Goal: Task Accomplishment & Management: Use online tool/utility

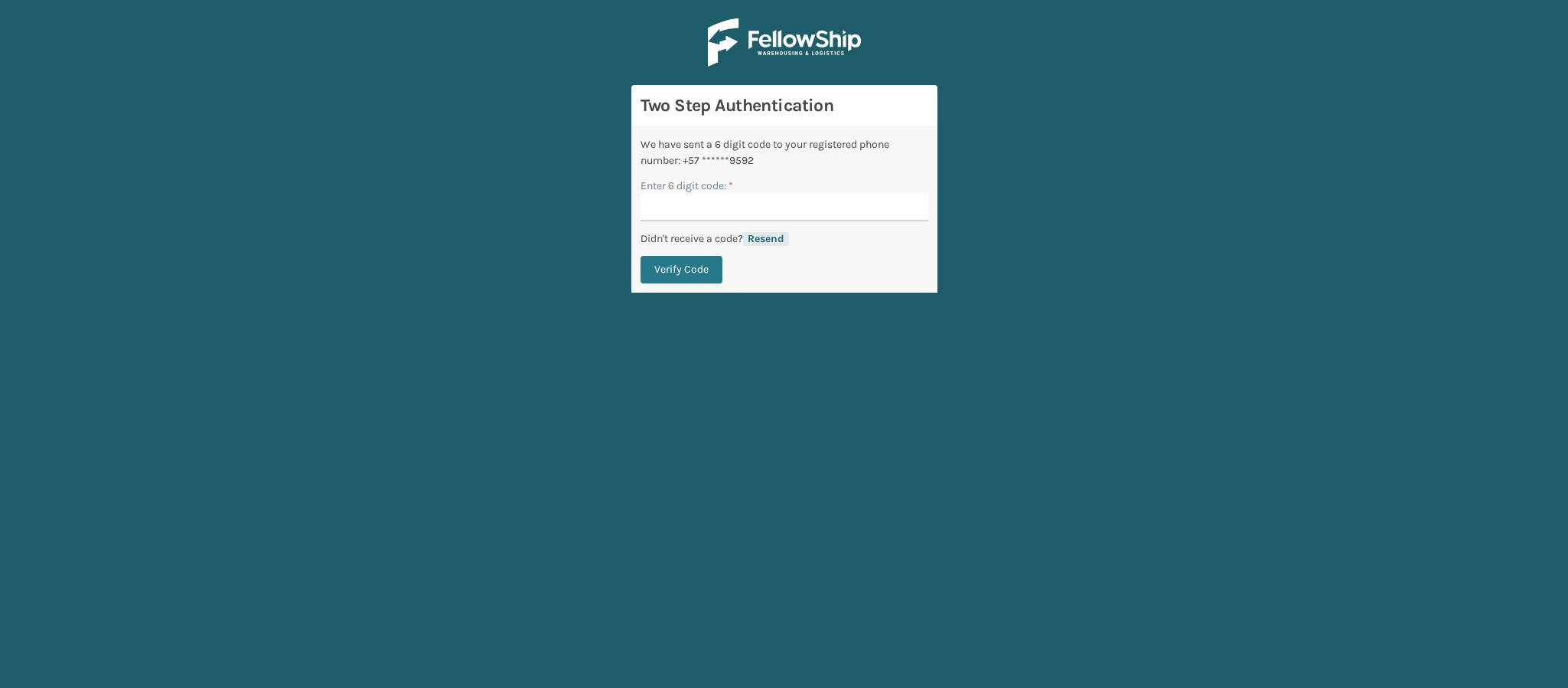
click at [781, 237] on button "Resend" at bounding box center [766, 239] width 46 height 14
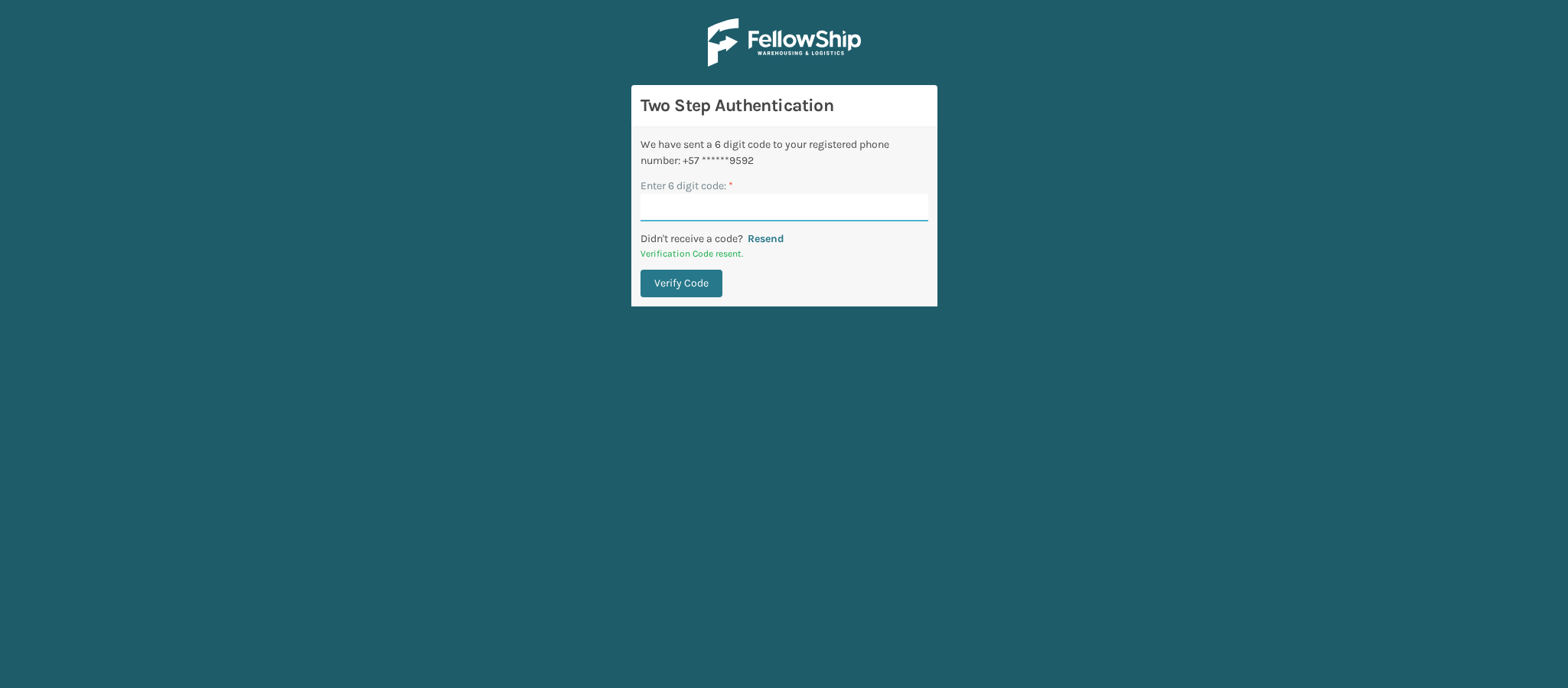
click at [766, 202] on input "Enter 6 digit code: *" at bounding box center [784, 208] width 288 height 27
type input "330172"
click at [703, 288] on button "Verify Code" at bounding box center [682, 283] width 82 height 27
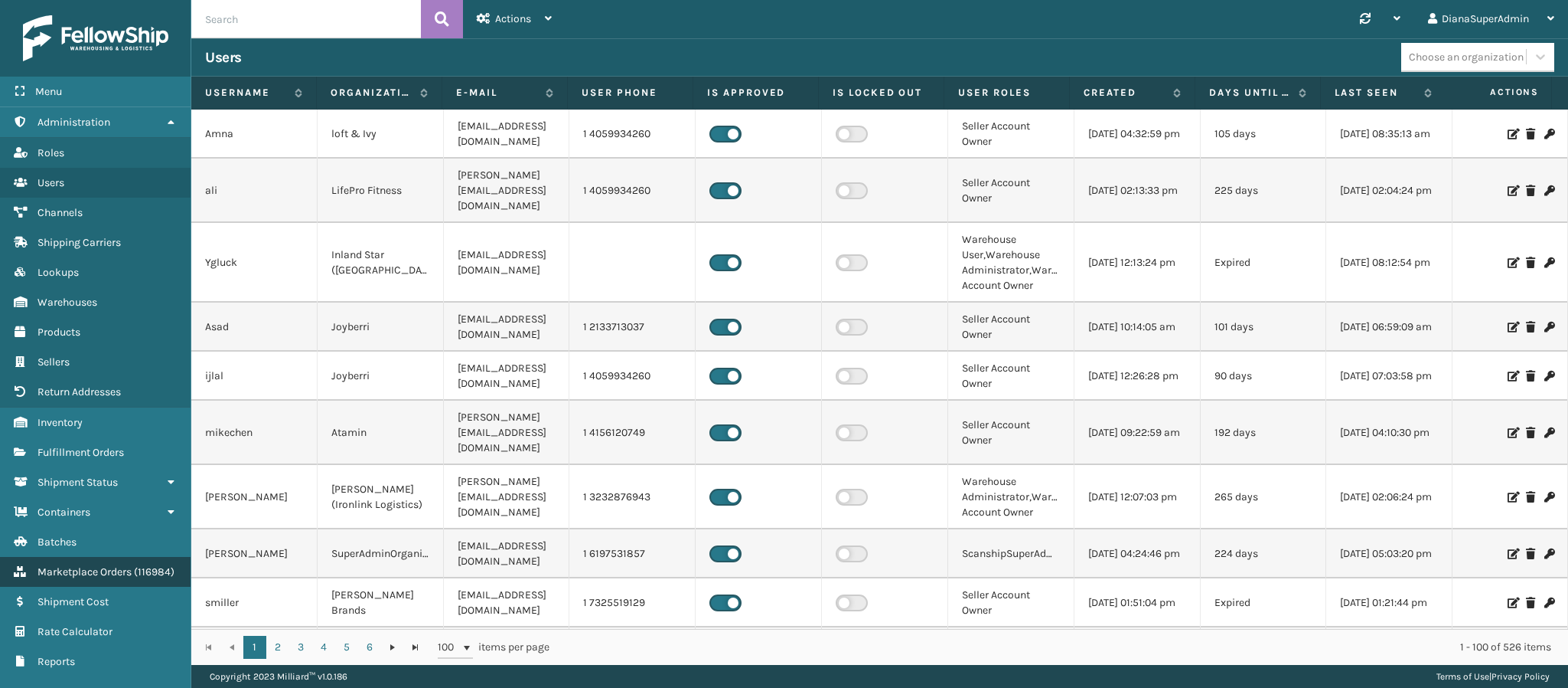
click at [102, 565] on span "Marketplace Orders" at bounding box center [85, 571] width 94 height 13
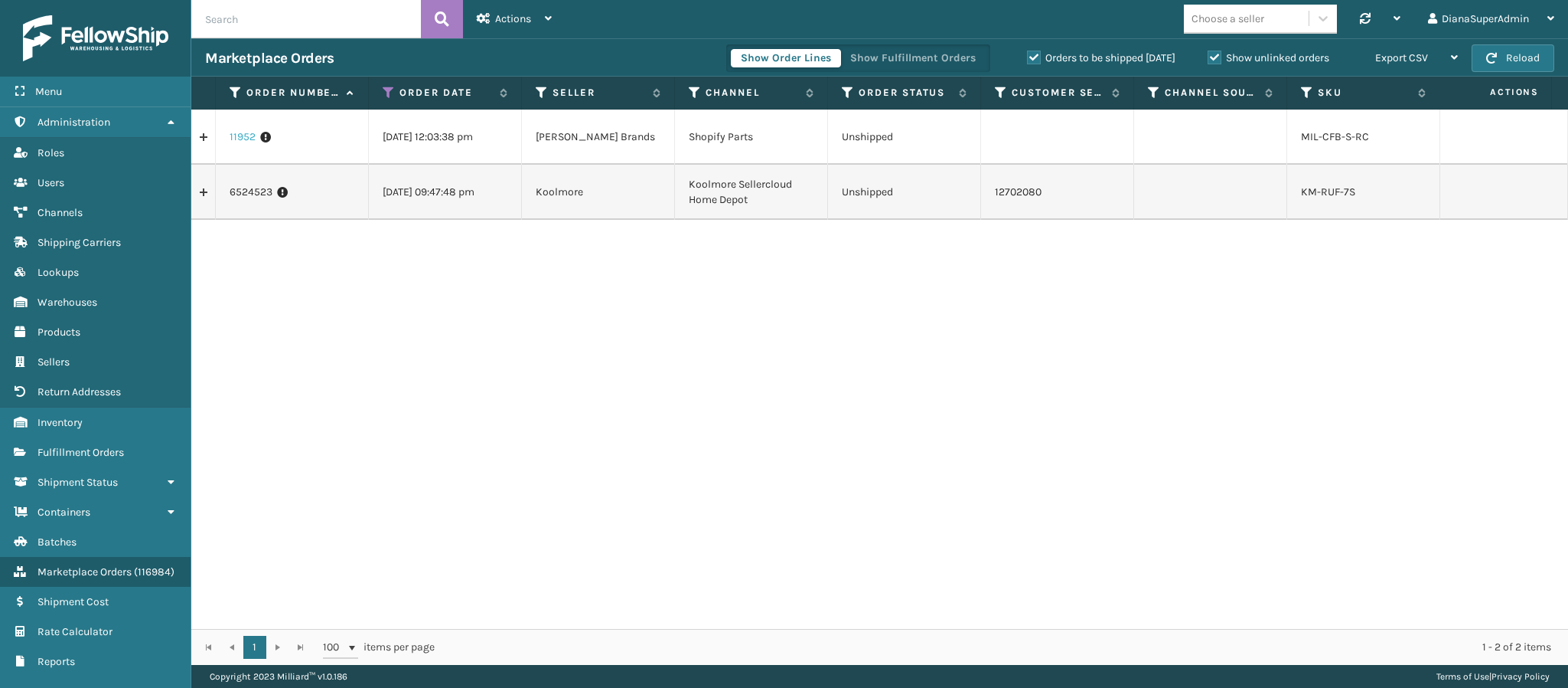
click at [243, 142] on link "11952" at bounding box center [243, 137] width 26 height 15
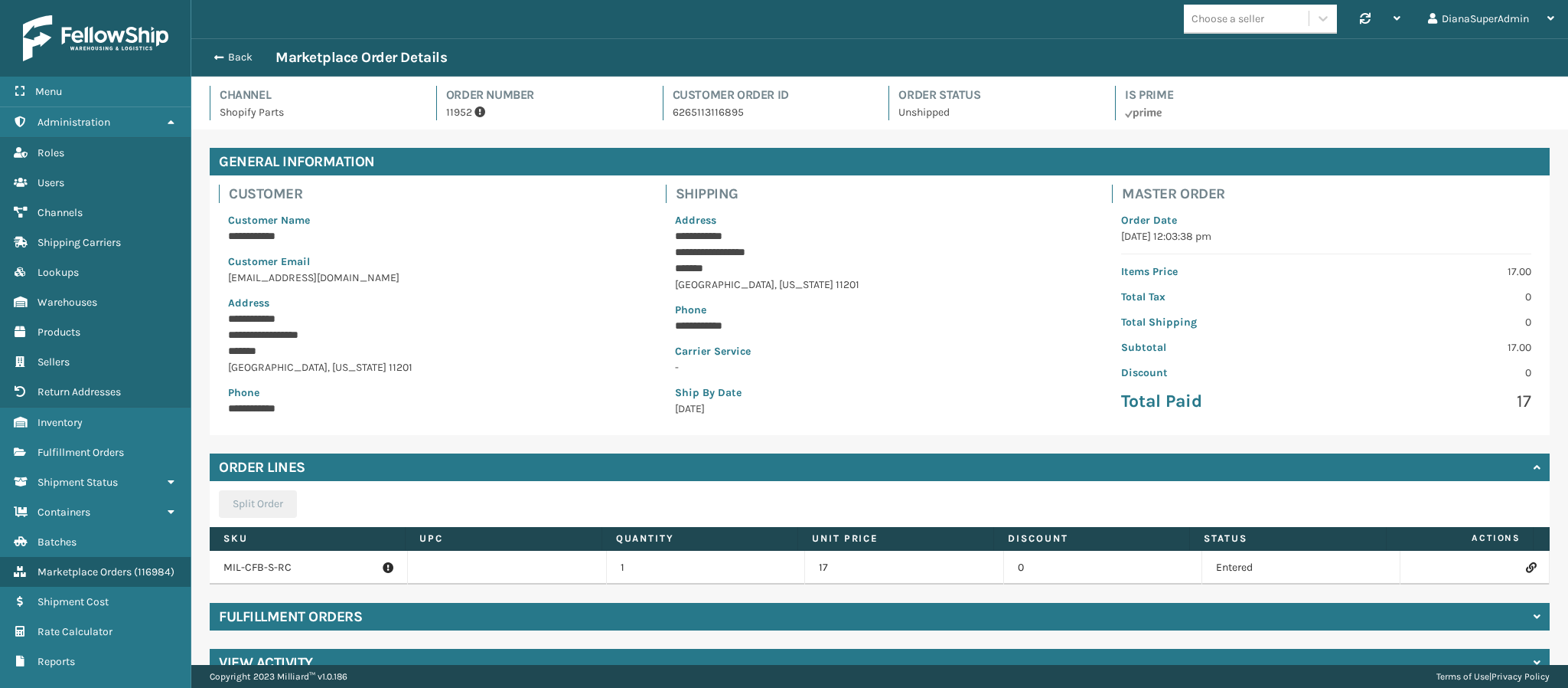
scroll to position [30, 0]
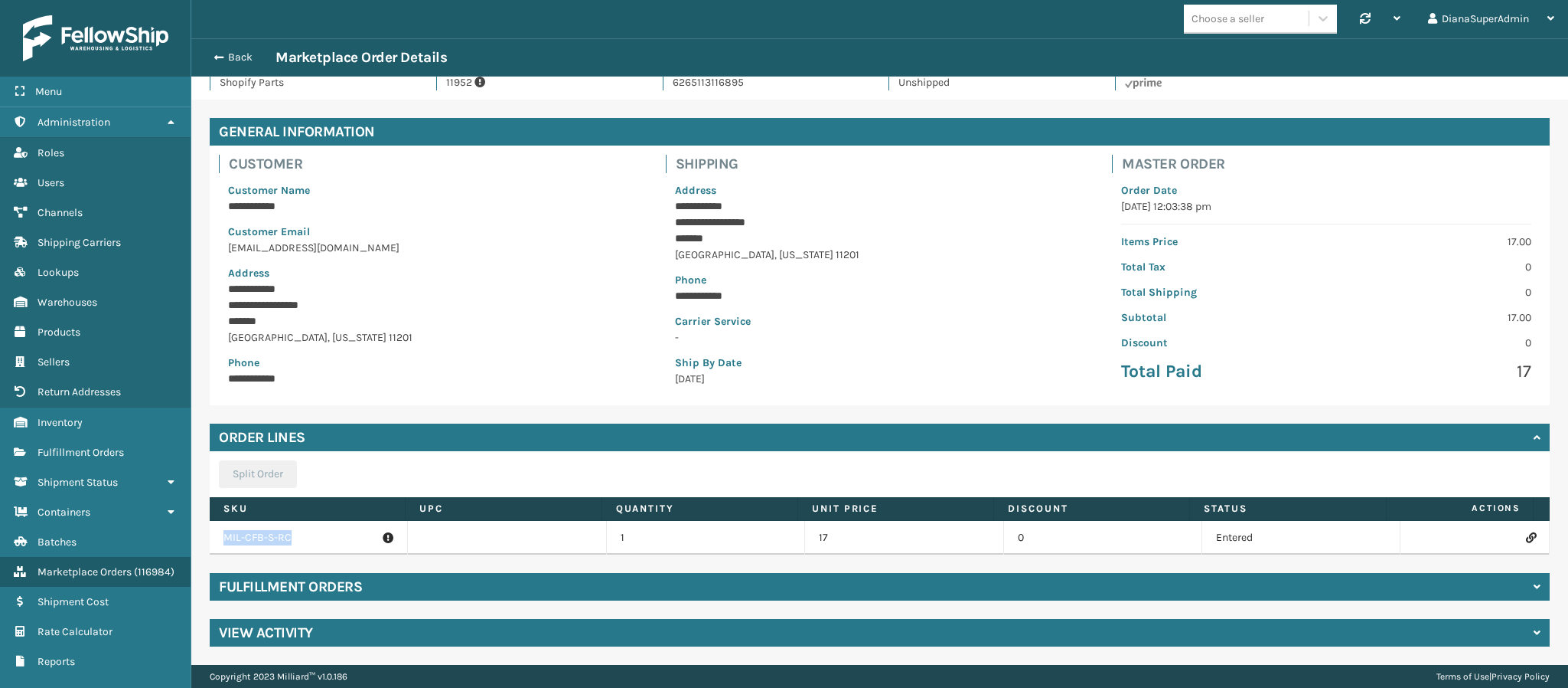
drag, startPoint x: 299, startPoint y: 538, endPoint x: 214, endPoint y: 539, distance: 85.0
click at [214, 539] on td "MIL-CFB-S-RC" at bounding box center [309, 537] width 198 height 33
copy p "MIL-CFB-S-RC"
click at [1526, 532] on icon at bounding box center [1530, 537] width 9 height 10
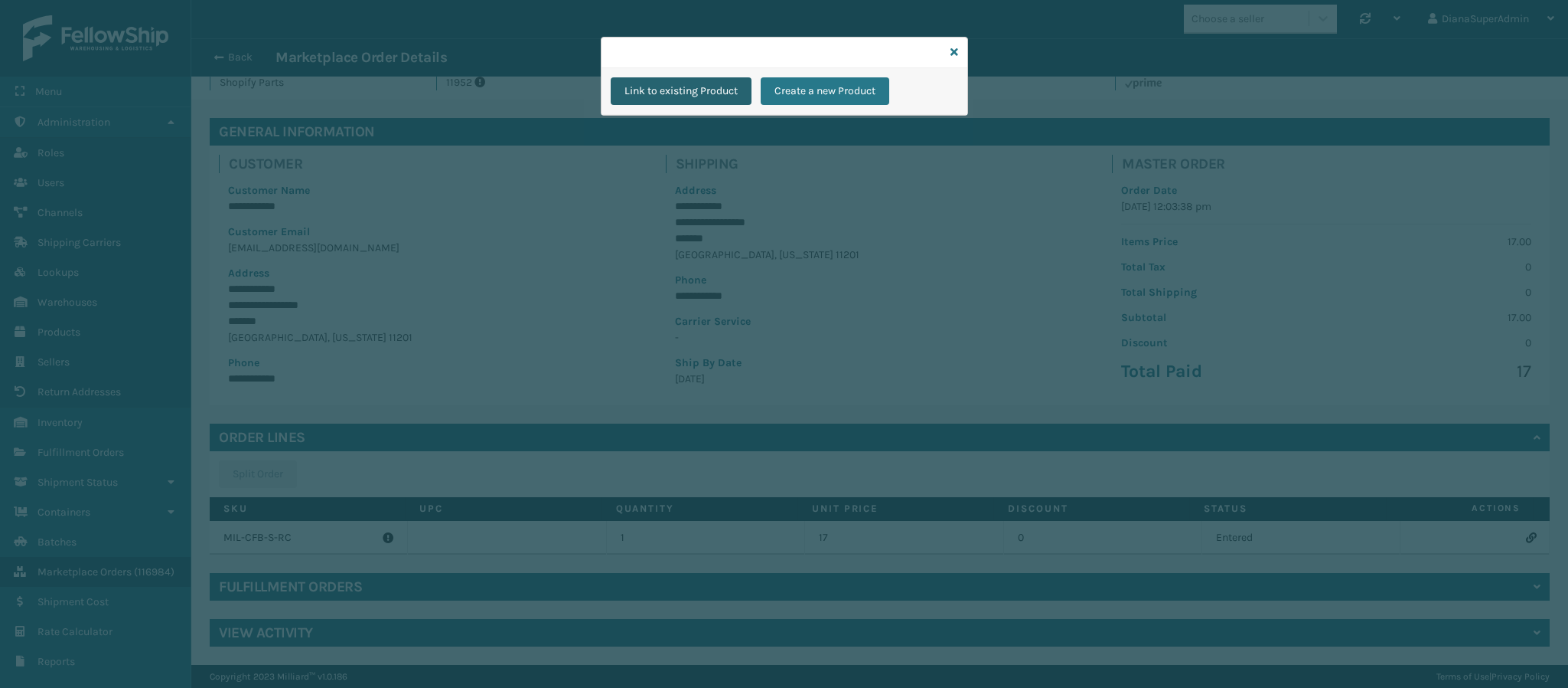
click at [682, 89] on button "Link to existing Product" at bounding box center [681, 91] width 141 height 27
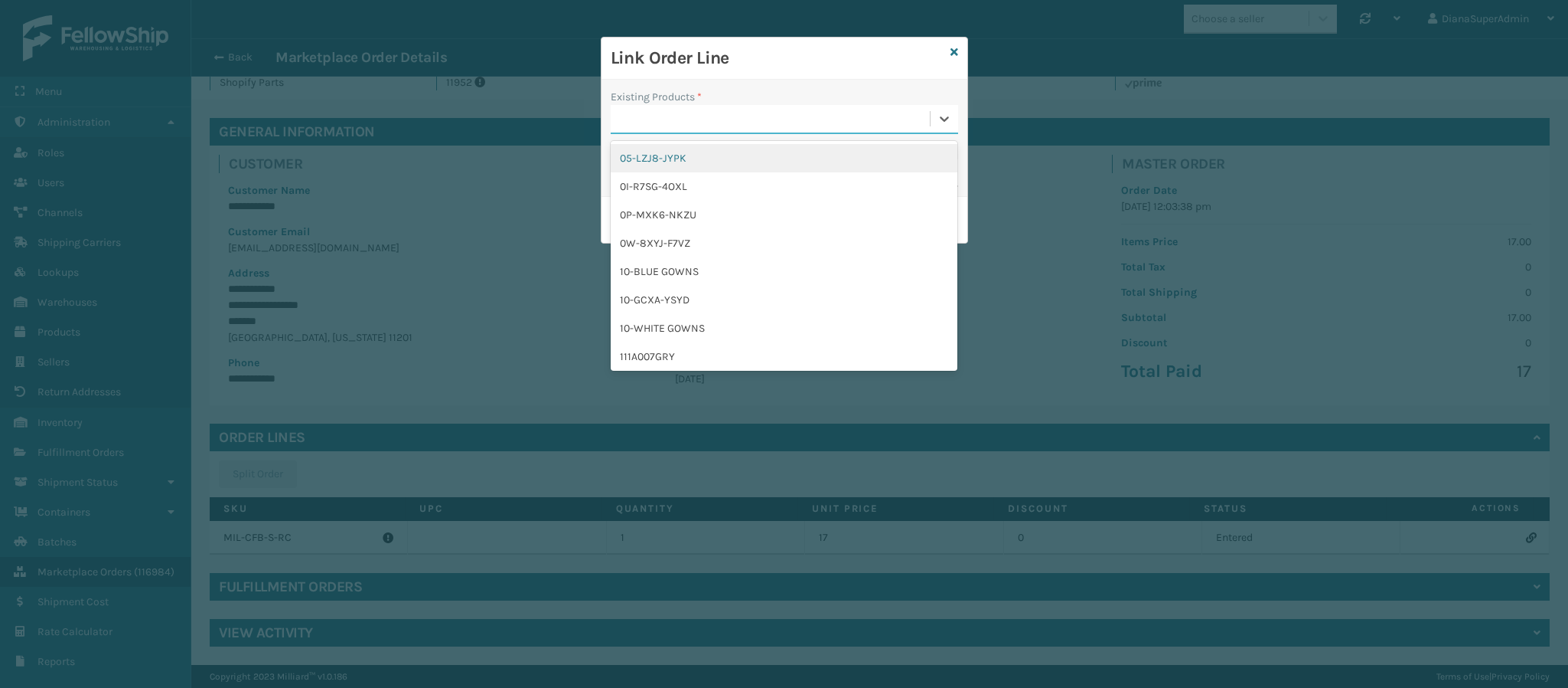
drag, startPoint x: 676, startPoint y: 109, endPoint x: 676, endPoint y: 118, distance: 9.0
click at [676, 118] on div at bounding box center [770, 118] width 319 height 25
paste input "MIL-CFB-S-RC"
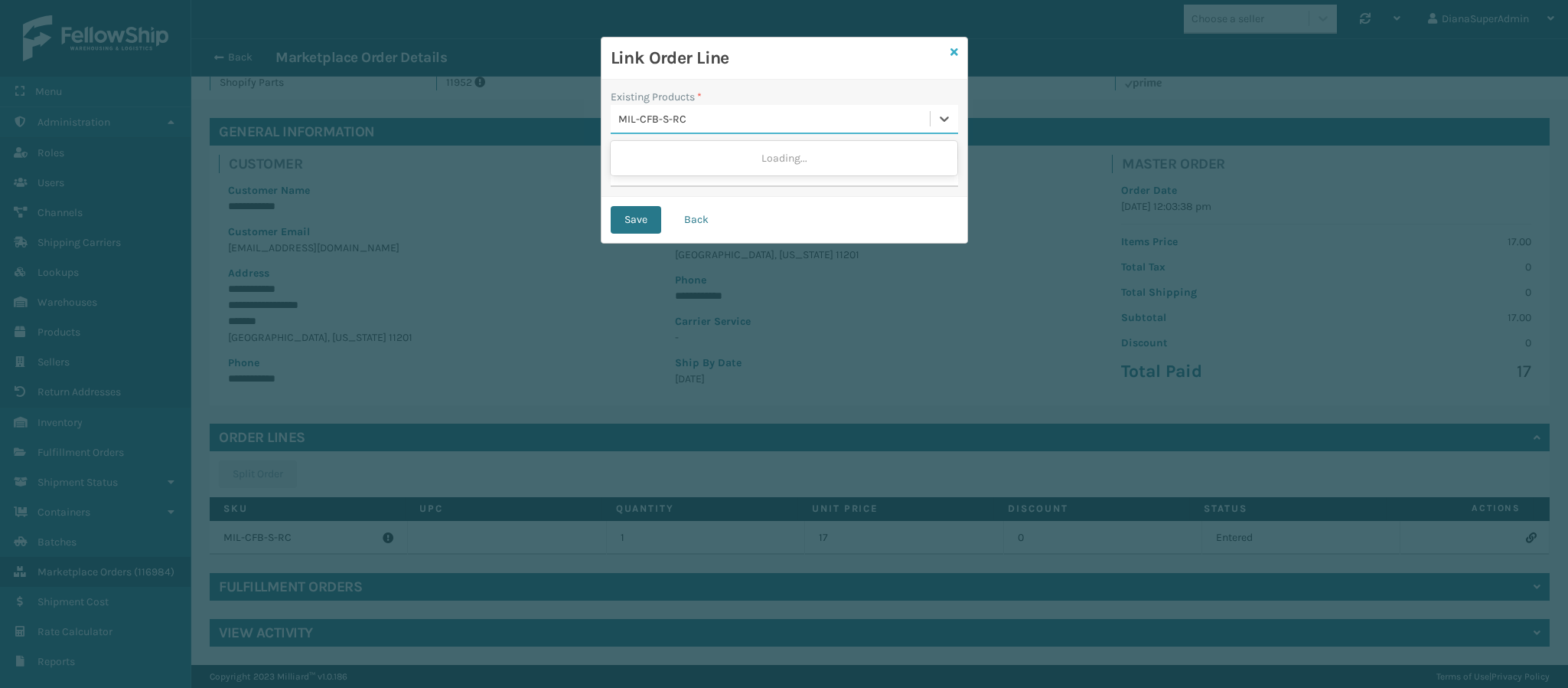
type input "MIL-CFB-S-RC"
click at [953, 53] on icon at bounding box center [954, 51] width 8 height 10
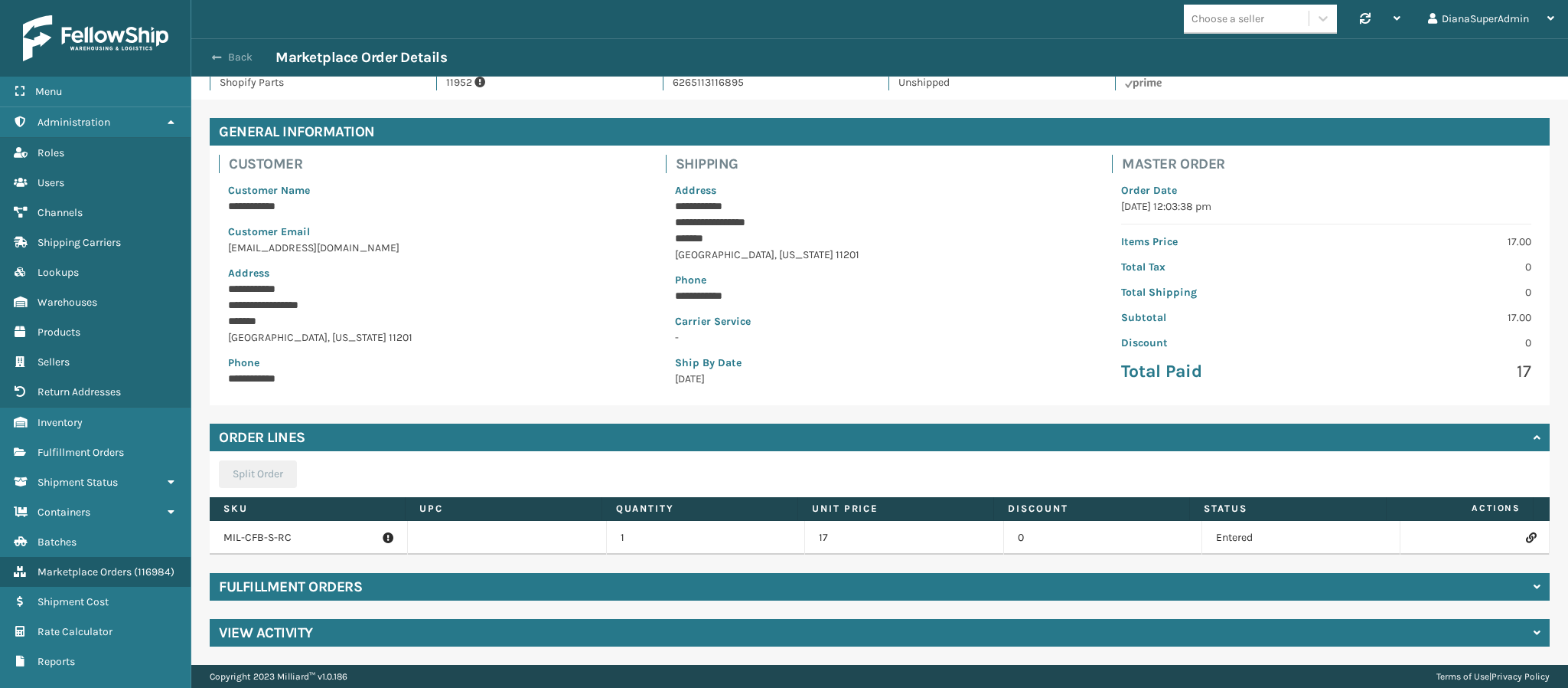
click at [216, 53] on span "button" at bounding box center [216, 57] width 9 height 10
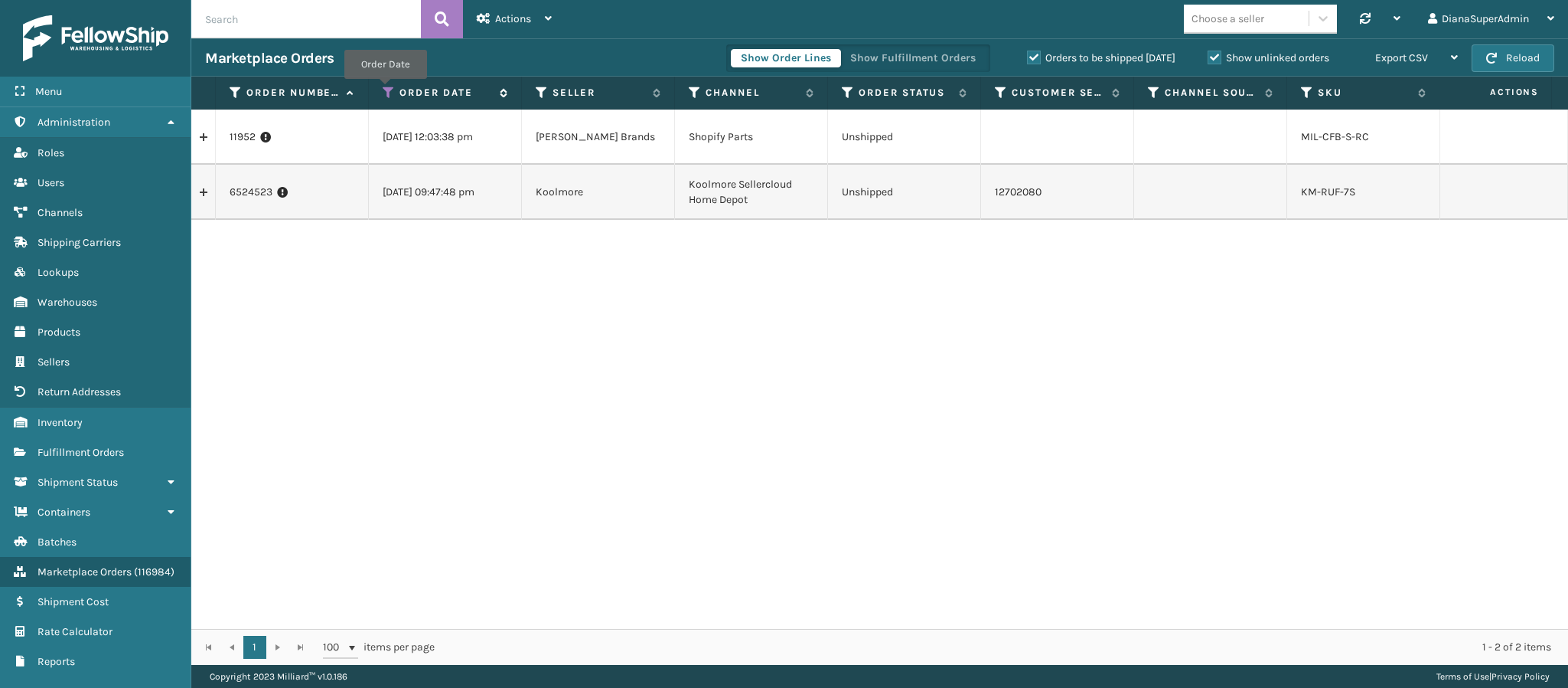
click at [386, 90] on icon at bounding box center [388, 93] width 12 height 14
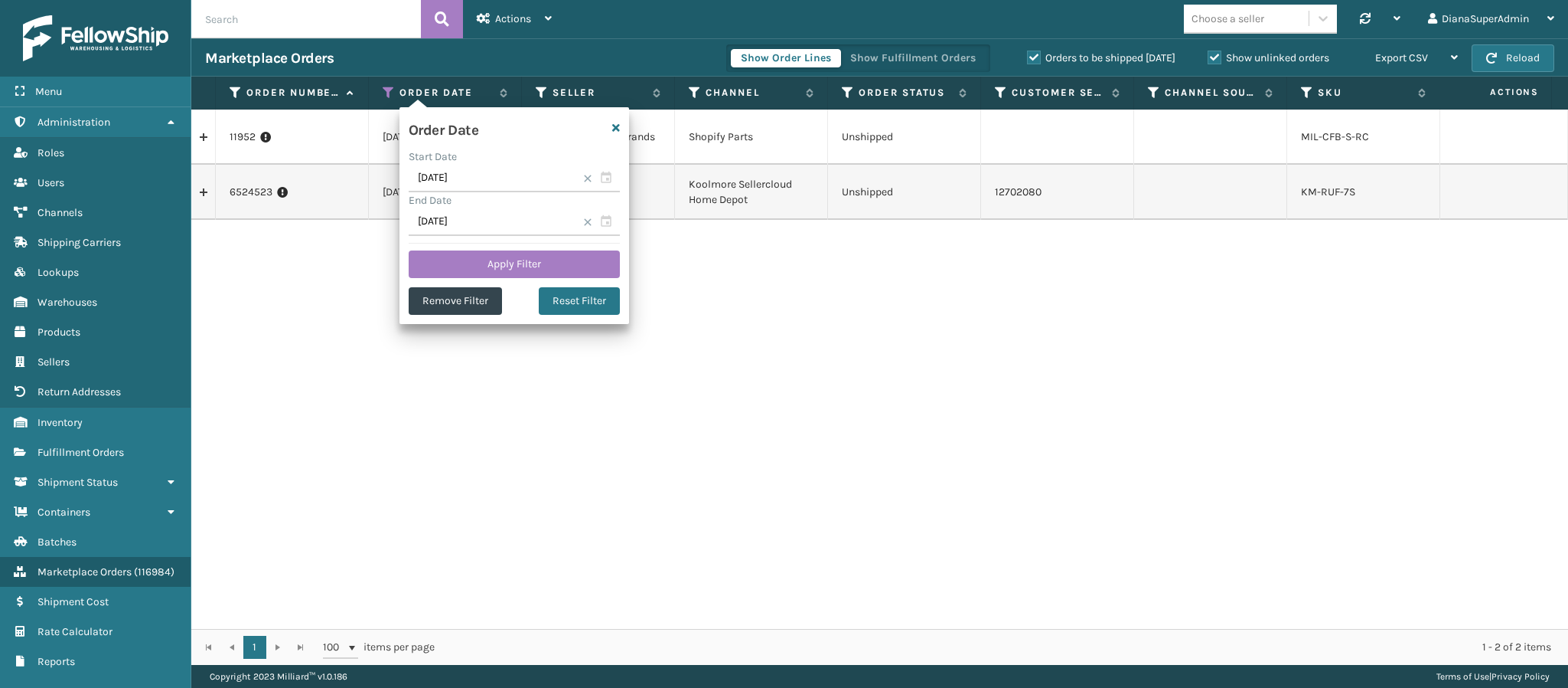
click at [583, 219] on span at bounding box center [587, 222] width 9 height 9
click at [510, 225] on input "text" at bounding box center [514, 222] width 211 height 27
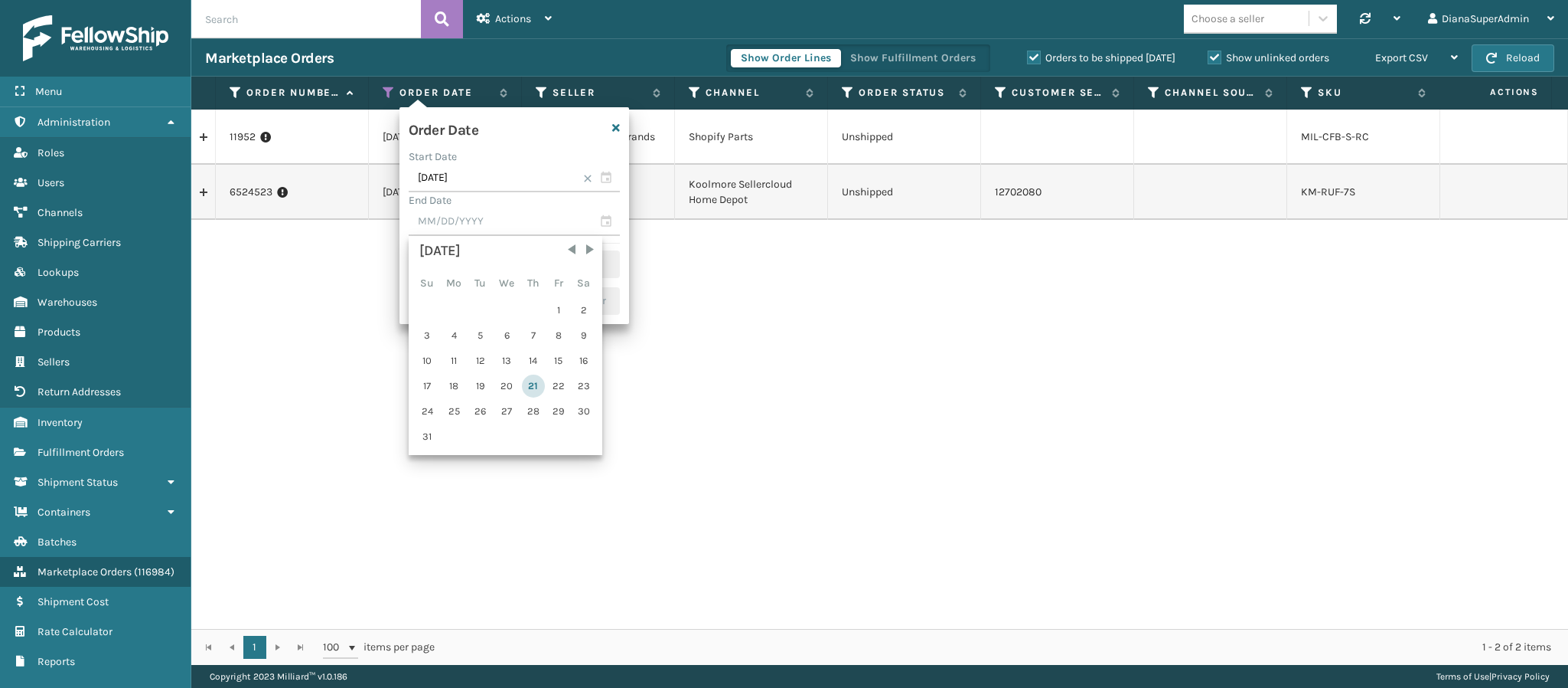
click at [531, 384] on div "21" at bounding box center [533, 386] width 23 height 23
type input "[DATE]"
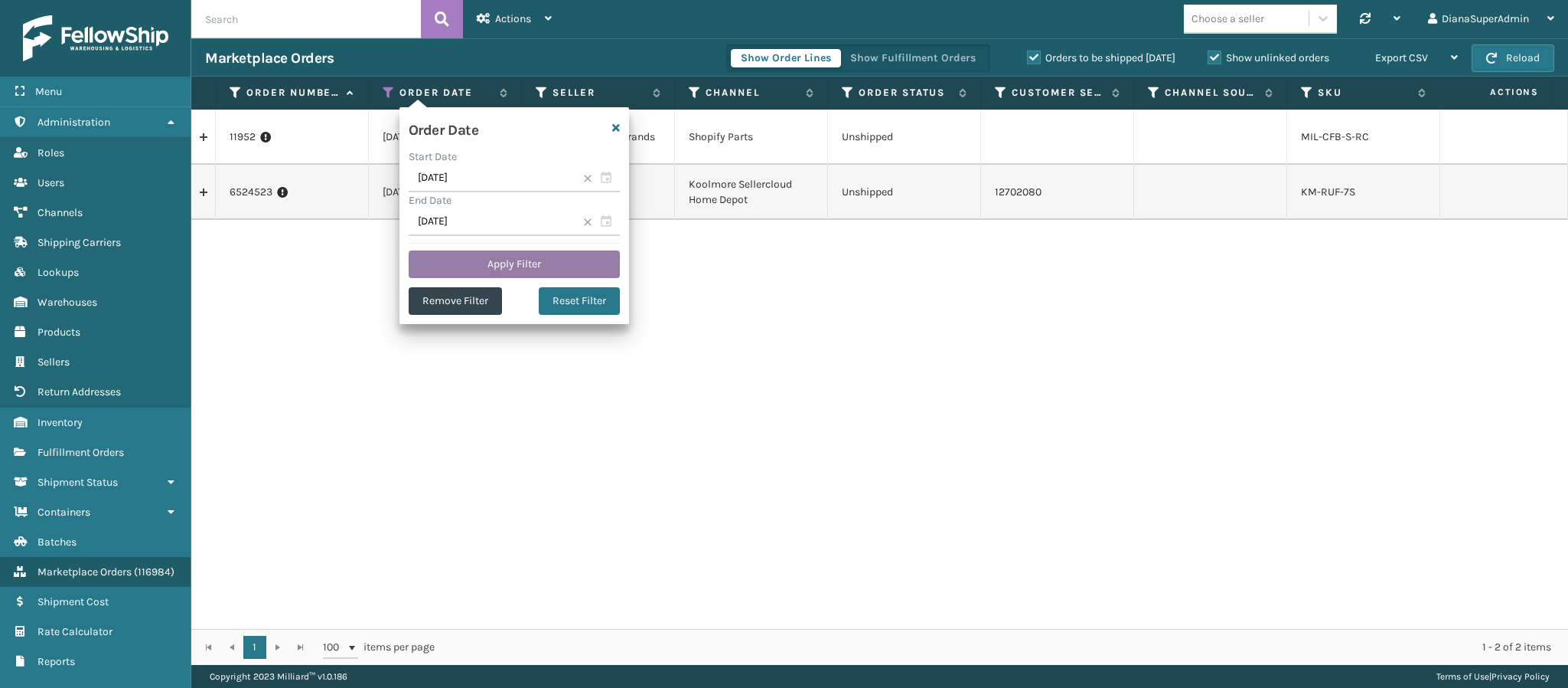
click at [483, 268] on button "Apply Filter" at bounding box center [514, 264] width 211 height 27
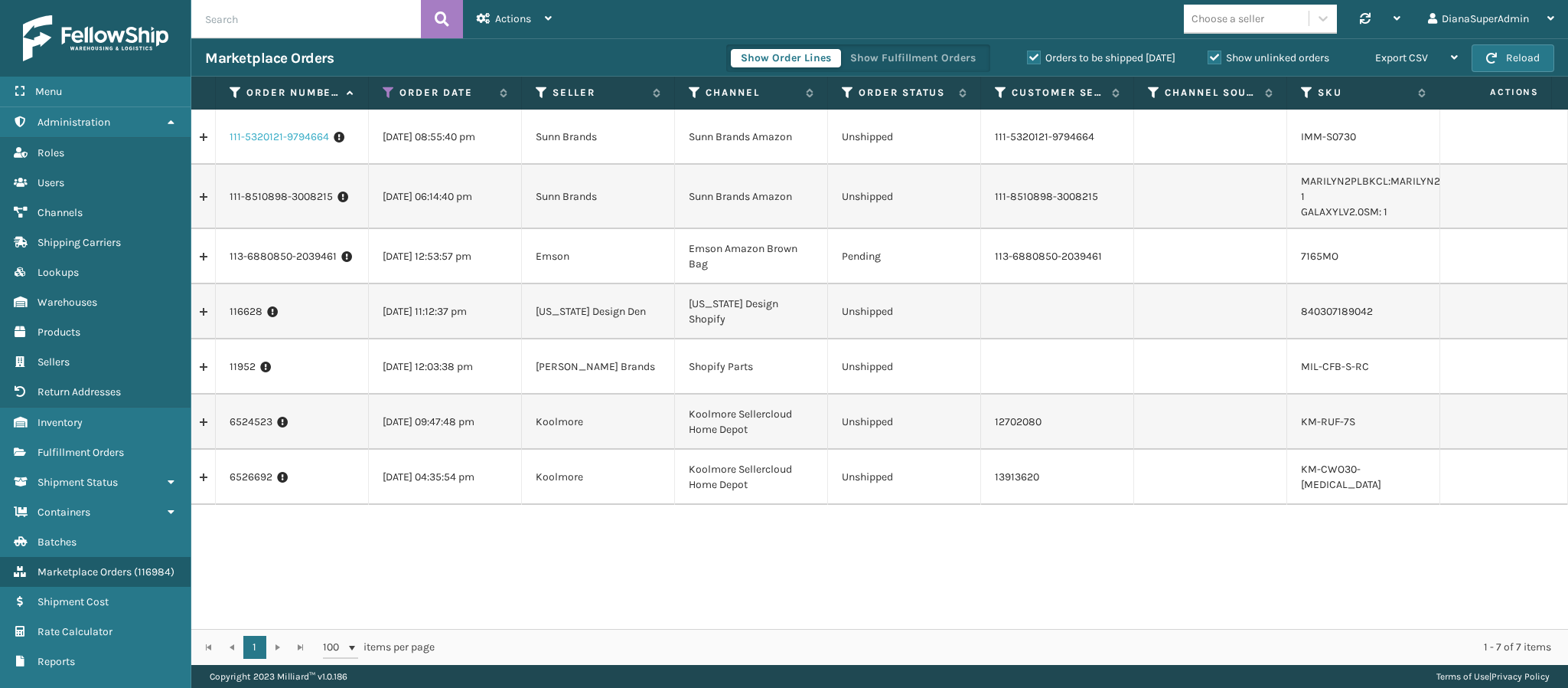
click at [308, 136] on link "111-5320121-9794664" at bounding box center [279, 137] width 99 height 15
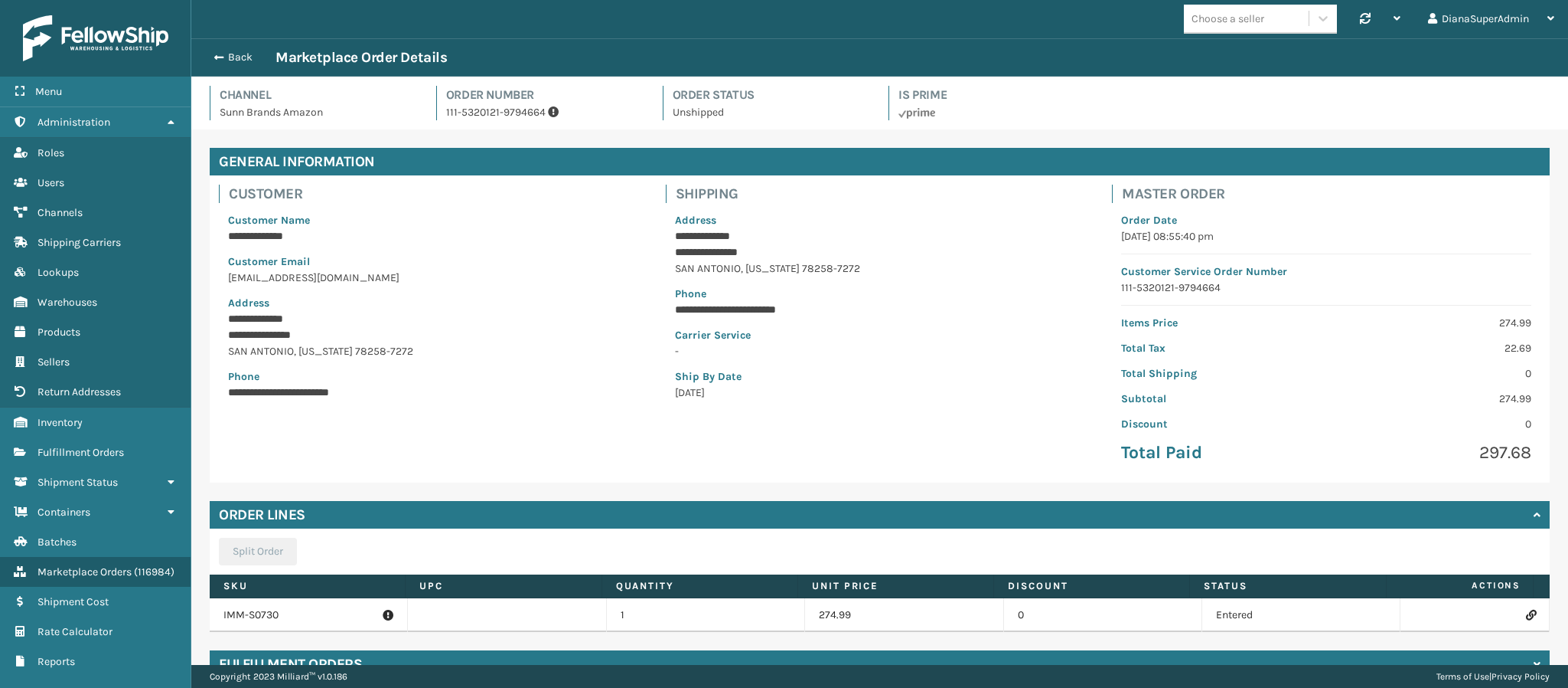
scroll to position [78, 0]
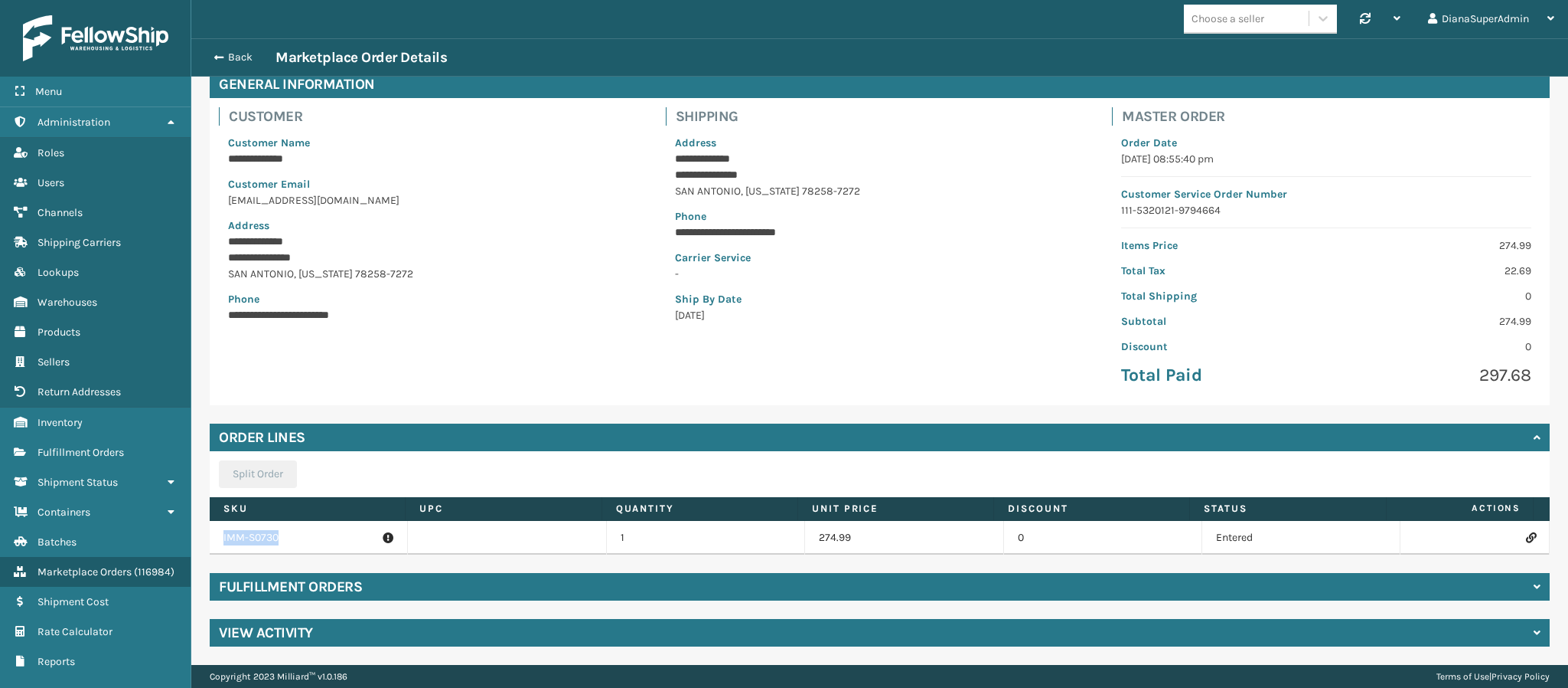
drag, startPoint x: 289, startPoint y: 539, endPoint x: 196, endPoint y: 538, distance: 93.0
click at [196, 538] on div "**********" at bounding box center [880, 359] width 1377 height 613
copy table "IMM-S0730"
click at [1526, 540] on icon at bounding box center [1530, 537] width 9 height 10
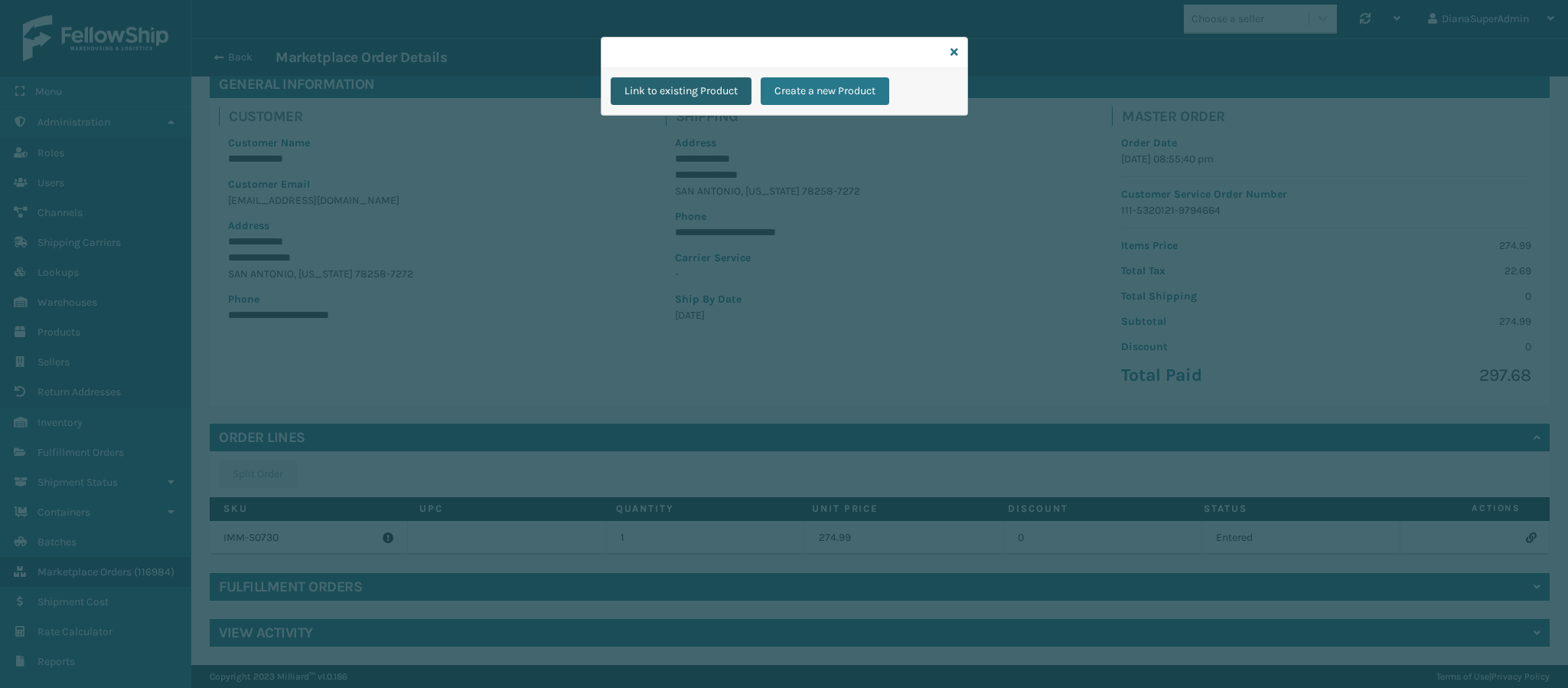
click at [718, 85] on button "Link to existing Product" at bounding box center [681, 91] width 141 height 27
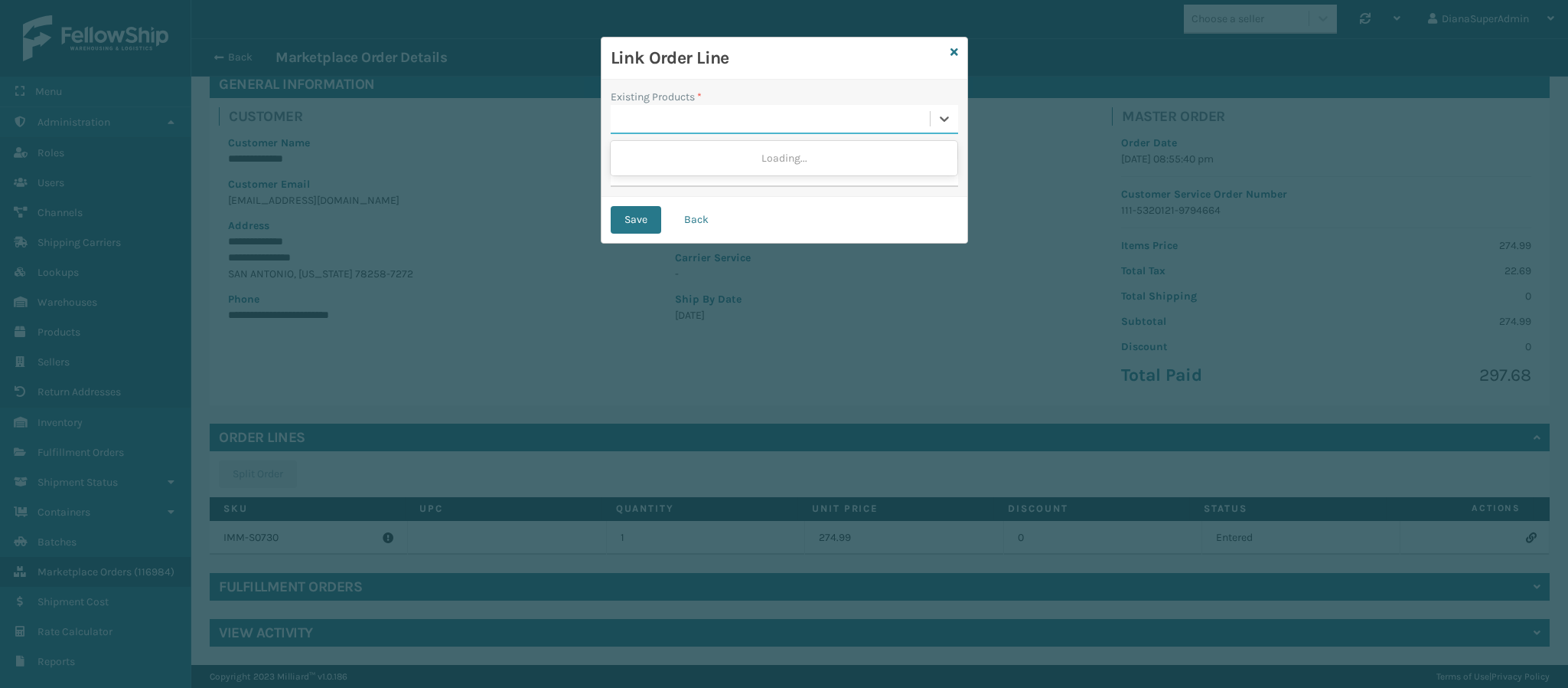
click at [698, 118] on div at bounding box center [770, 118] width 319 height 25
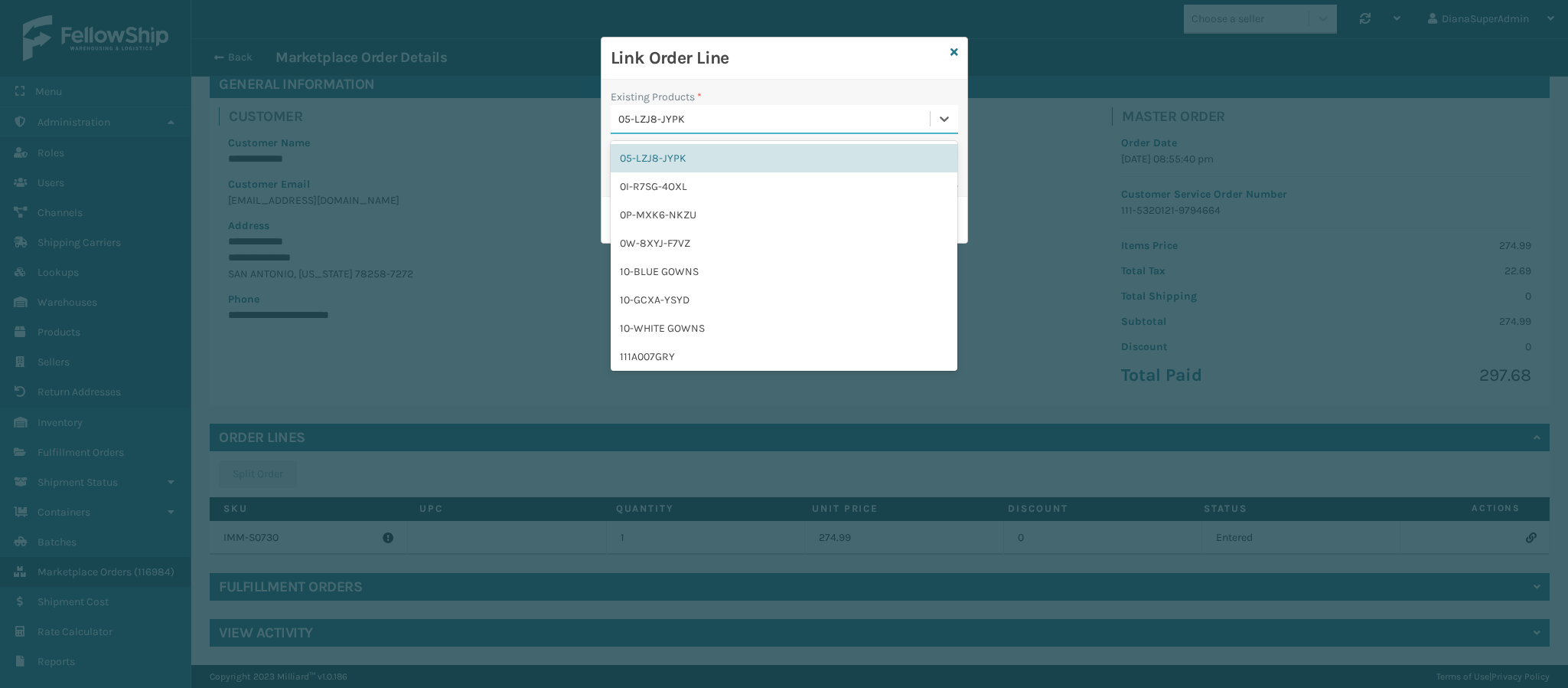
click at [706, 124] on div "05-LZJ8-JYPK" at bounding box center [770, 118] width 319 height 25
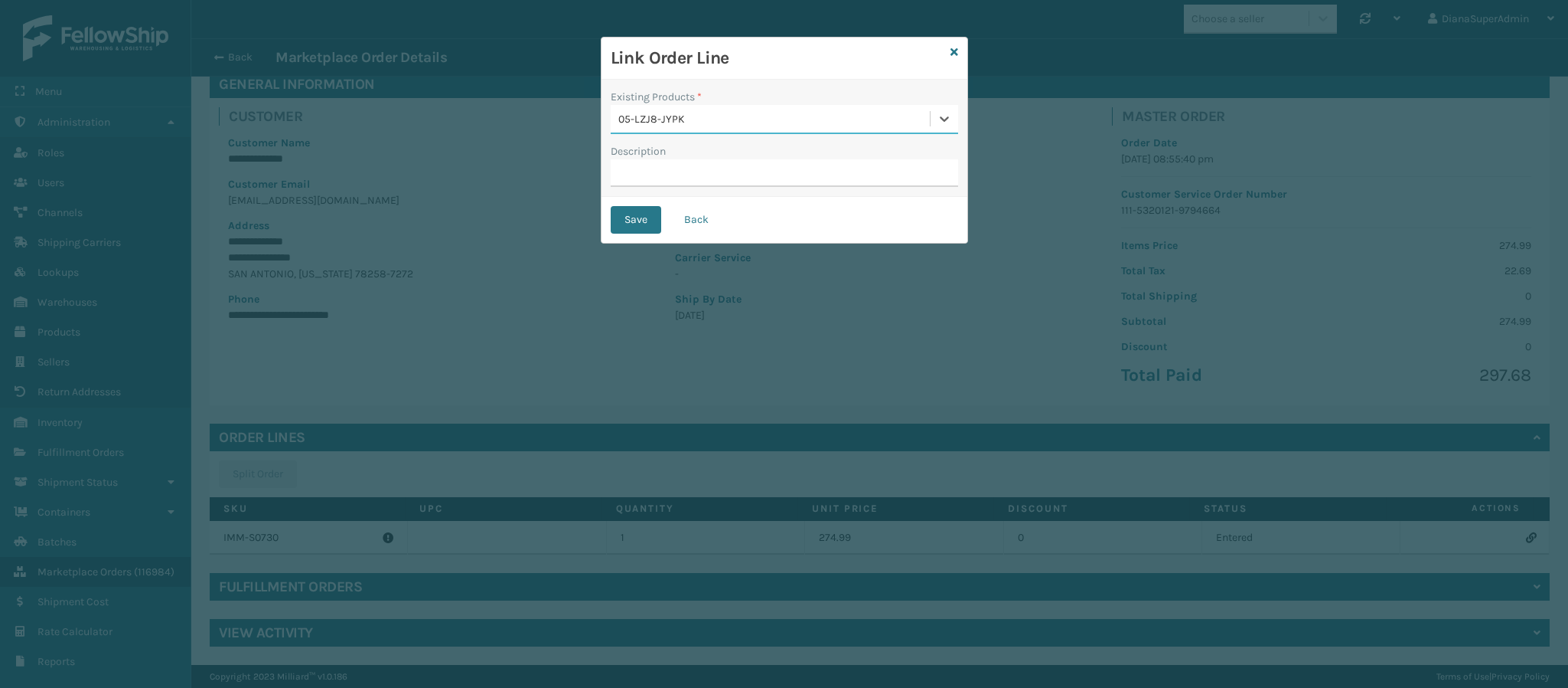
click at [706, 124] on div "05-LZJ8-JYPK" at bounding box center [770, 118] width 319 height 25
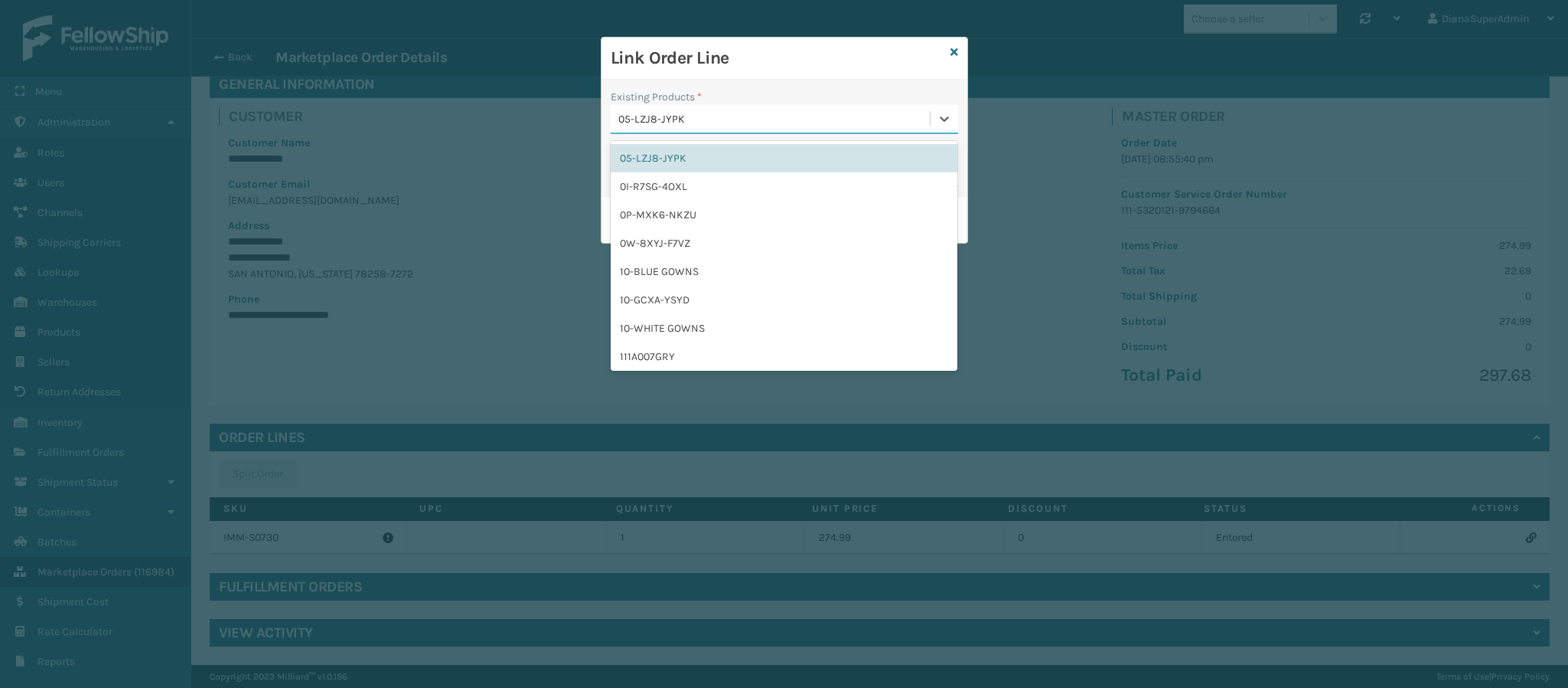
click at [706, 124] on div "05-LZJ8-JYPK" at bounding box center [770, 118] width 319 height 25
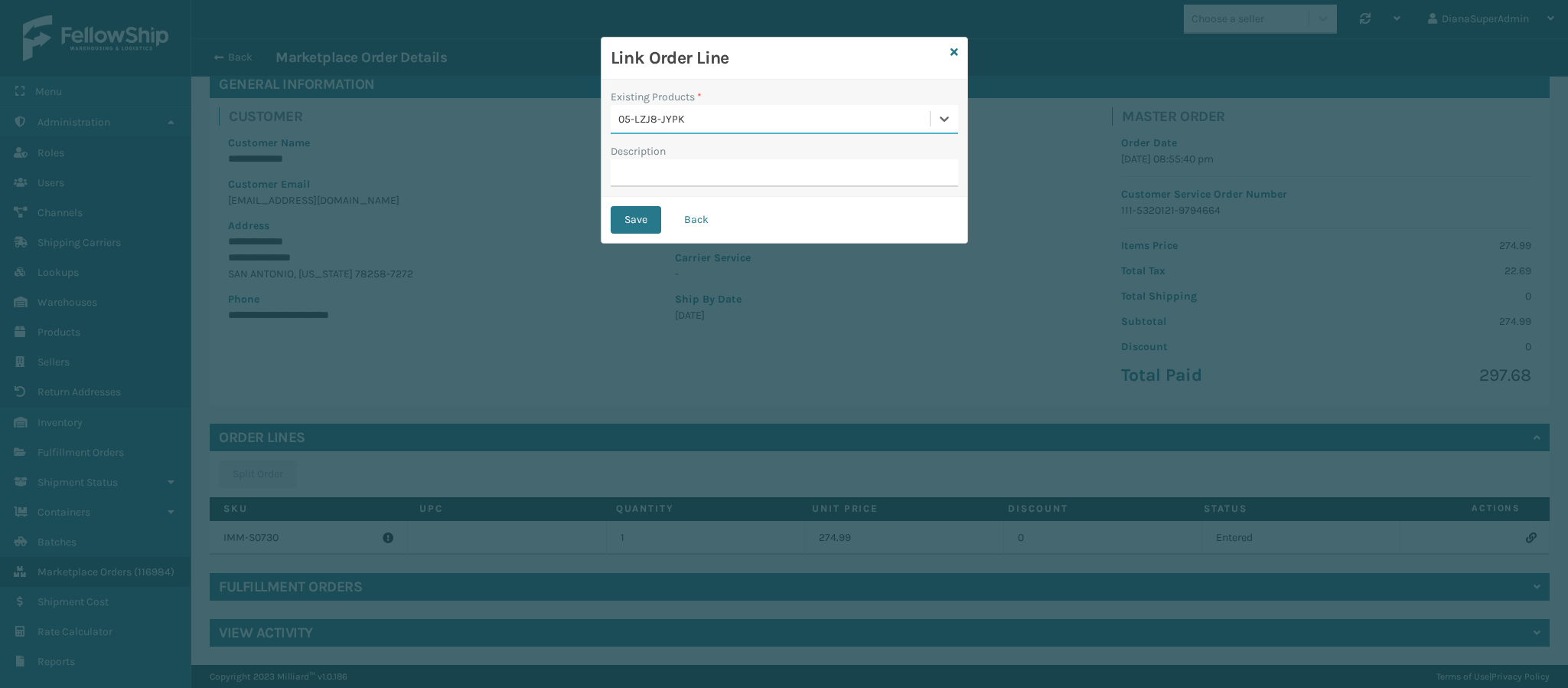
click at [706, 124] on div "05-LZJ8-JYPK" at bounding box center [770, 118] width 319 height 25
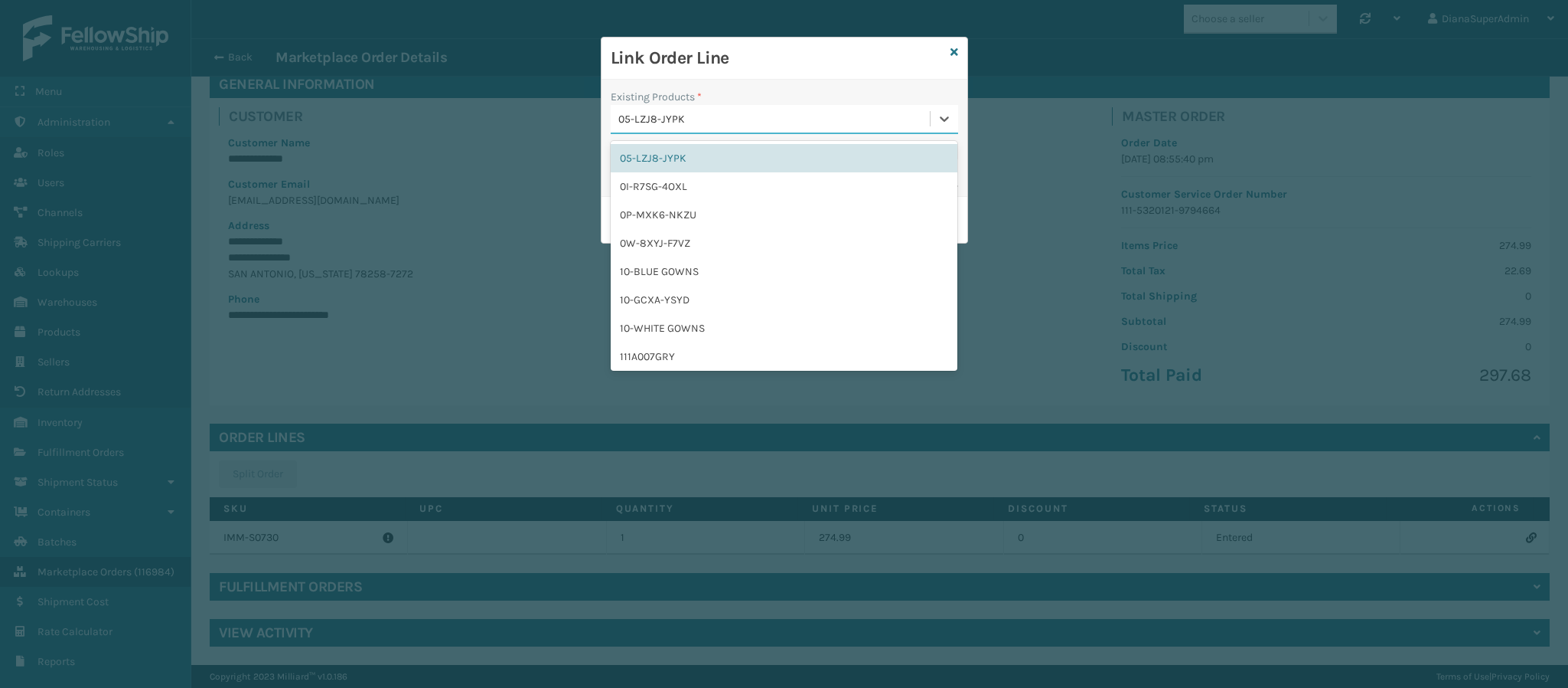
click at [706, 124] on div "05-LZJ8-JYPK" at bounding box center [770, 118] width 319 height 25
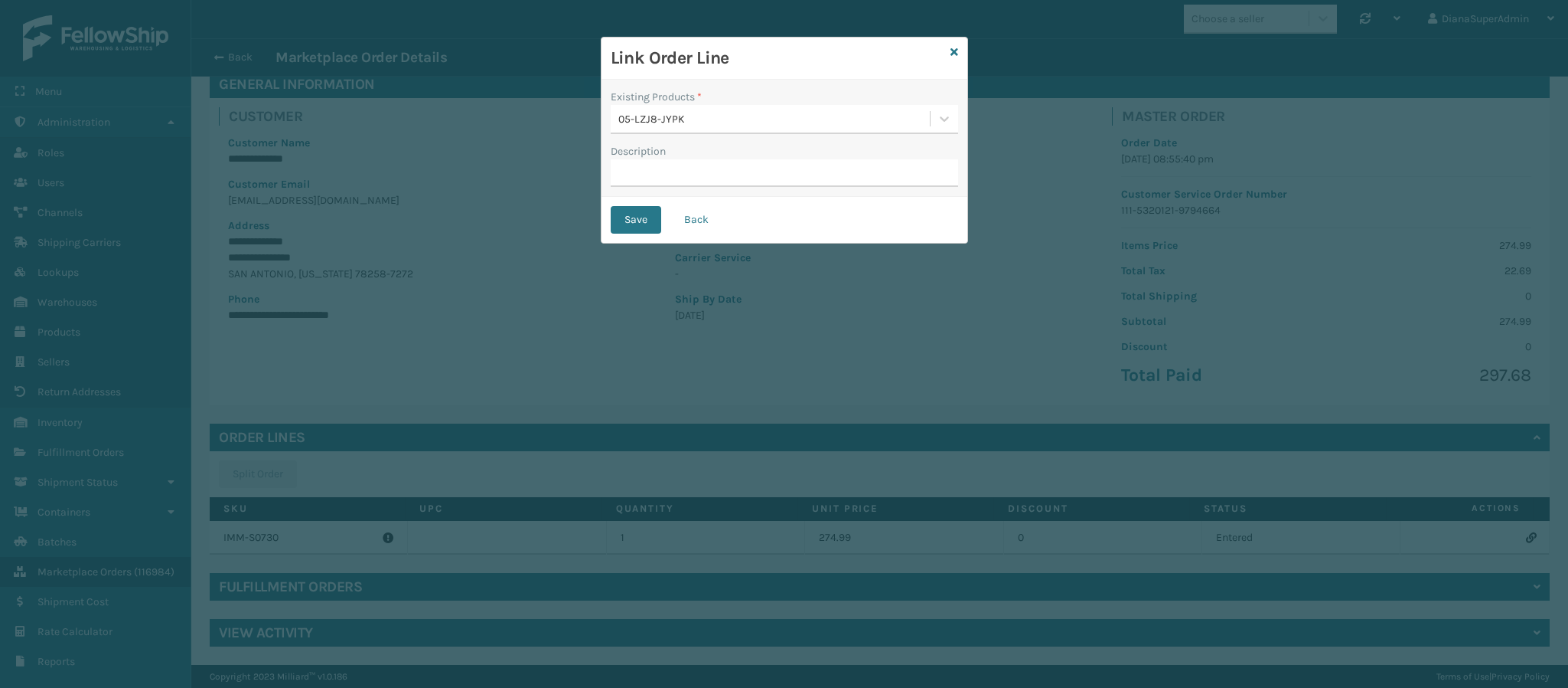
drag, startPoint x: 948, startPoint y: 61, endPoint x: 958, endPoint y: 46, distance: 18.0
click at [958, 46] on div "Link Order Line" at bounding box center [784, 58] width 366 height 42
click at [953, 55] on icon at bounding box center [954, 51] width 8 height 10
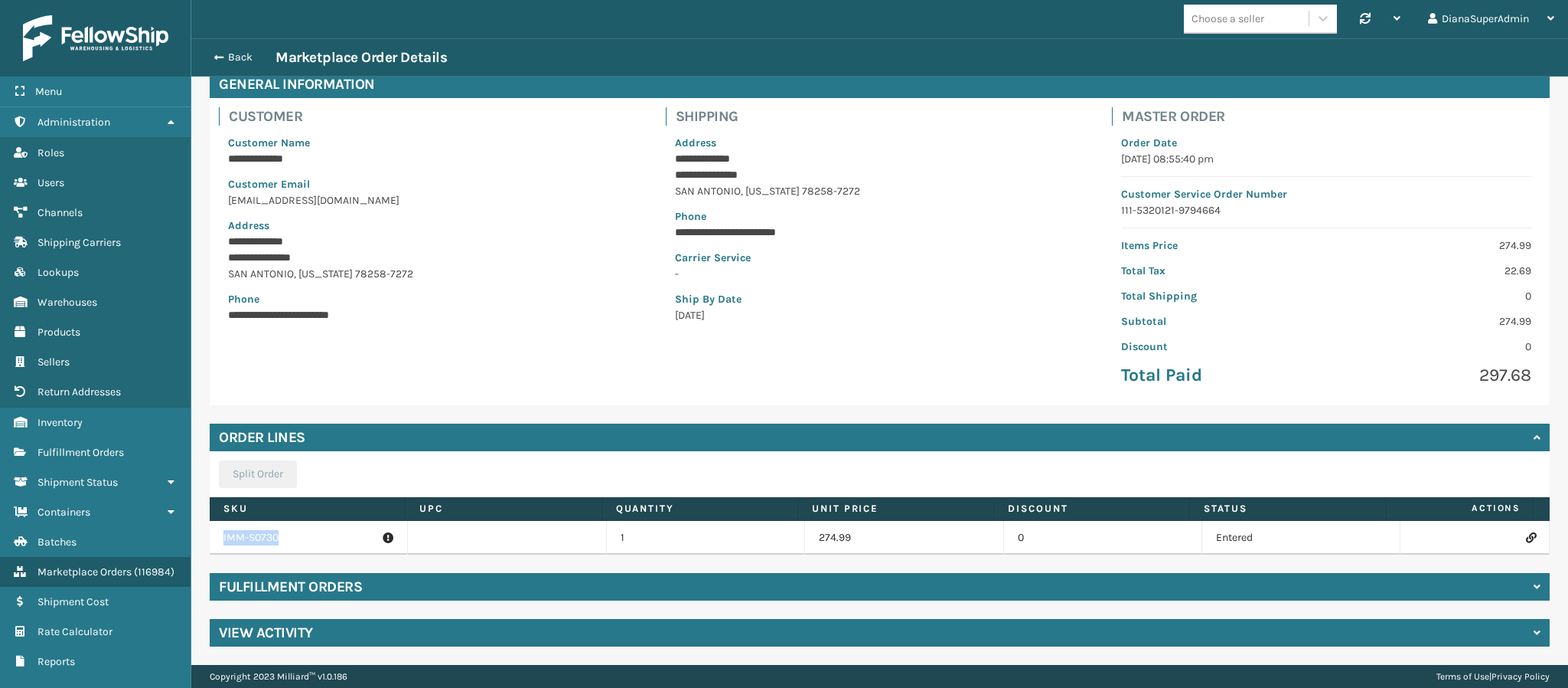
drag, startPoint x: 295, startPoint y: 536, endPoint x: 196, endPoint y: 535, distance: 99.0
click at [196, 535] on div "**********" at bounding box center [880, 359] width 1377 height 613
copy table "IMM-S0730"
click at [1526, 536] on icon at bounding box center [1530, 537] width 9 height 10
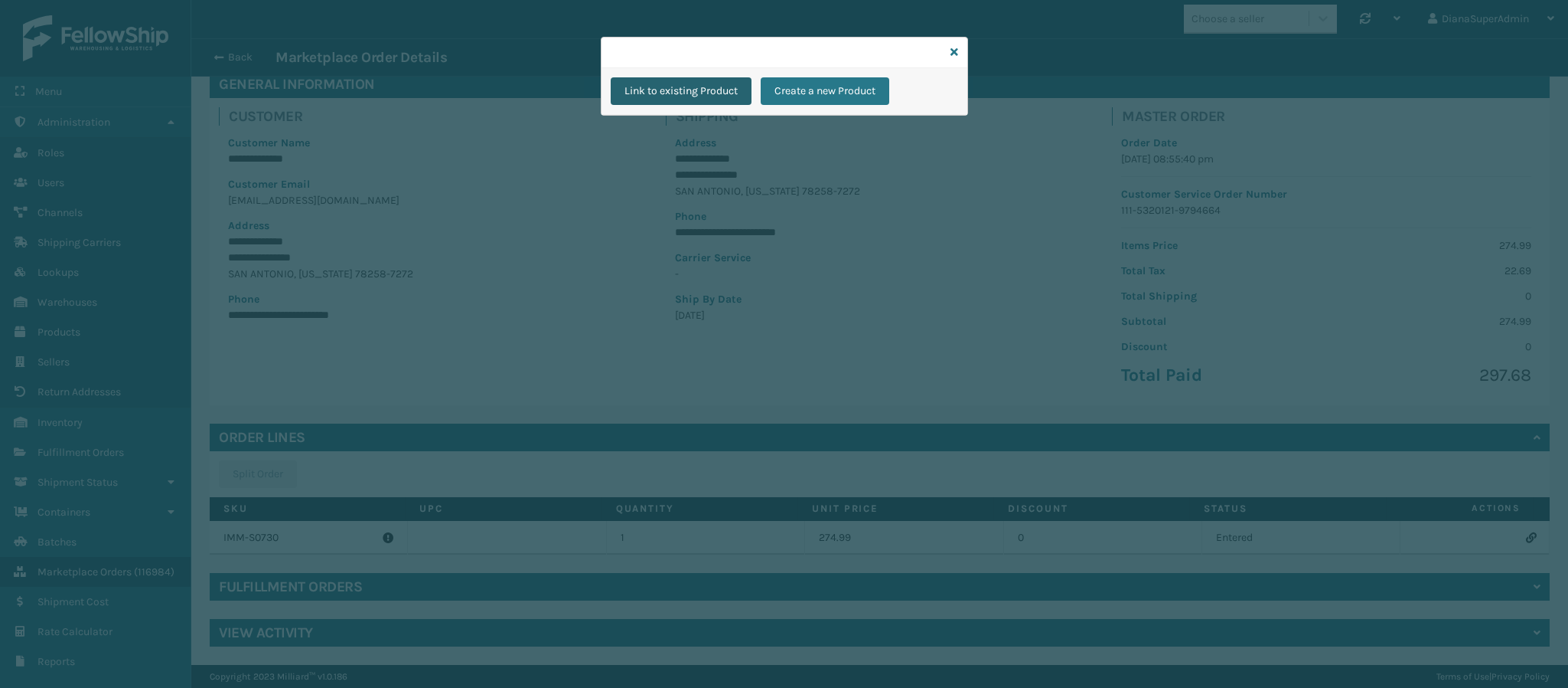
click at [694, 92] on button "Link to existing Product" at bounding box center [681, 91] width 141 height 27
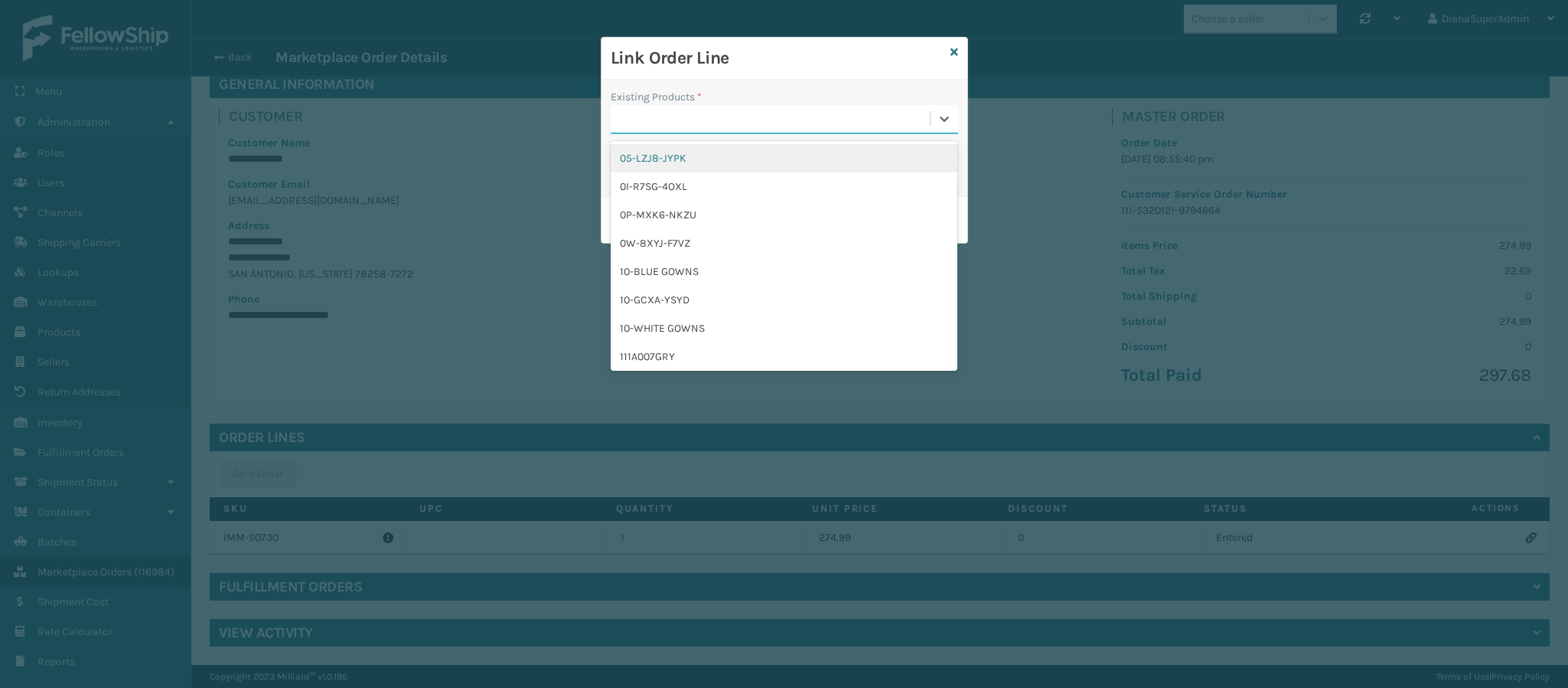
drag, startPoint x: 689, startPoint y: 111, endPoint x: 698, endPoint y: 69, distance: 43.0
click at [698, 69] on form "Link Order Line Existing Products * option 05-LZJ8-JYPK focused, 1 of 50. 50 re…" at bounding box center [784, 140] width 366 height 205
paste input "IMM-S0730"
type input "IMM-S0730"
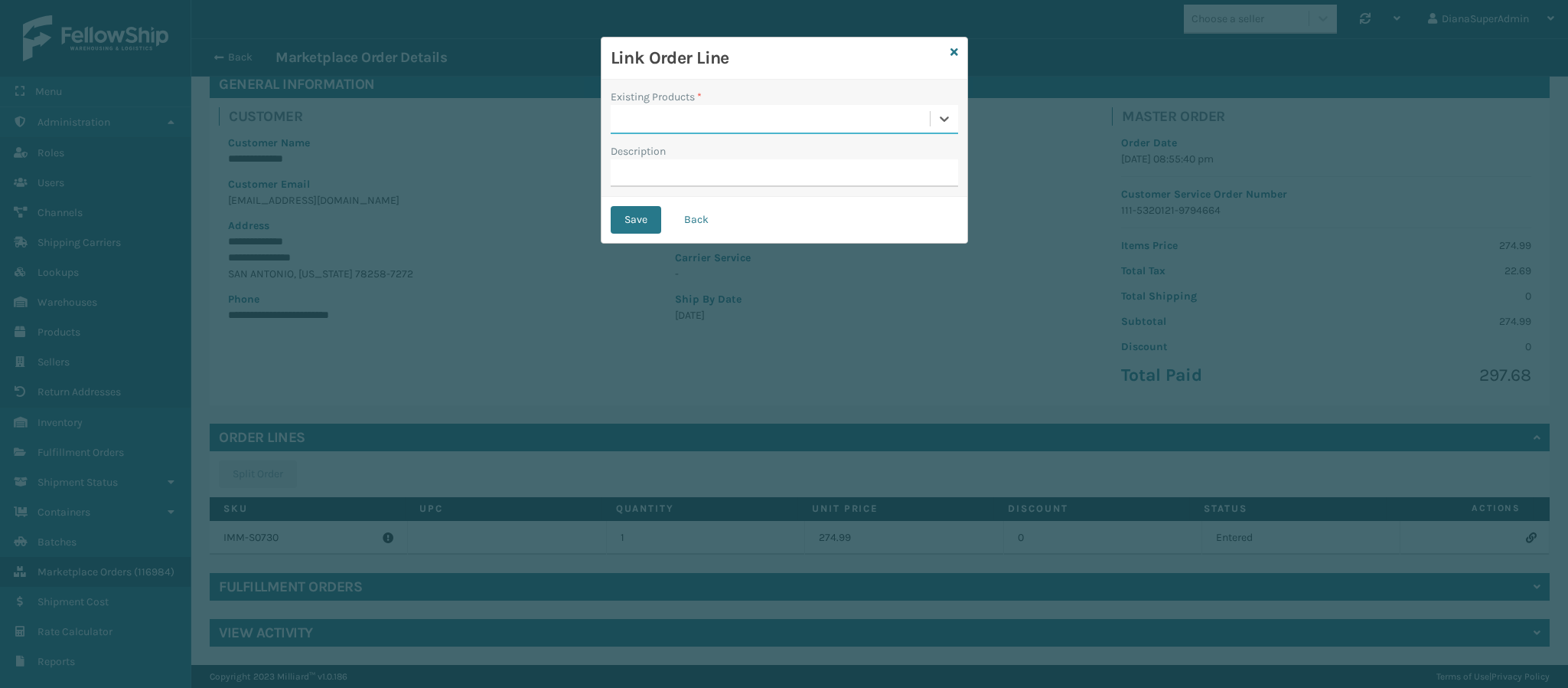
click at [685, 122] on div at bounding box center [770, 118] width 319 height 25
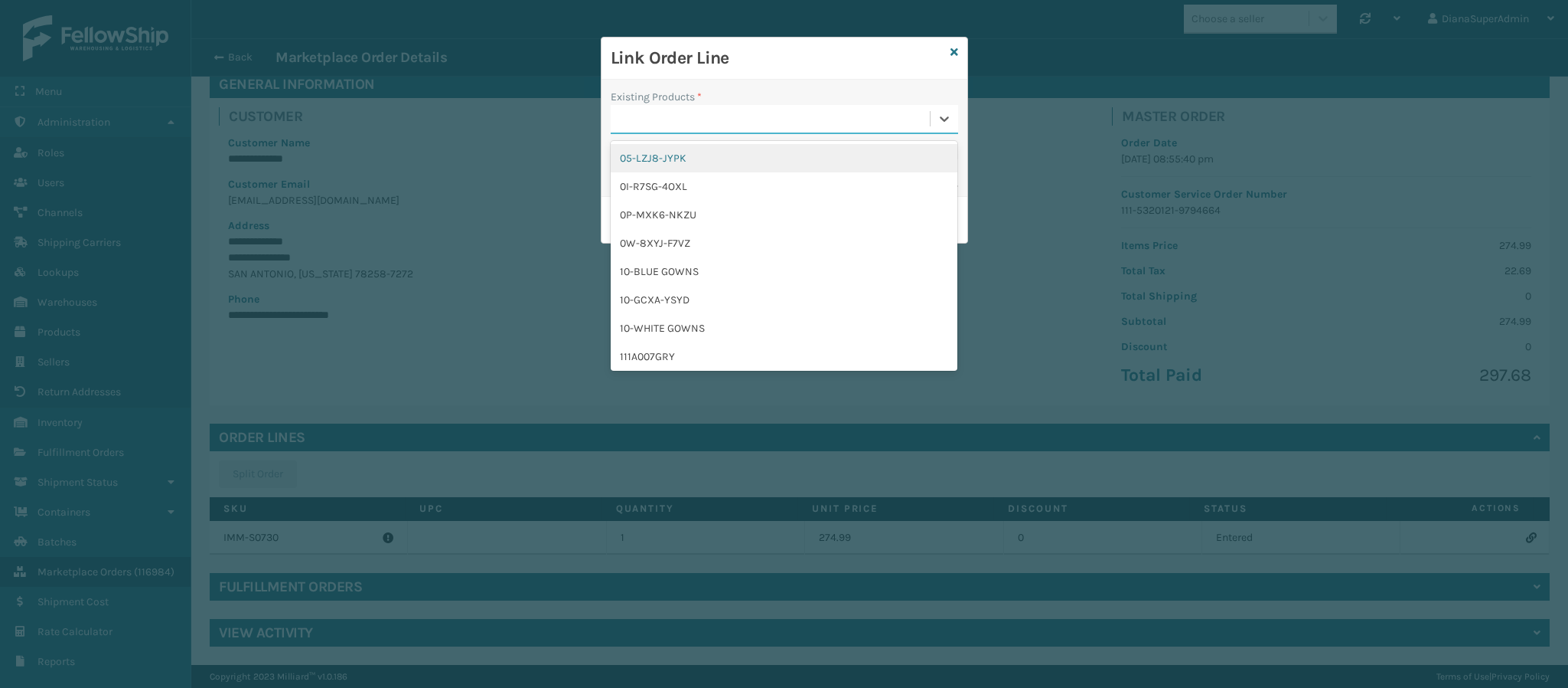
click at [685, 122] on div at bounding box center [770, 118] width 319 height 25
paste input "IMM-S0730"
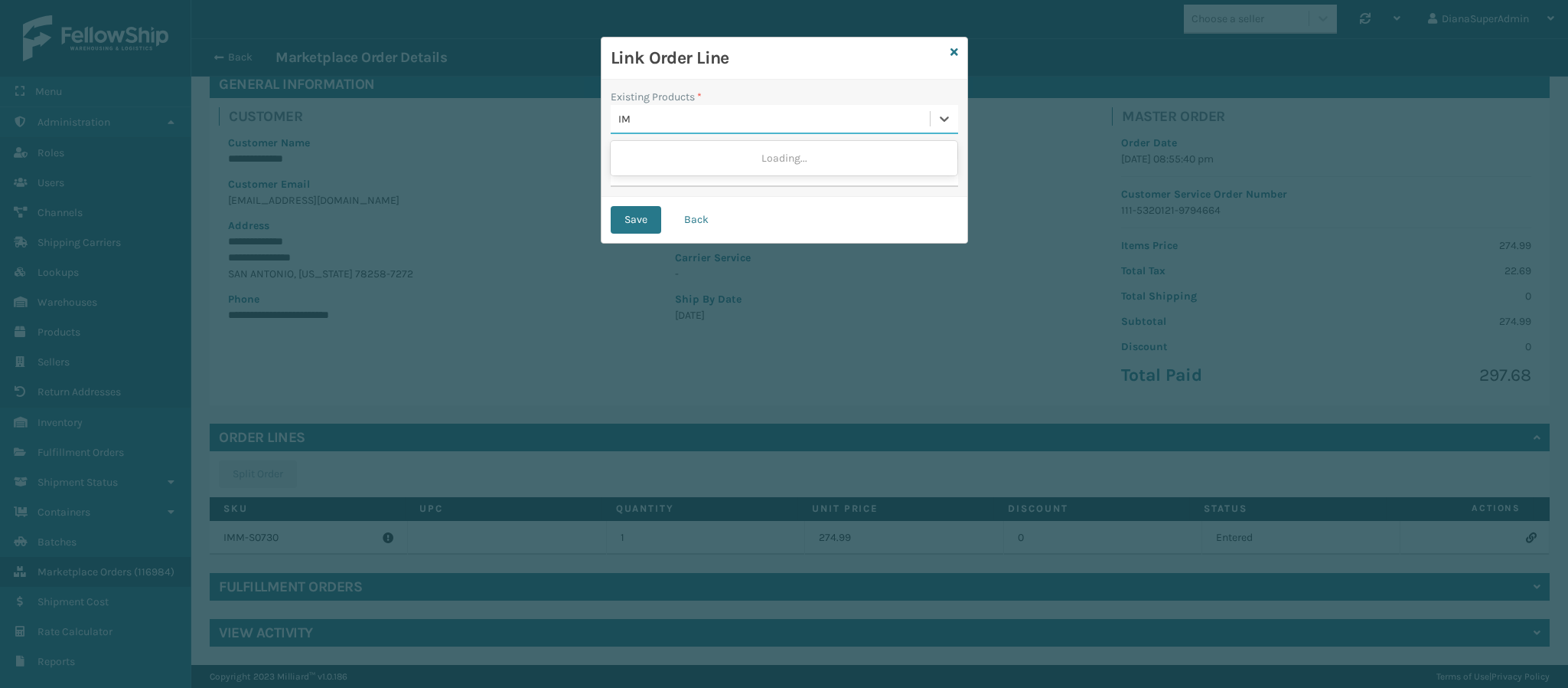
type input "I"
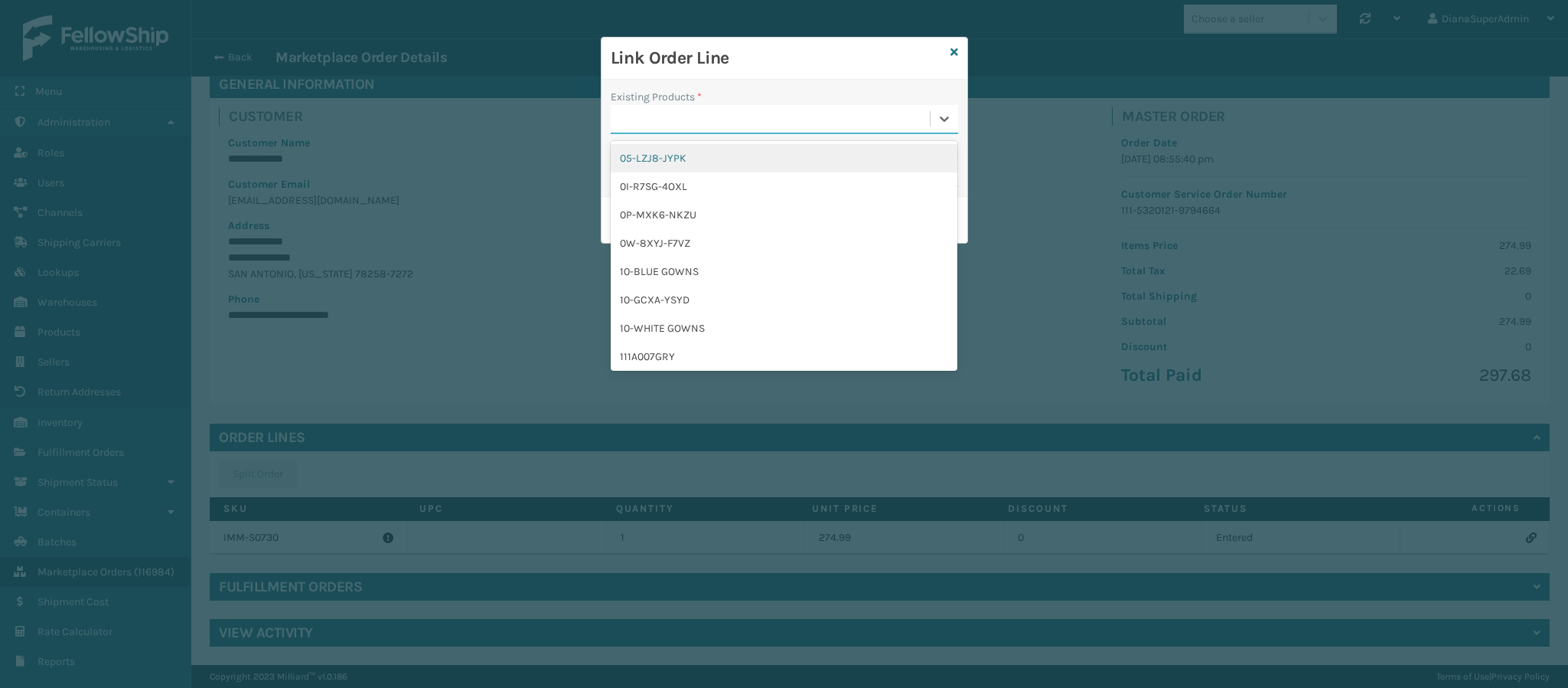
paste input "Sunn-DoNotShip"
type input "Sunn-DoNotShip"
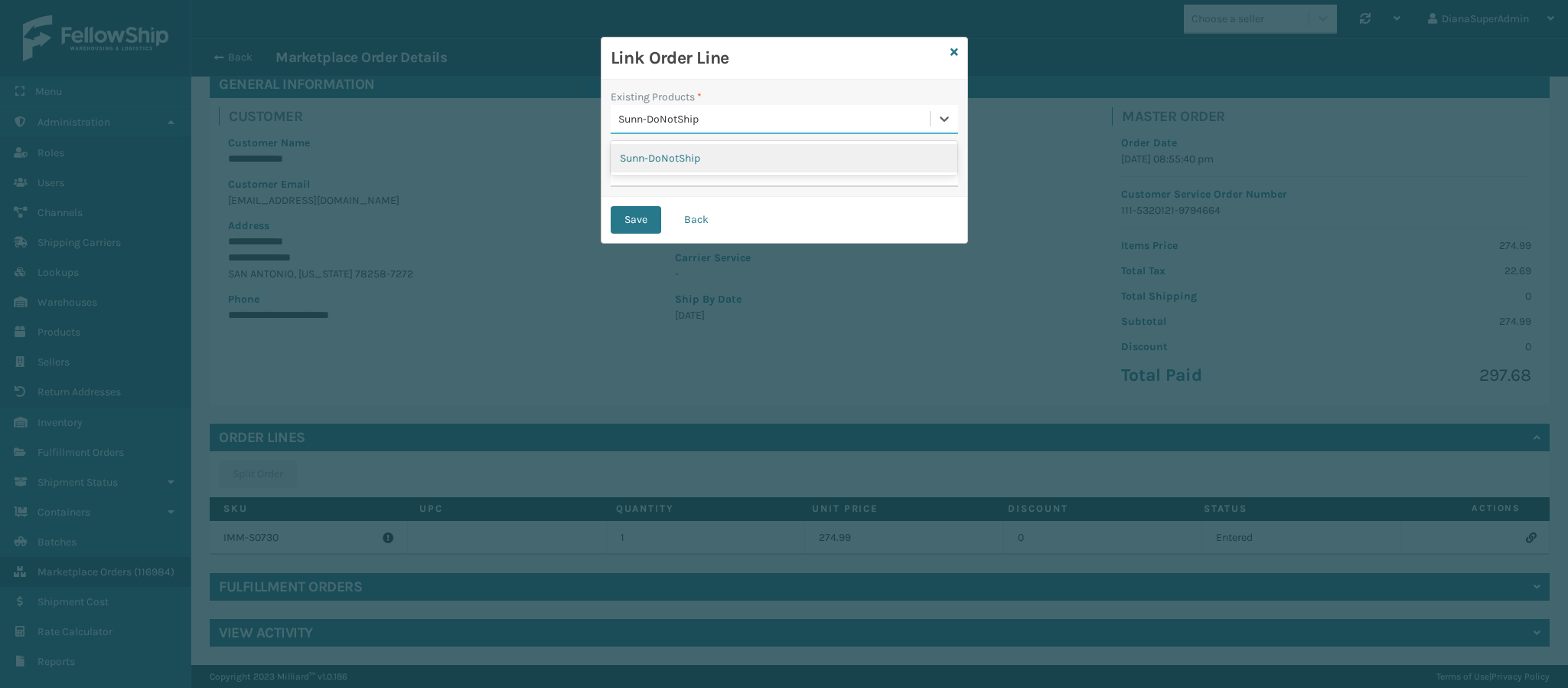
click at [742, 154] on div "Sunn-DoNotShip" at bounding box center [784, 158] width 346 height 28
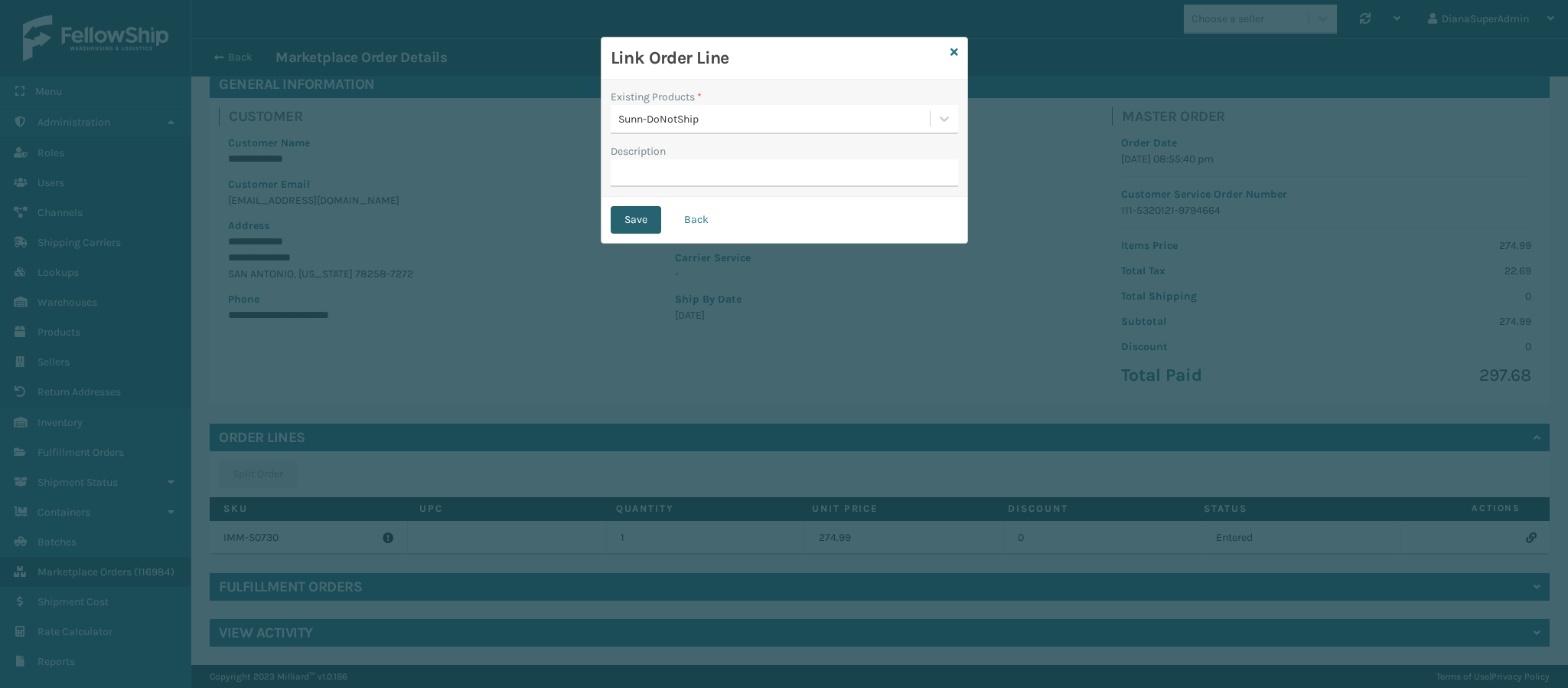
click at [634, 212] on button "Save" at bounding box center [635, 220] width 51 height 27
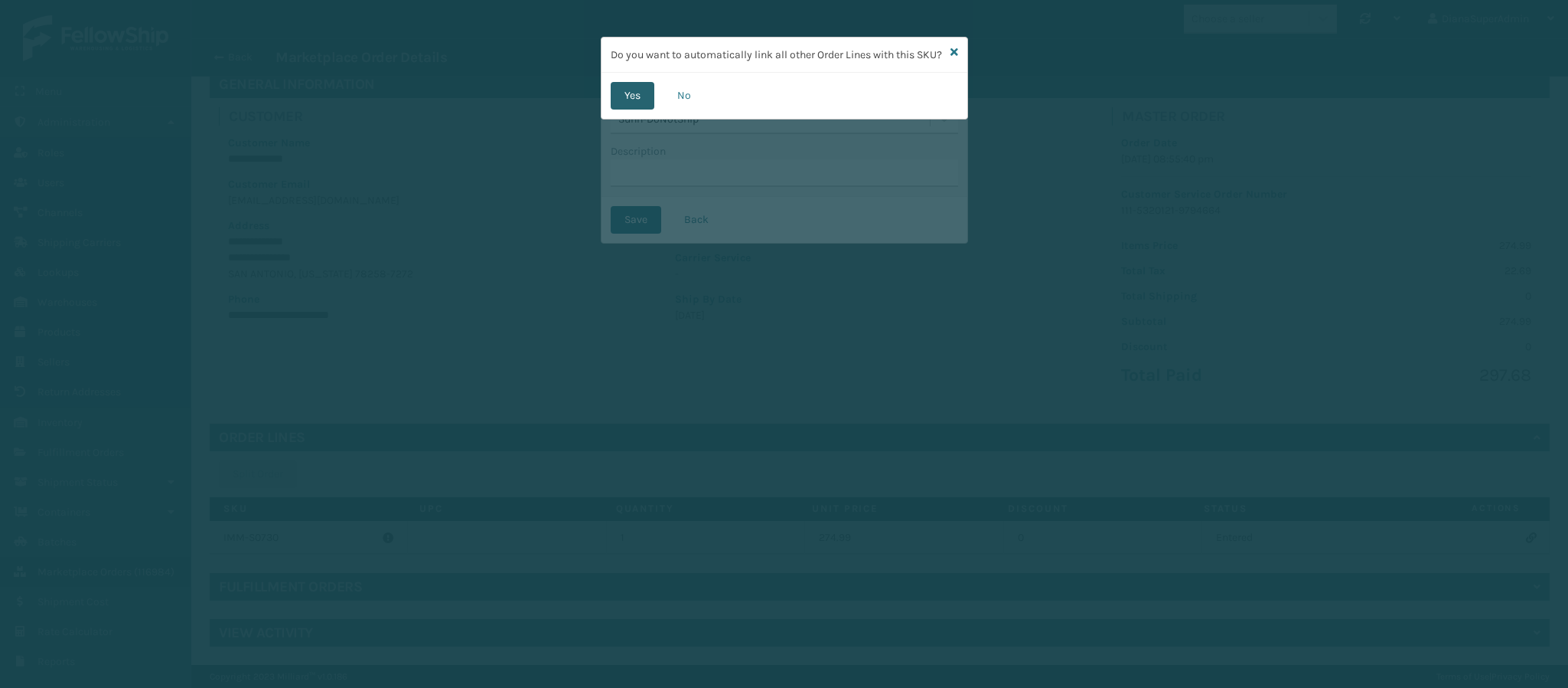
click at [628, 110] on button "Yes" at bounding box center [632, 96] width 44 height 27
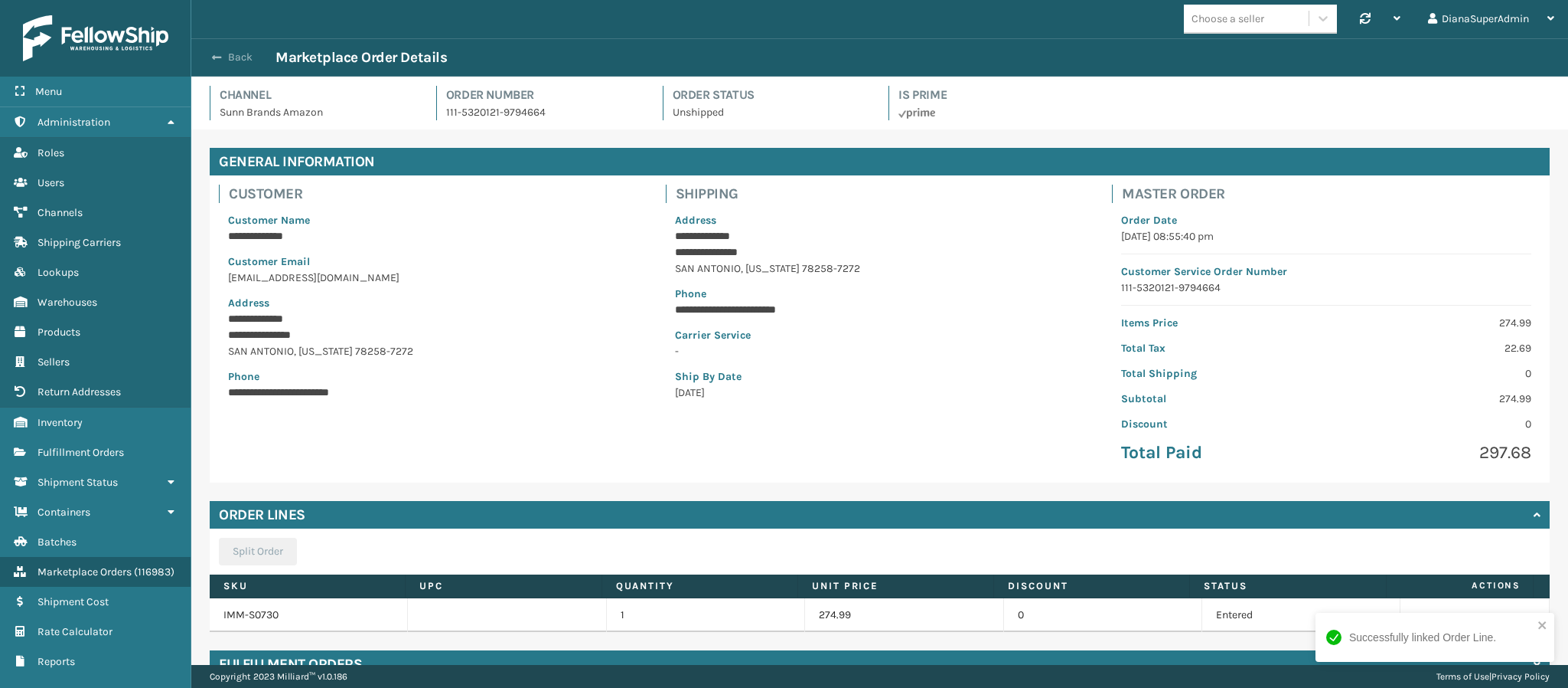
click at [224, 58] on button "Back" at bounding box center [240, 57] width 70 height 14
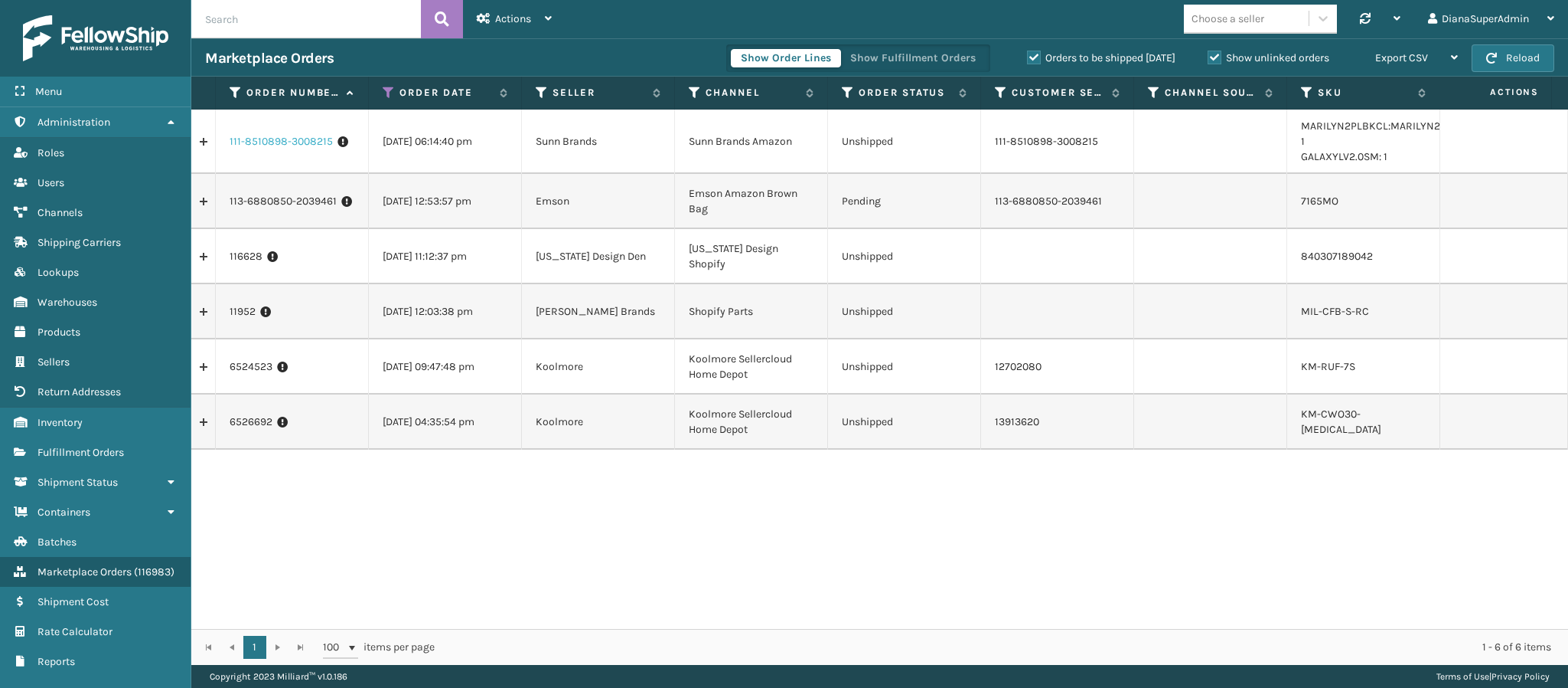
click at [267, 141] on link "111-8510898-3008215" at bounding box center [281, 142] width 104 height 15
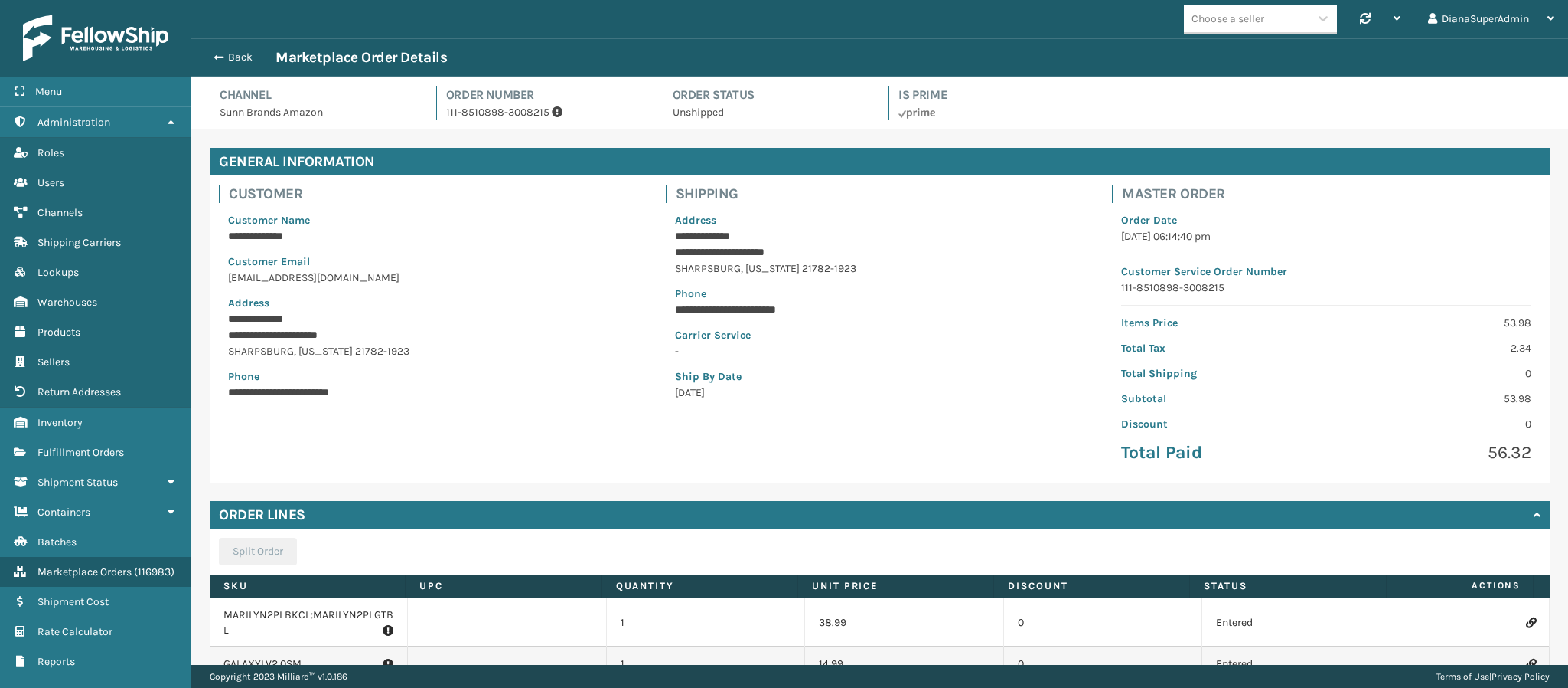
scroll to position [127, 0]
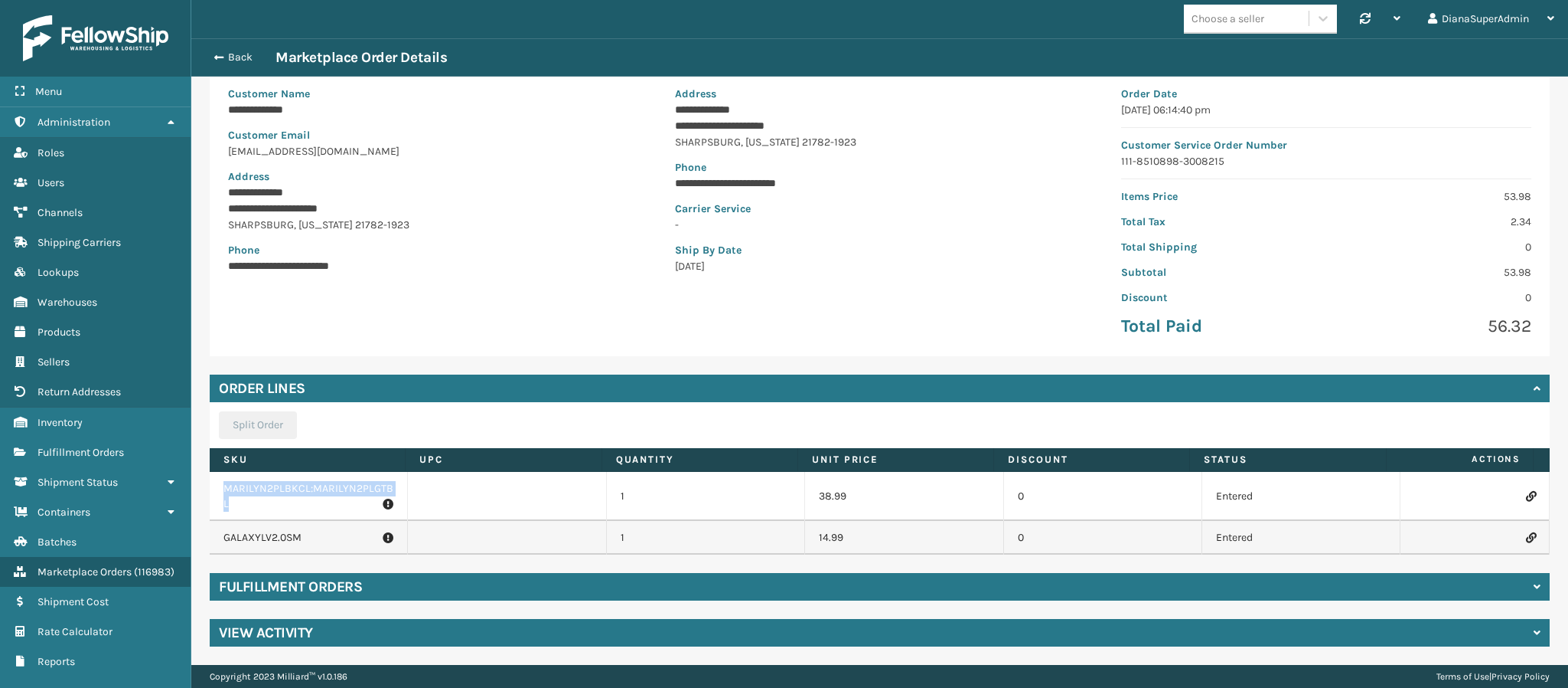
drag, startPoint x: 237, startPoint y: 505, endPoint x: 223, endPoint y: 492, distance: 19.1
click at [224, 492] on p "MARILYN2PLBKCL:MARILYN2PLGTBL" at bounding box center [309, 497] width 170 height 31
copy p "MARILYN2PLBKCL:MARILYN2PLGTBL"
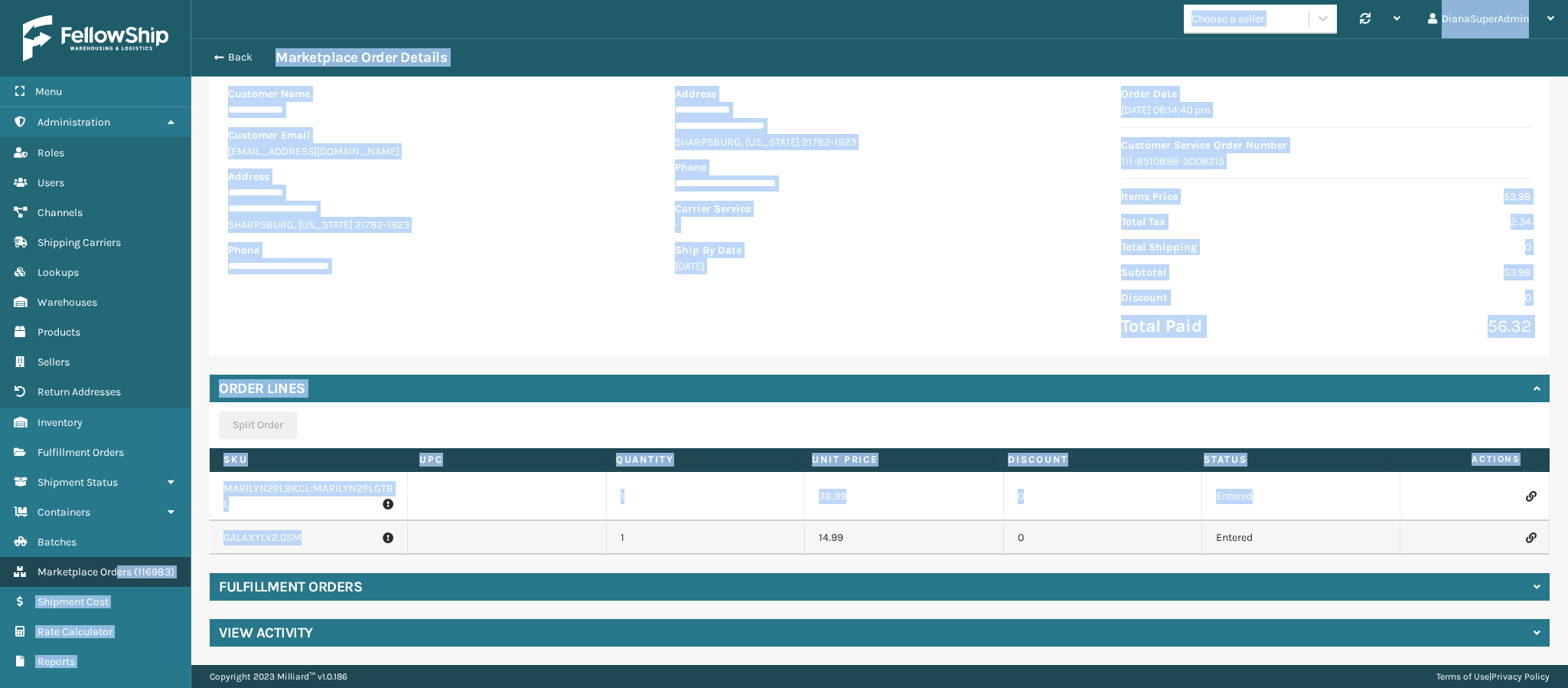
drag, startPoint x: 319, startPoint y: 535, endPoint x: 119, endPoint y: 545, distance: 200.2
click at [119, 0] on div "**********" at bounding box center [784, 0] width 1568 height 0
click at [119, 557] on link "Marketplace Orders ( 116983 )" at bounding box center [95, 571] width 190 height 30
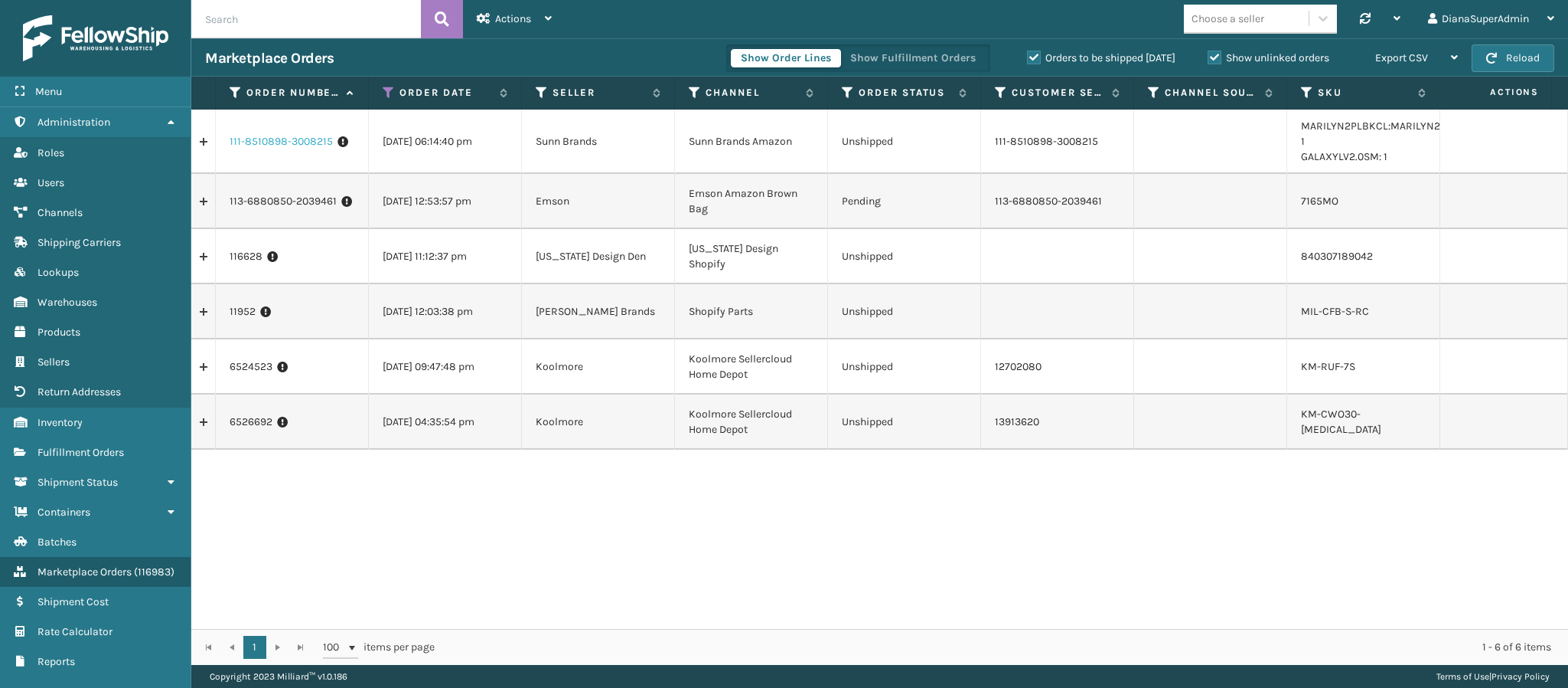
click at [309, 145] on link "111-8510898-3008215" at bounding box center [281, 142] width 104 height 15
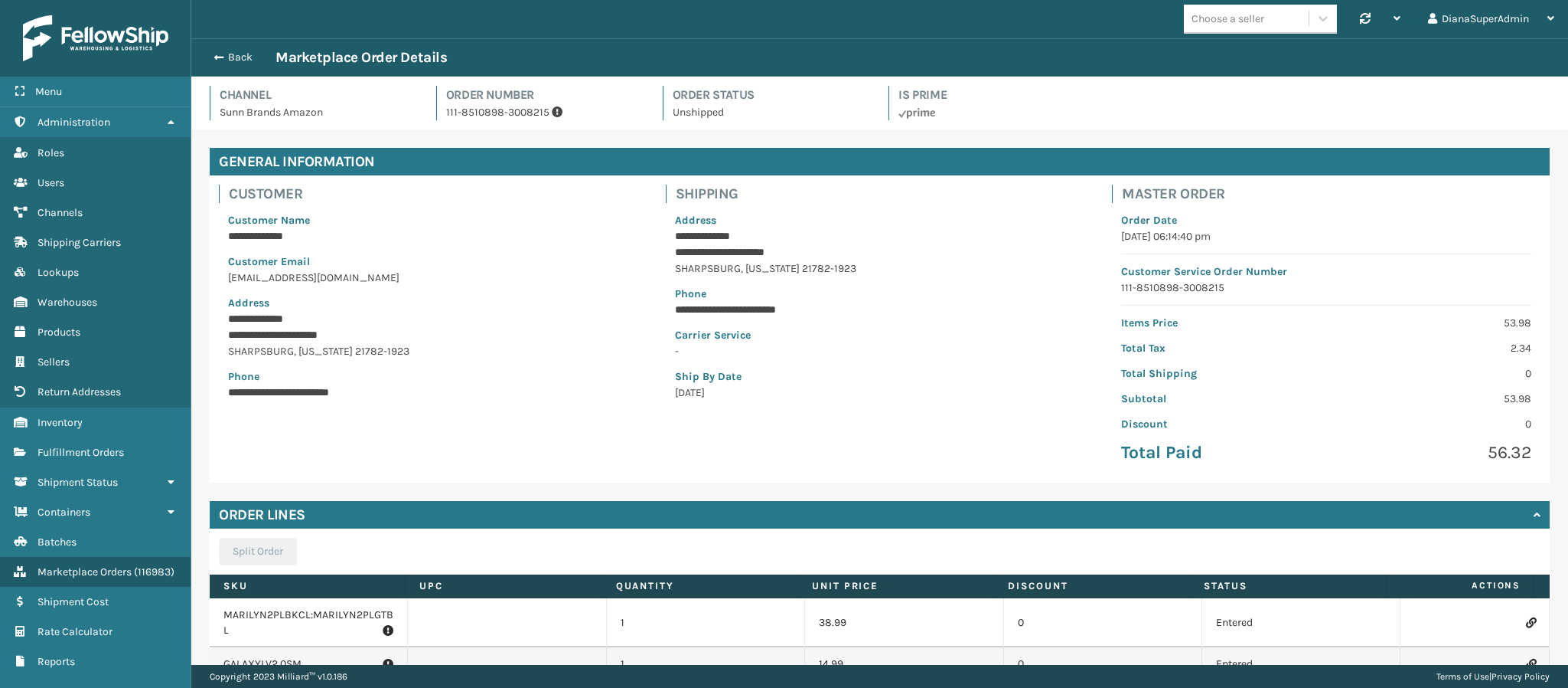
scroll to position [127, 0]
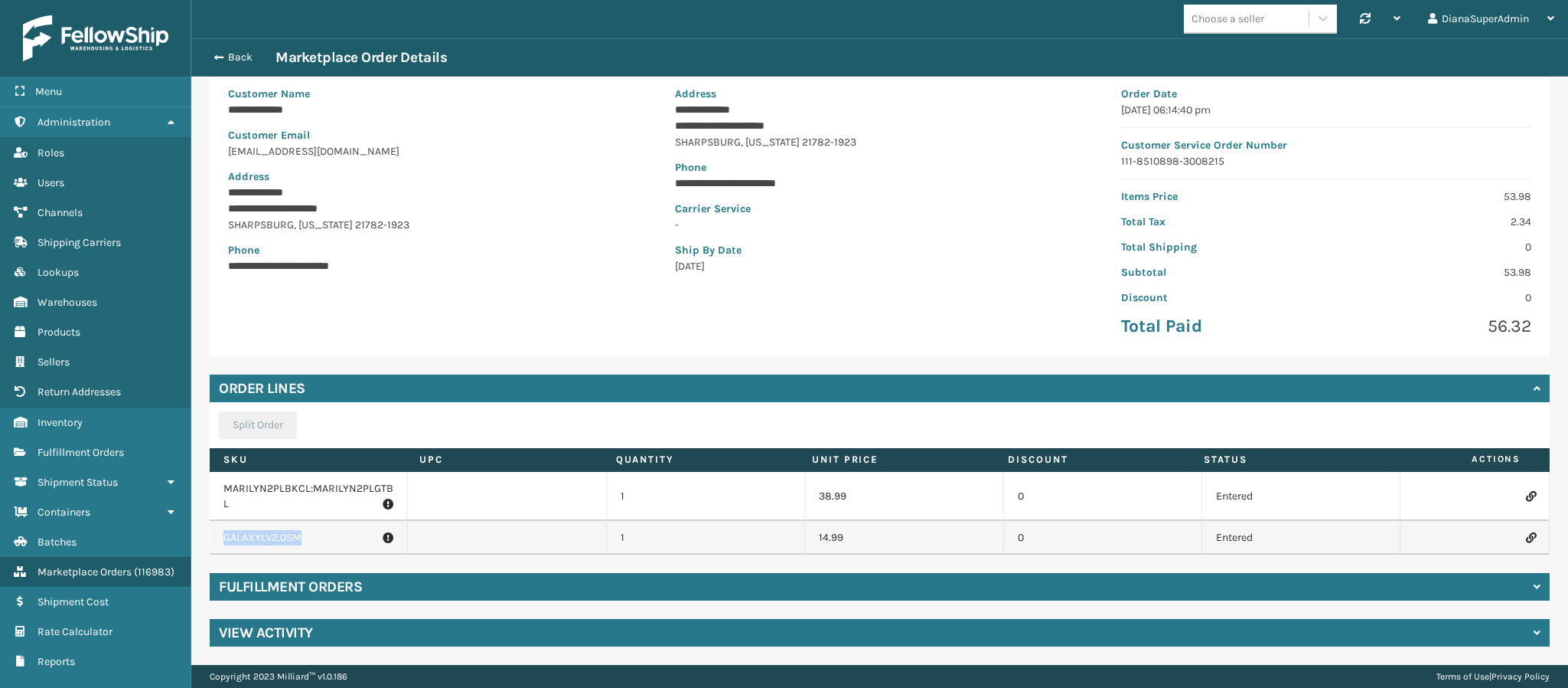
drag, startPoint x: 315, startPoint y: 536, endPoint x: 214, endPoint y: 546, distance: 101.5
click at [214, 546] on td "GALAXYLV2.0SM" at bounding box center [309, 537] width 198 height 33
copy p "GALAXYLV2.0SM"
click at [1526, 532] on icon at bounding box center [1530, 537] width 9 height 10
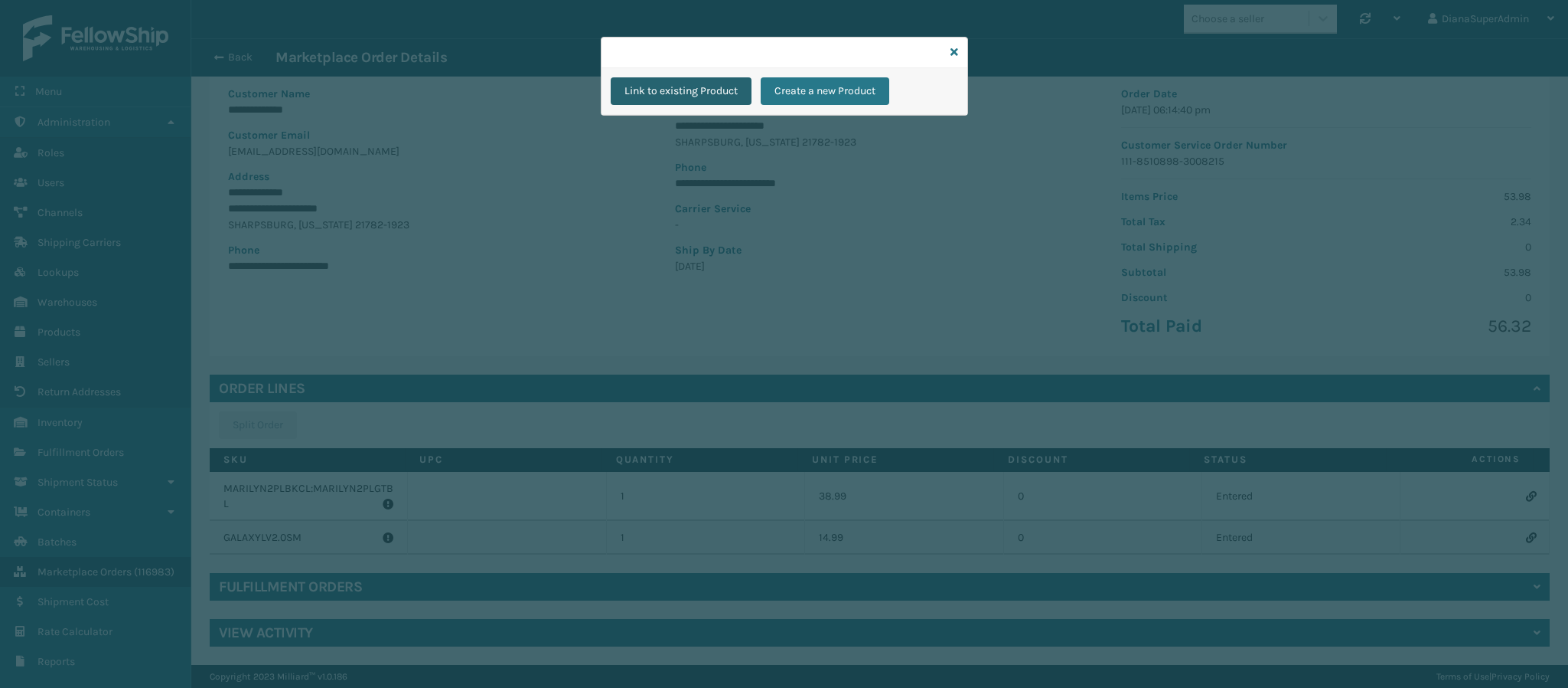
click at [712, 90] on button "Link to existing Product" at bounding box center [681, 91] width 141 height 27
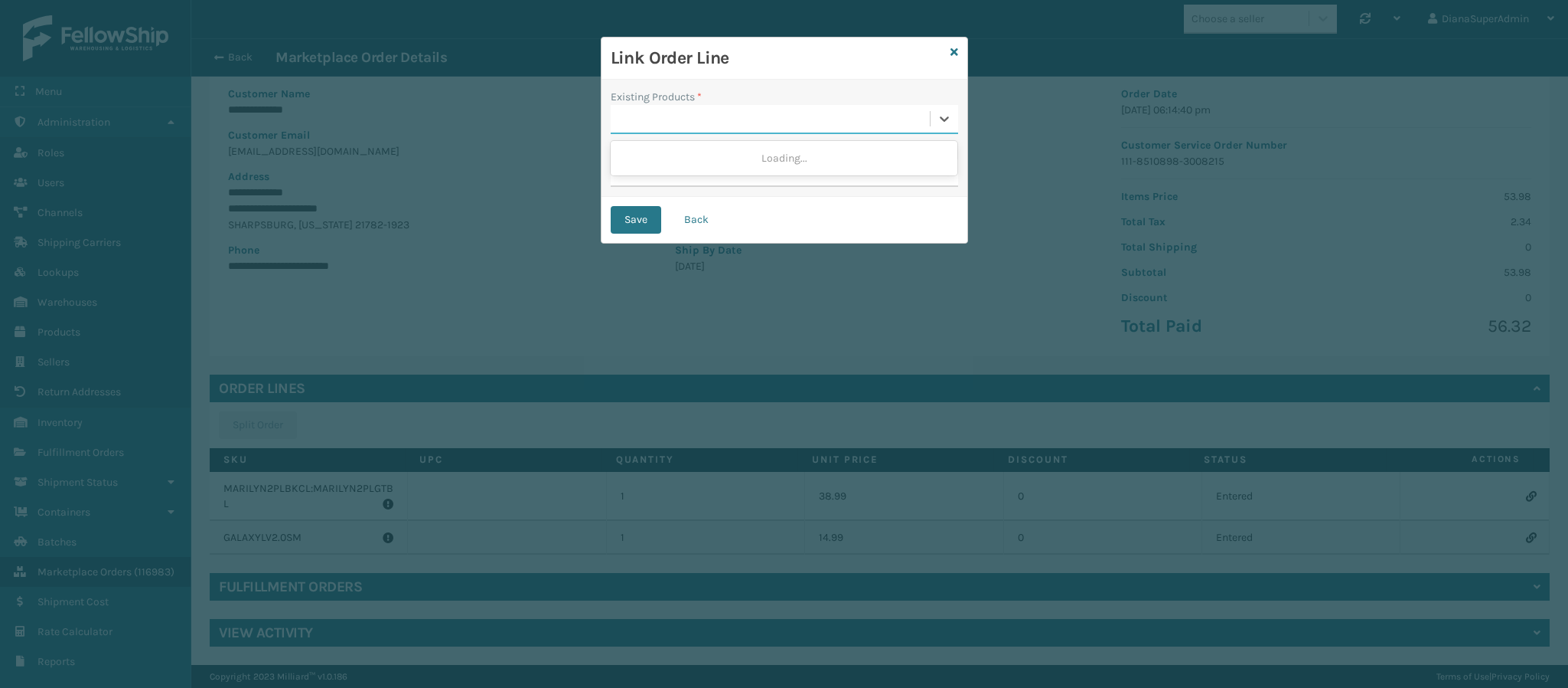
click at [682, 118] on div at bounding box center [770, 118] width 319 height 25
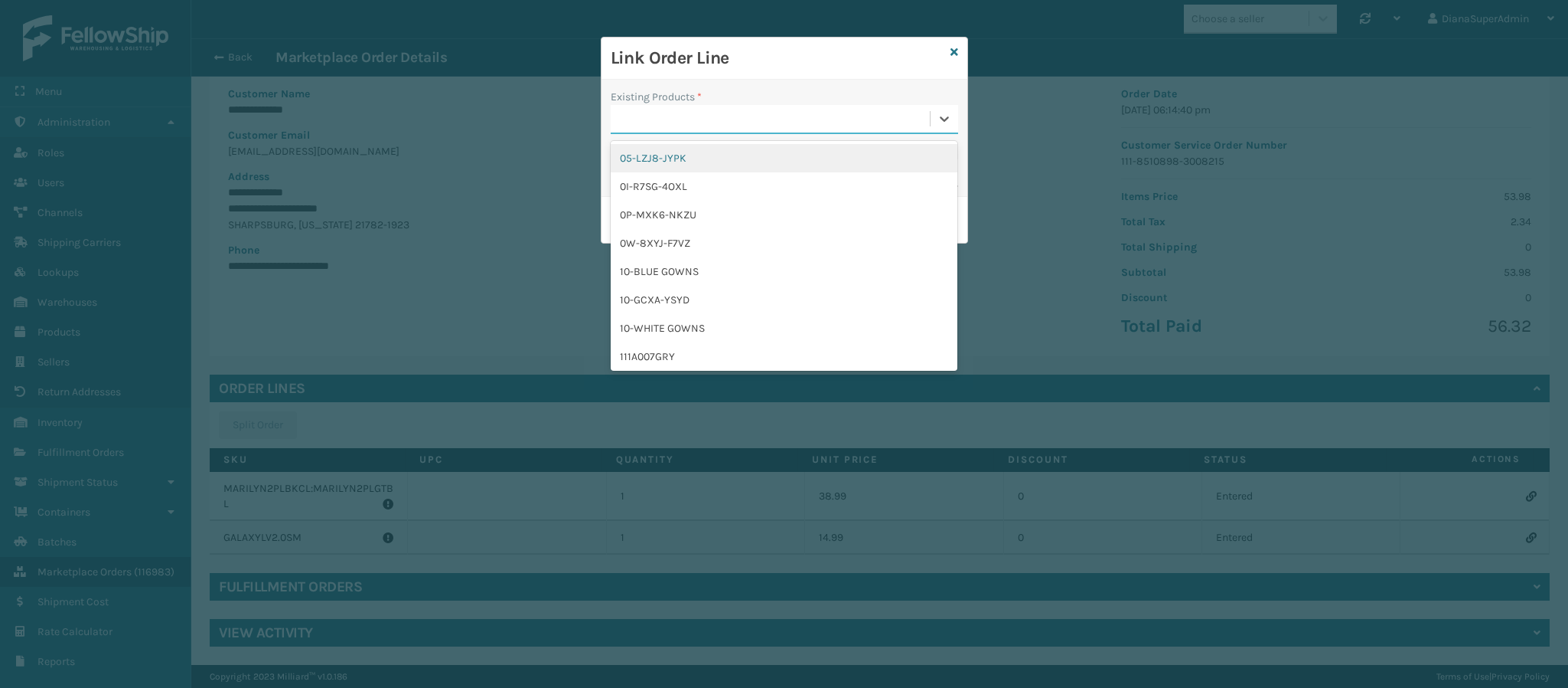
paste input "GALAXYLV2.0SM"
type input "GALAXYLV2.0SM"
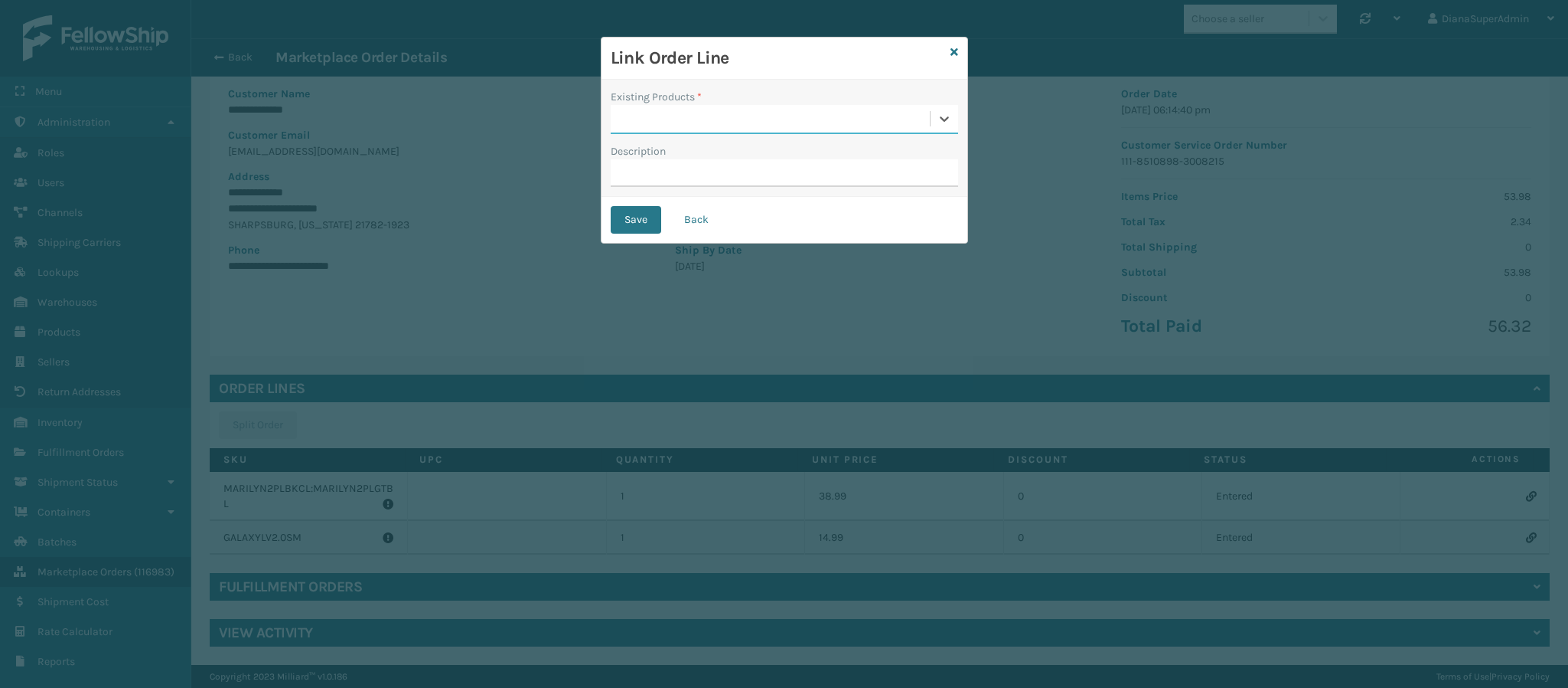
click at [733, 116] on div at bounding box center [770, 118] width 319 height 25
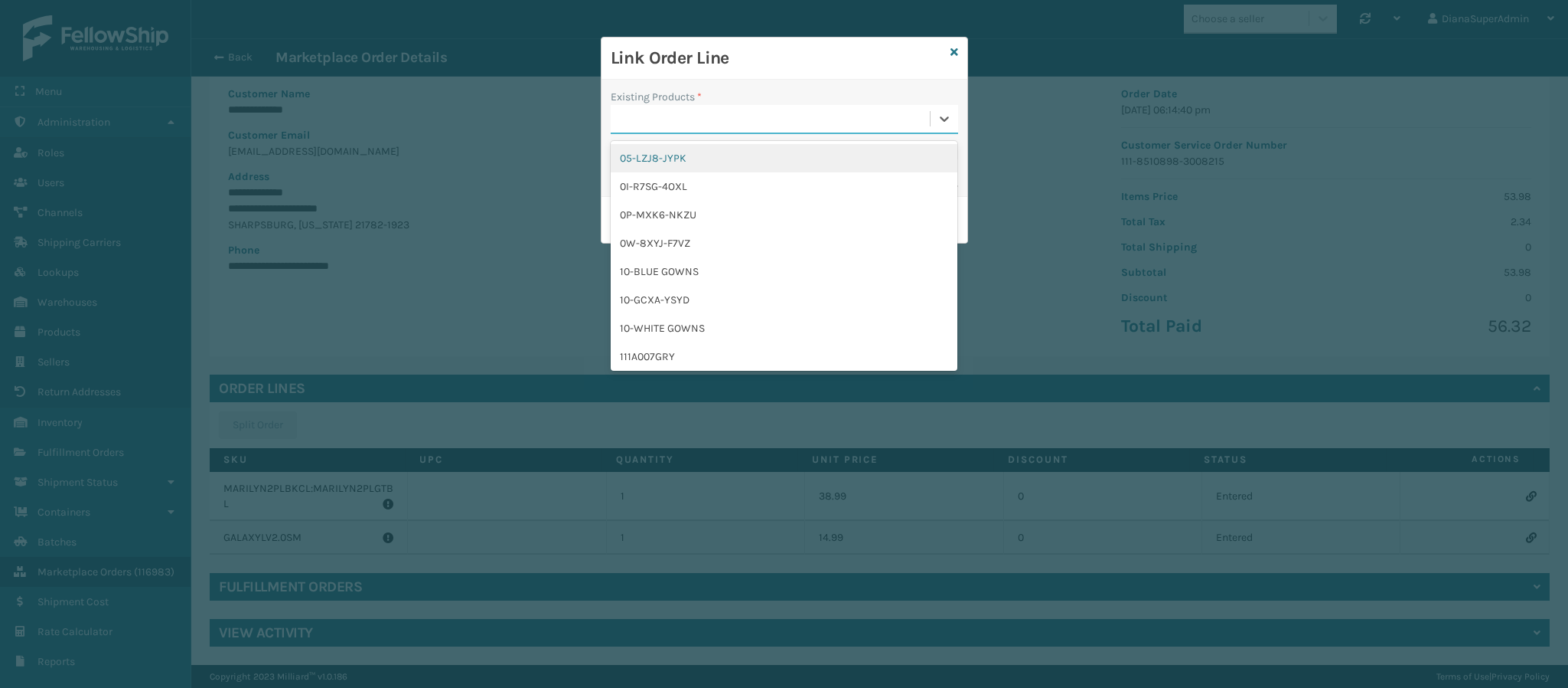
click at [733, 116] on div at bounding box center [770, 118] width 319 height 25
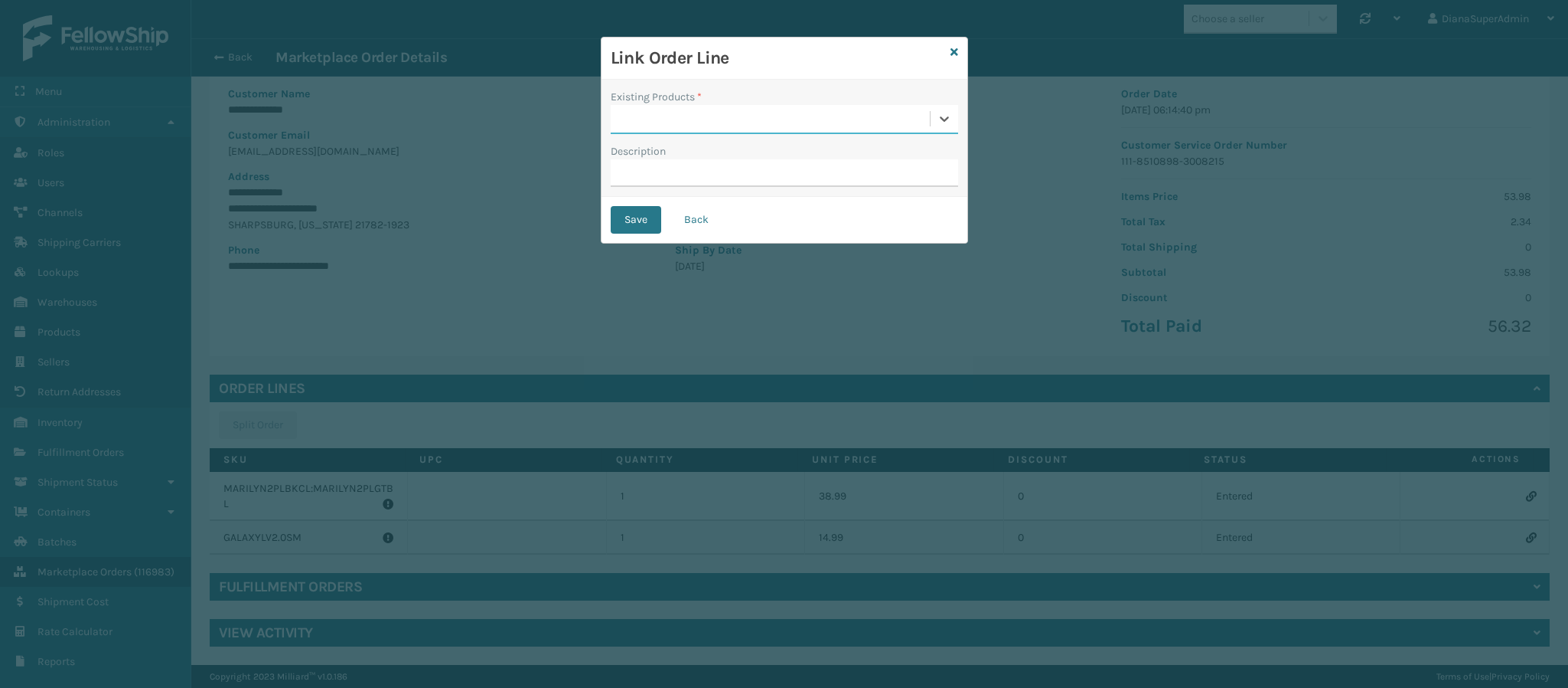
click at [733, 116] on div at bounding box center [770, 118] width 319 height 25
paste input "Sunn-DoNotShip"
type input "Sunn-DoNotShip"
click at [703, 150] on div "Sunn-DoNotShip" at bounding box center [784, 158] width 346 height 28
click at [627, 221] on button "Save" at bounding box center [635, 220] width 51 height 27
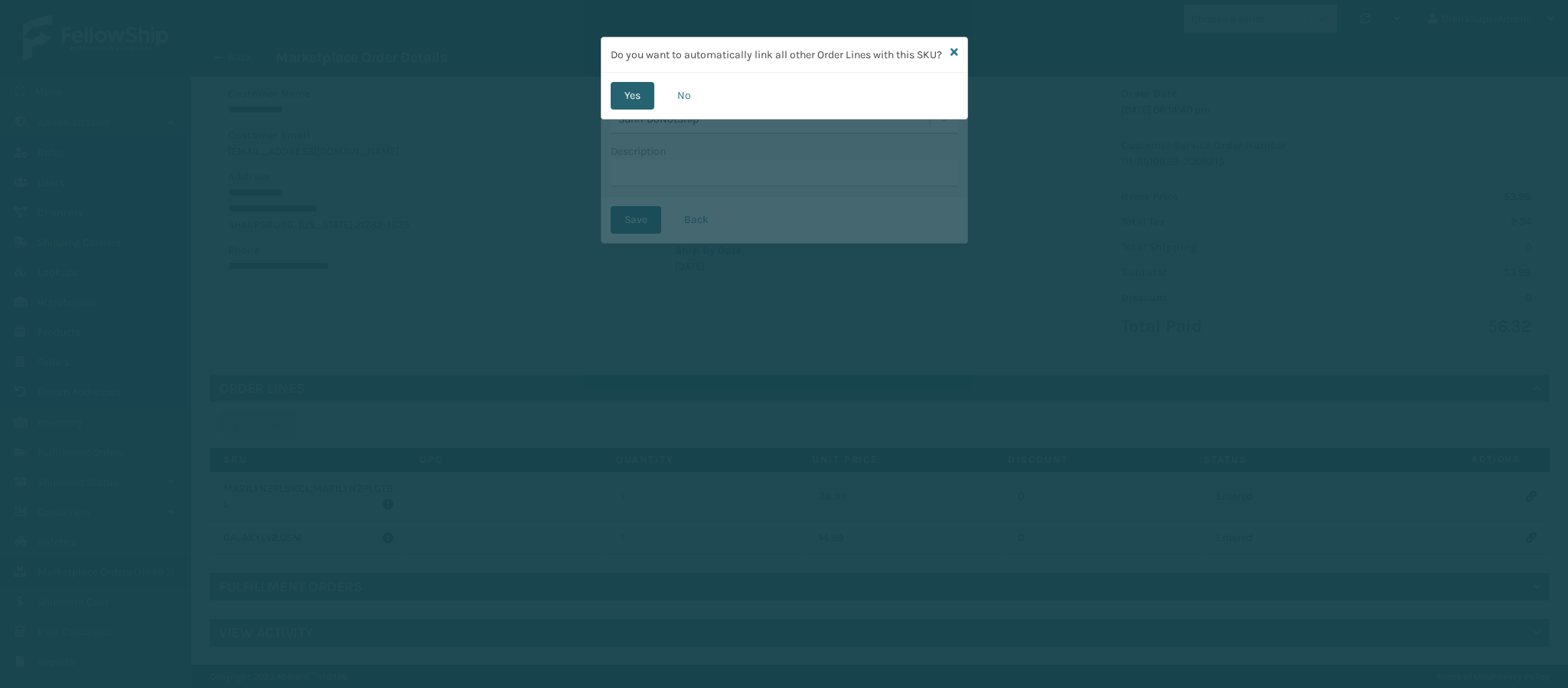
click at [646, 110] on button "Yes" at bounding box center [632, 96] width 44 height 27
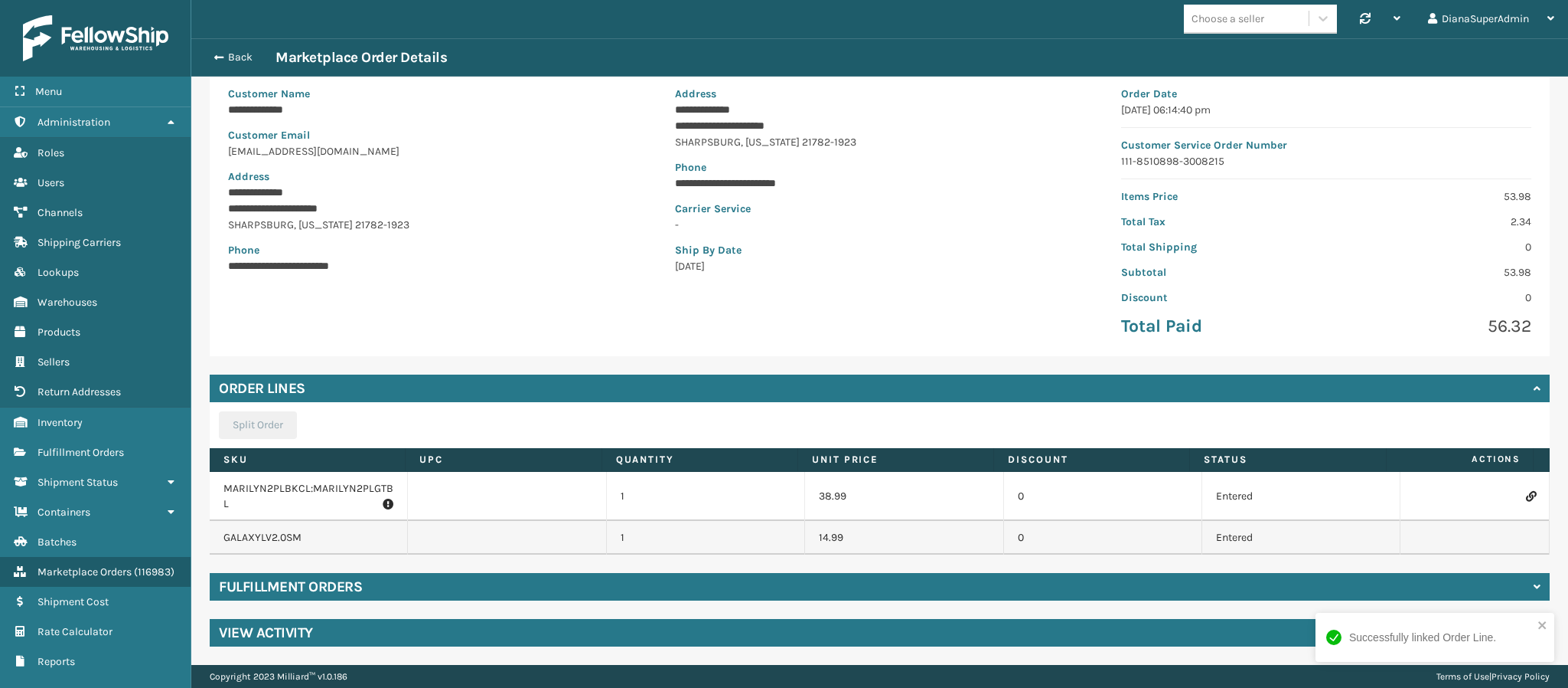
click at [1526, 497] on icon at bounding box center [1530, 496] width 9 height 10
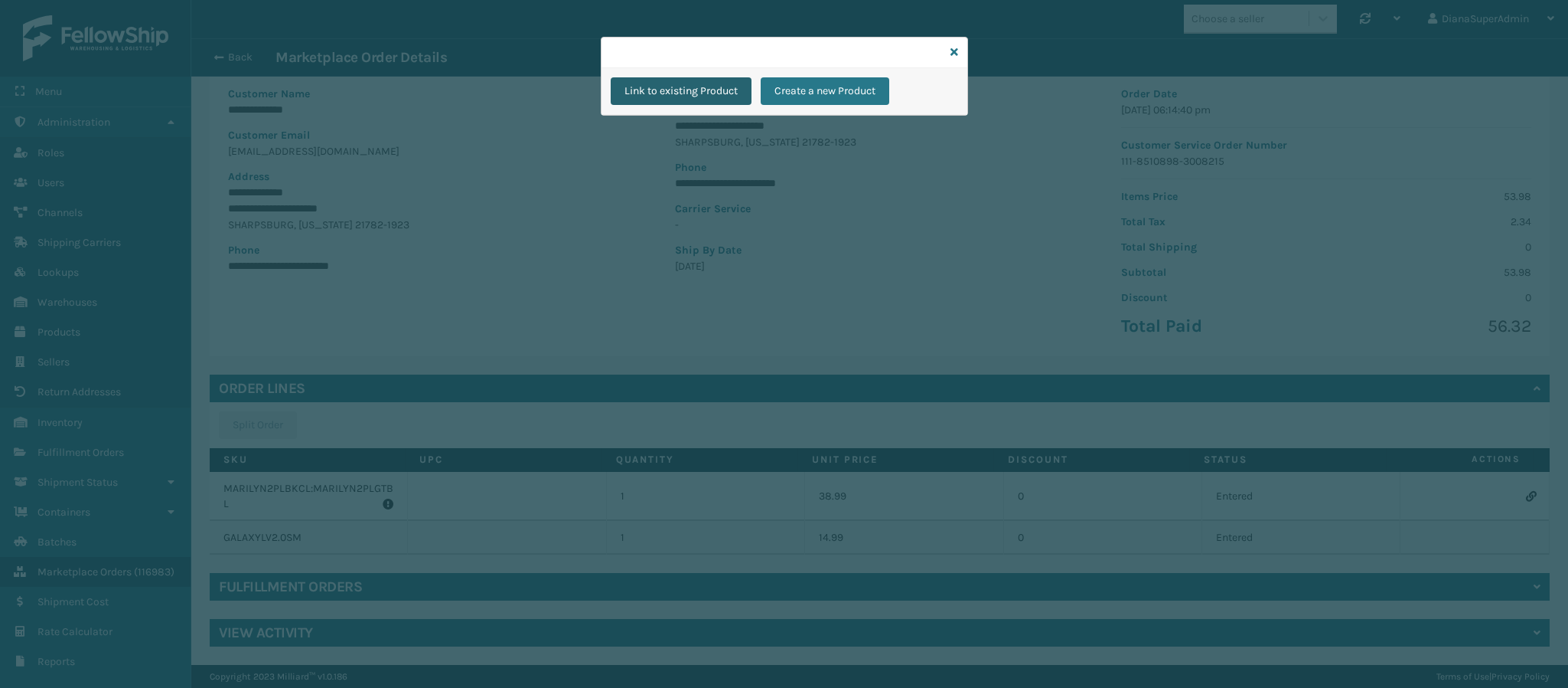
click at [745, 90] on button "Link to existing Product" at bounding box center [681, 91] width 141 height 27
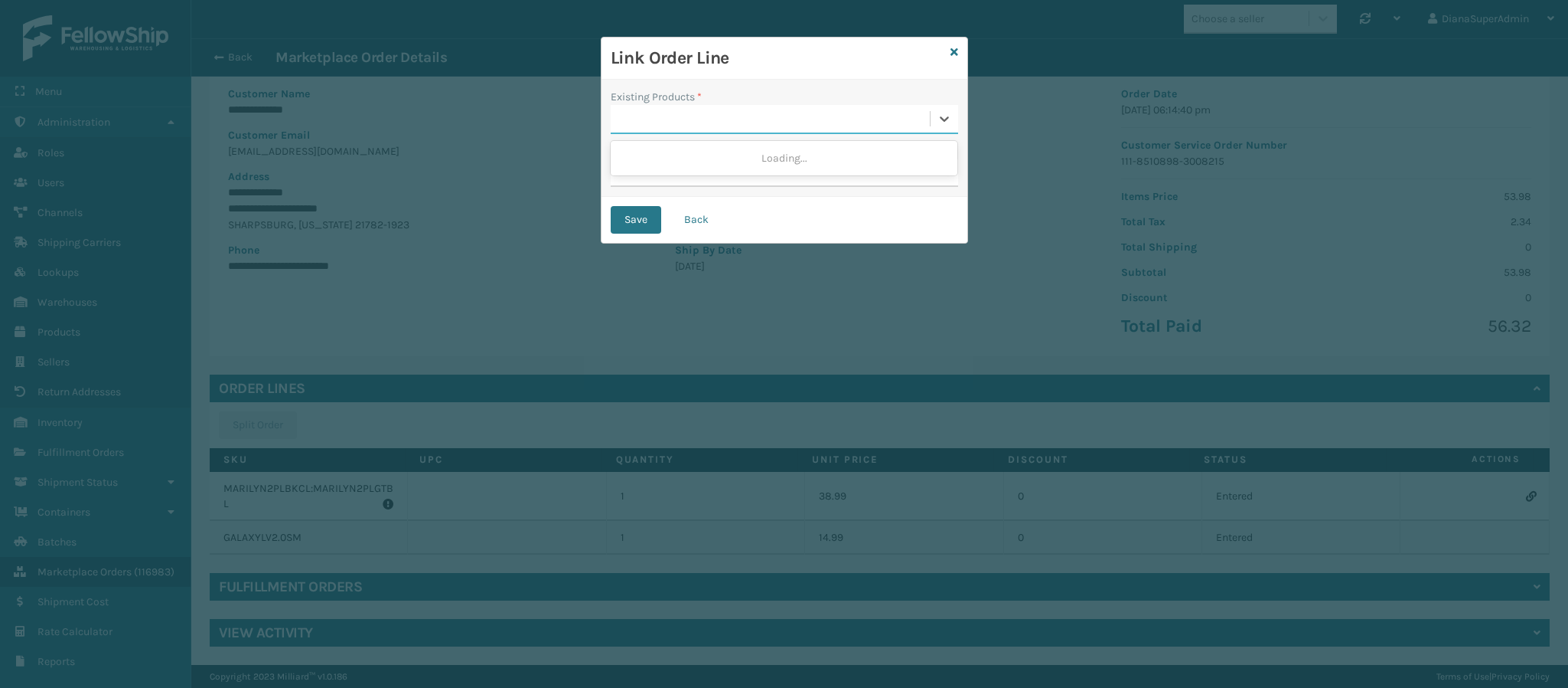
click at [700, 124] on div at bounding box center [770, 118] width 319 height 25
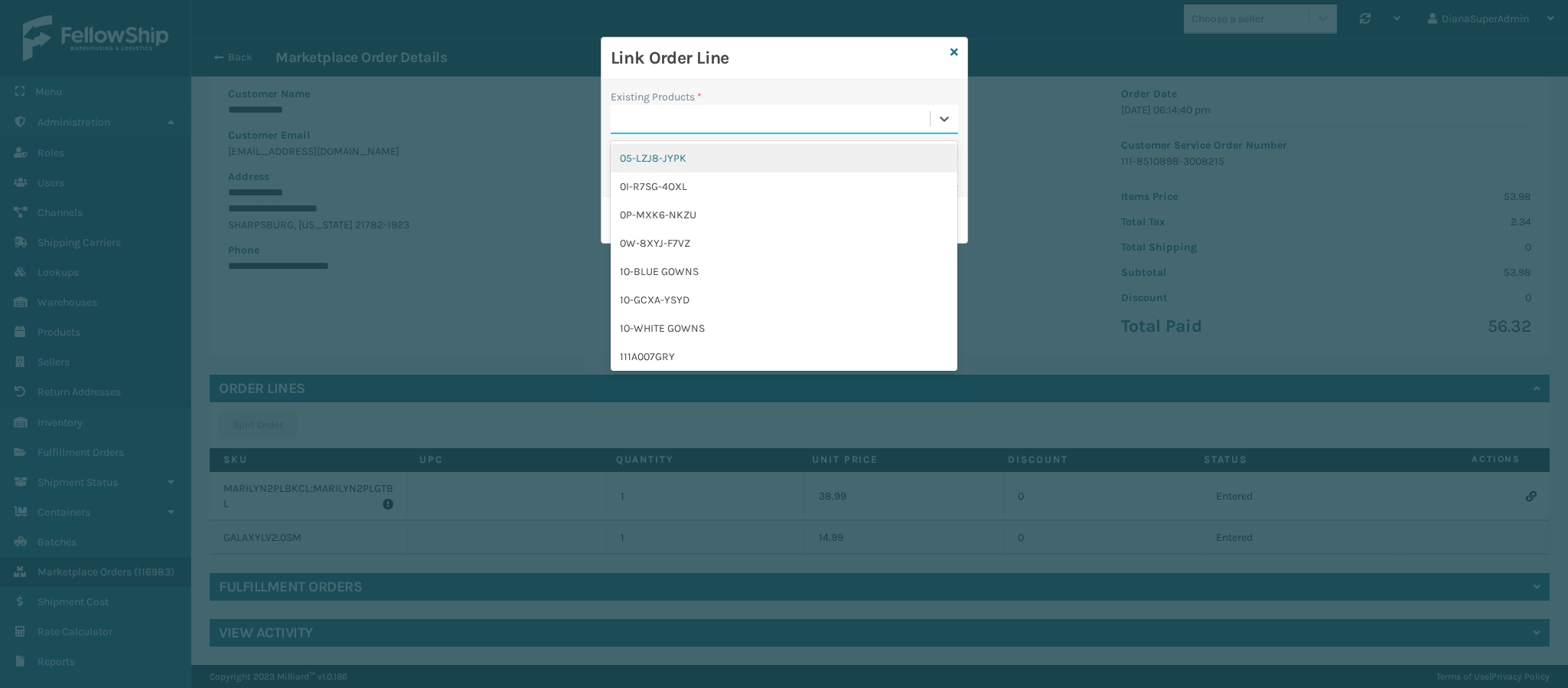
paste input "MARILYN2PLBKCL:MARILYN2PLGTBL"
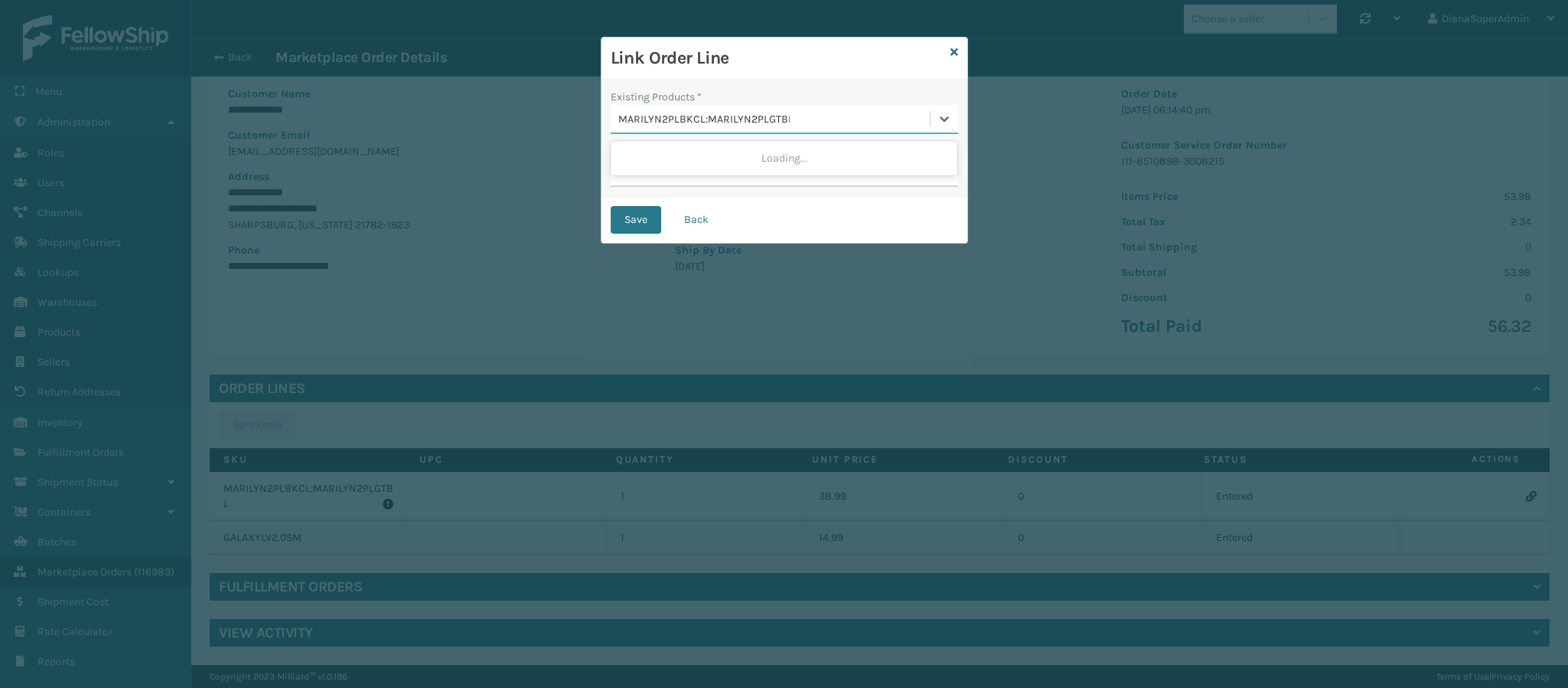
click at [758, 118] on input "MARILYN2PLBKCL:MARILYN2PLGTBL" at bounding box center [704, 119] width 171 height 12
paste input "Sunn-DoNotShip"
type input "Sunn-DoNotShip"
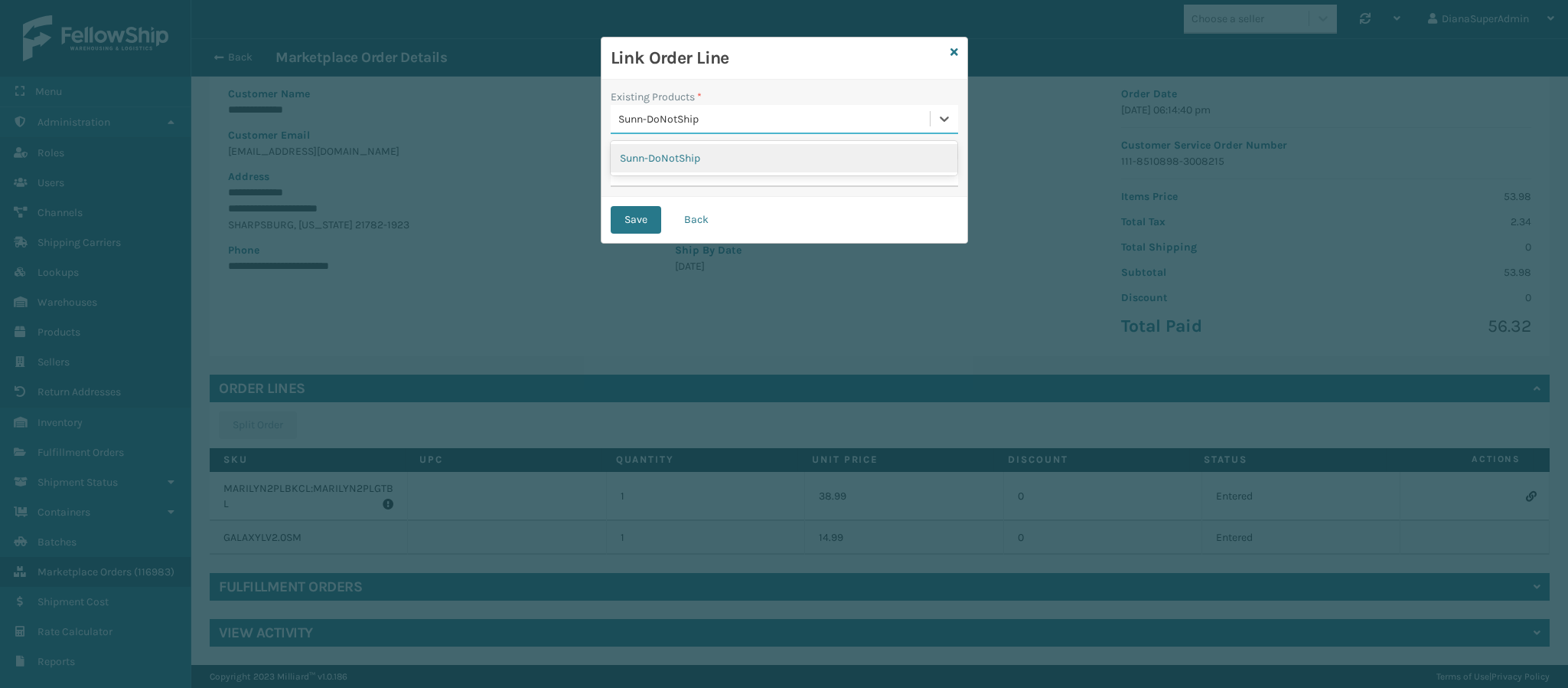
click at [676, 149] on div "Sunn-DoNotShip" at bounding box center [784, 158] width 346 height 28
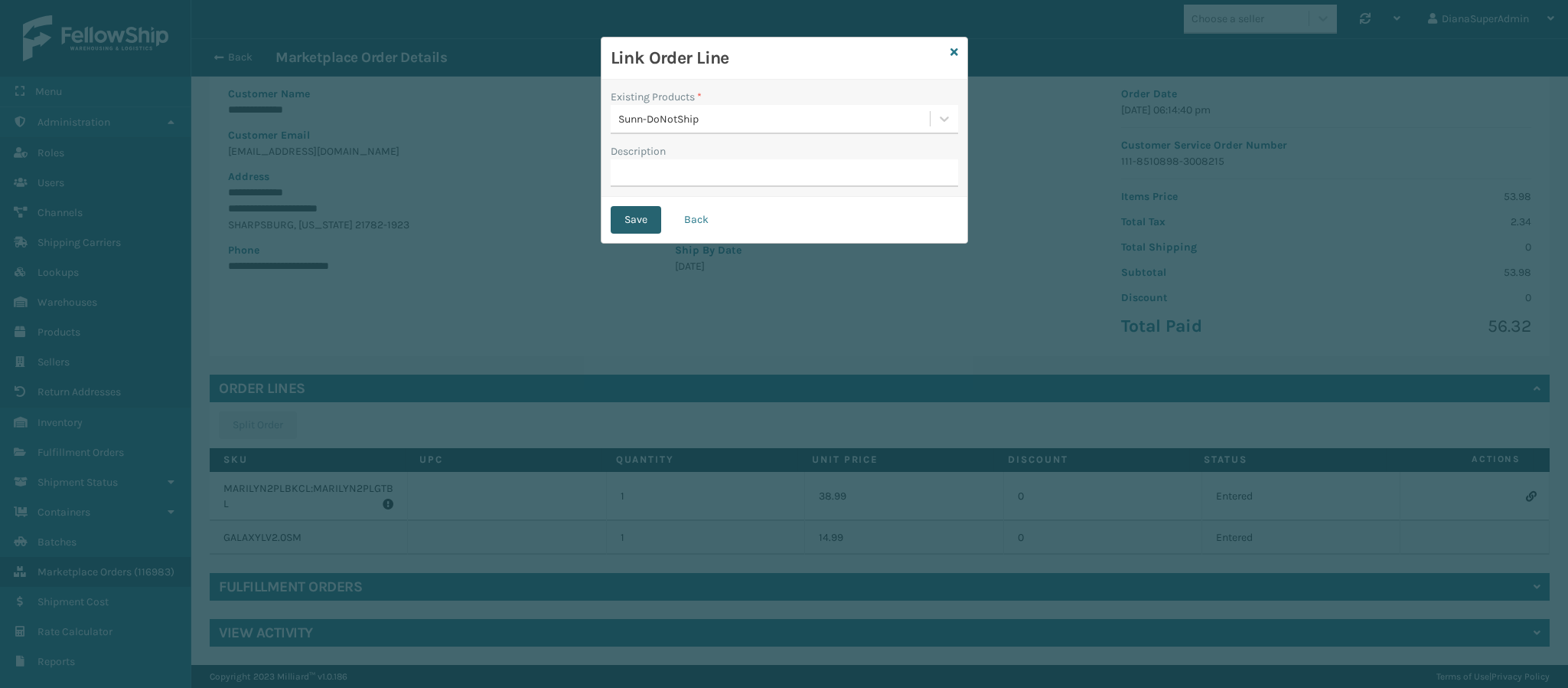
click at [643, 212] on button "Save" at bounding box center [635, 220] width 51 height 27
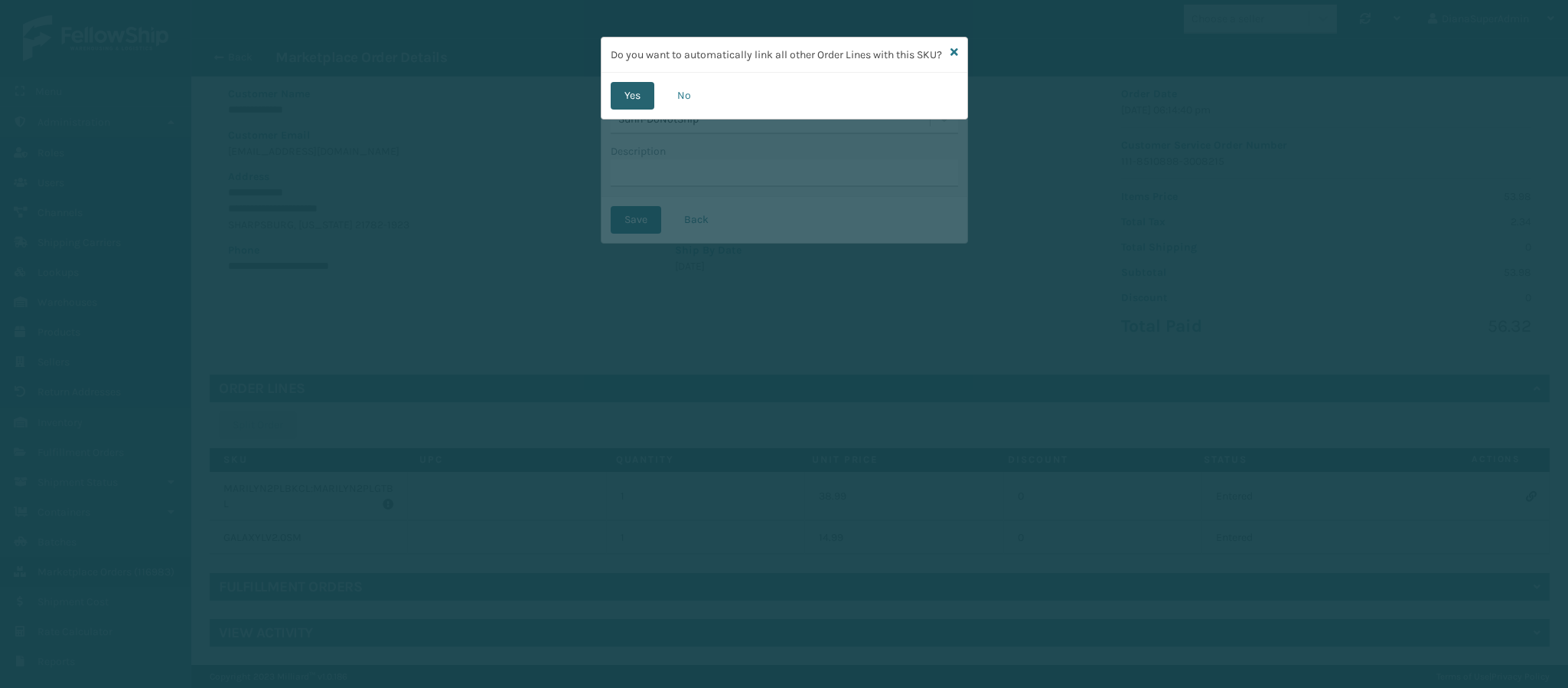
click at [634, 110] on button "Yes" at bounding box center [632, 96] width 44 height 27
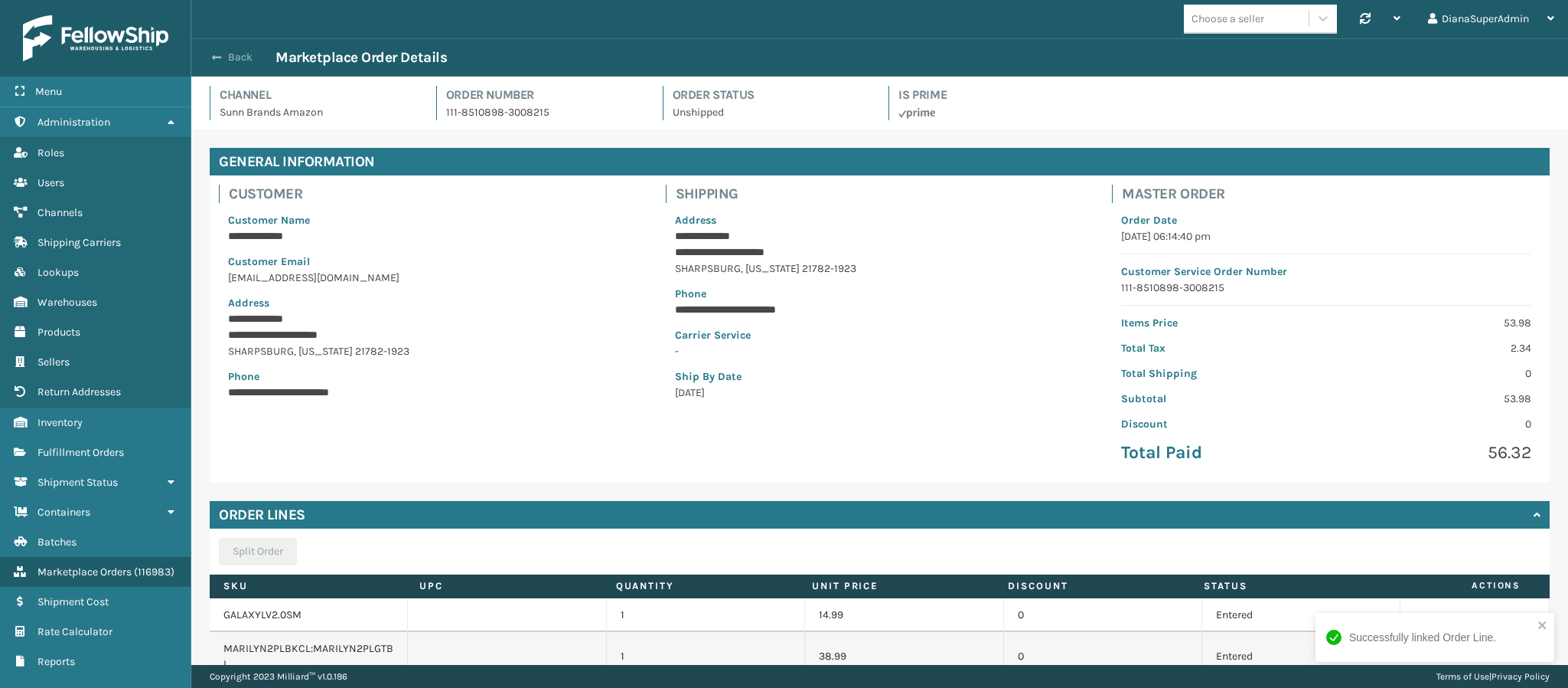
click at [228, 51] on button "Back" at bounding box center [240, 57] width 70 height 14
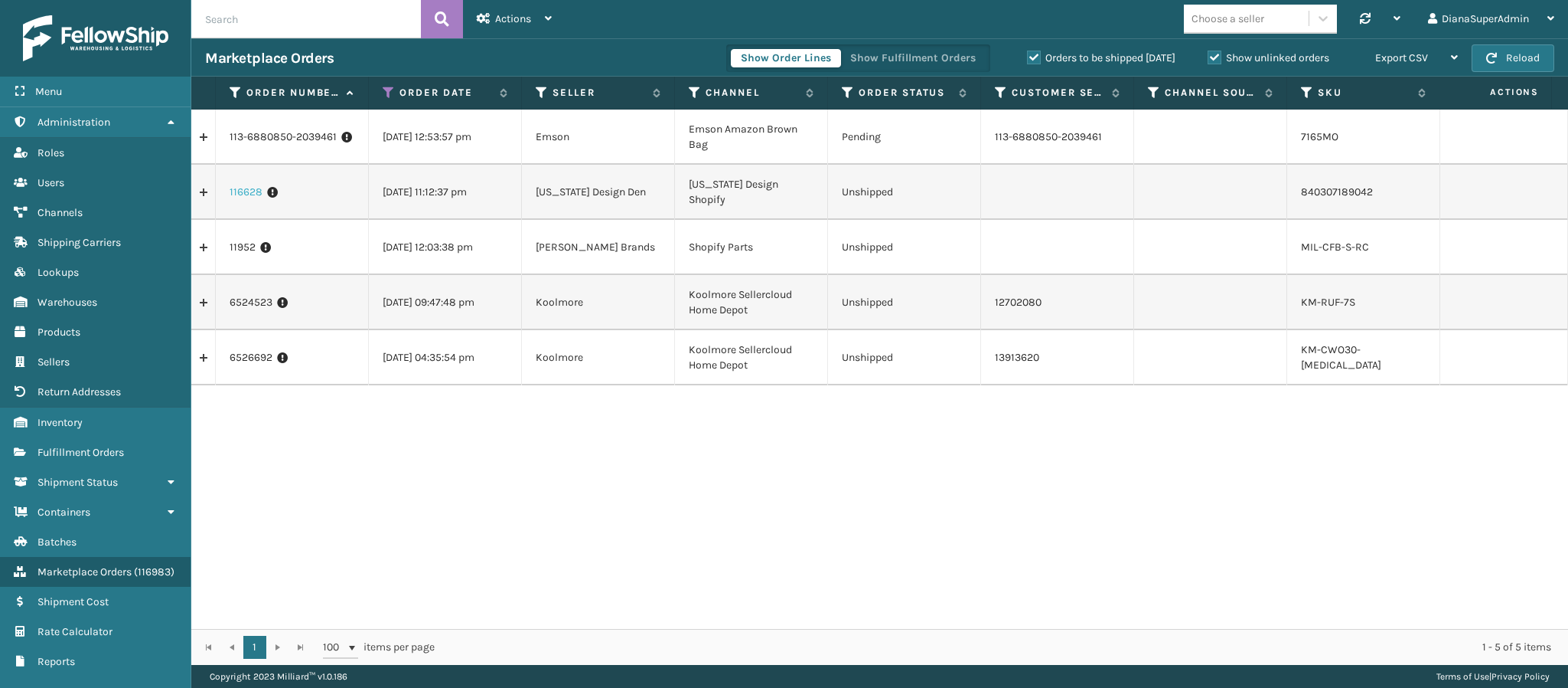
click at [246, 193] on link "116628" at bounding box center [246, 192] width 33 height 15
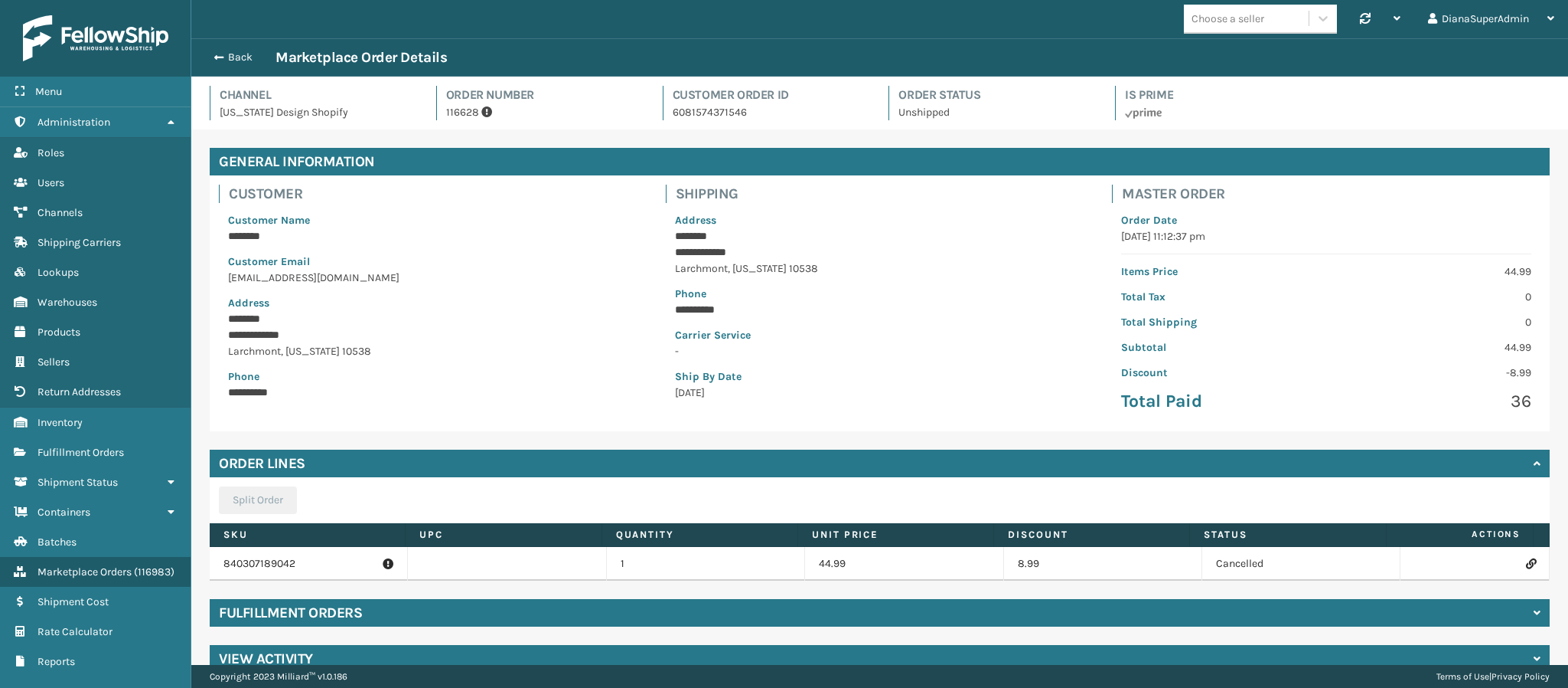
scroll to position [26, 0]
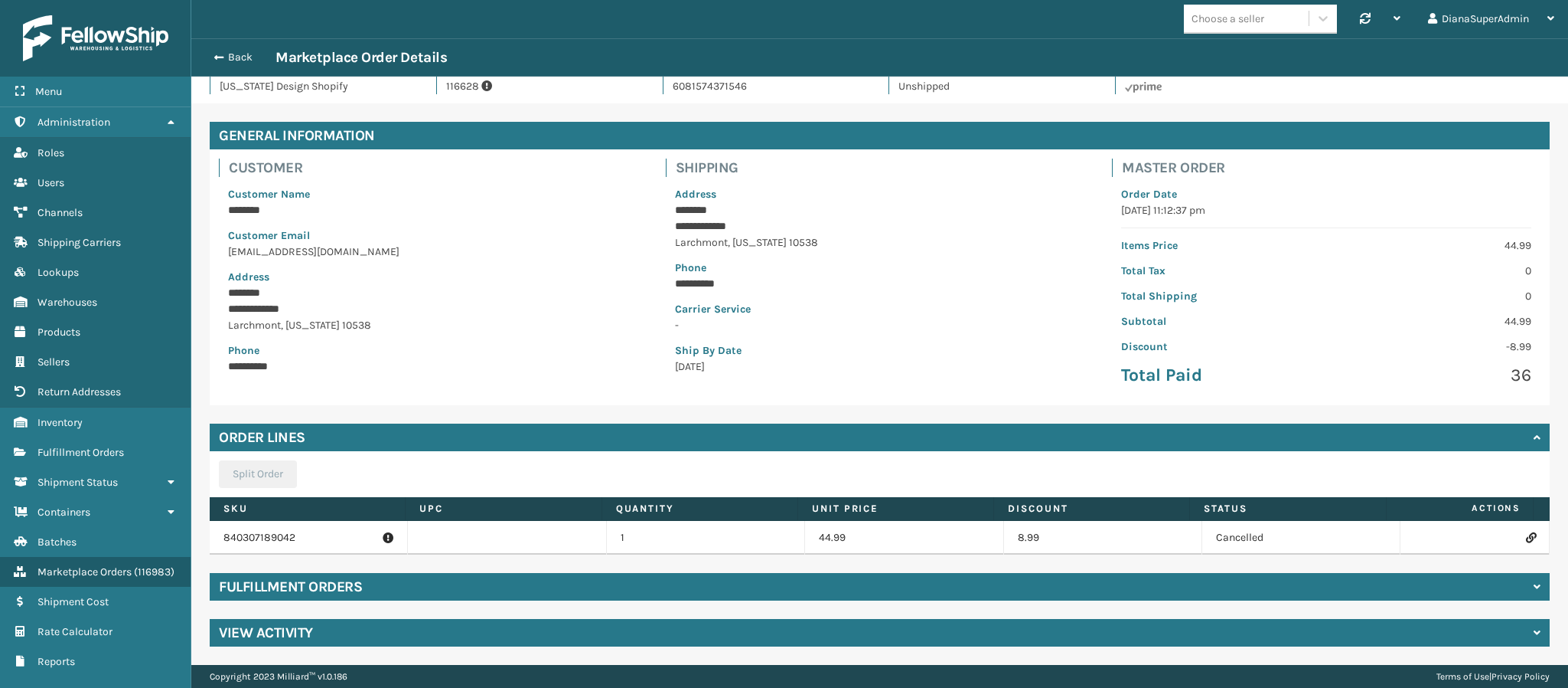
click at [267, 593] on h4 "Fulfillment Orders" at bounding box center [290, 586] width 143 height 18
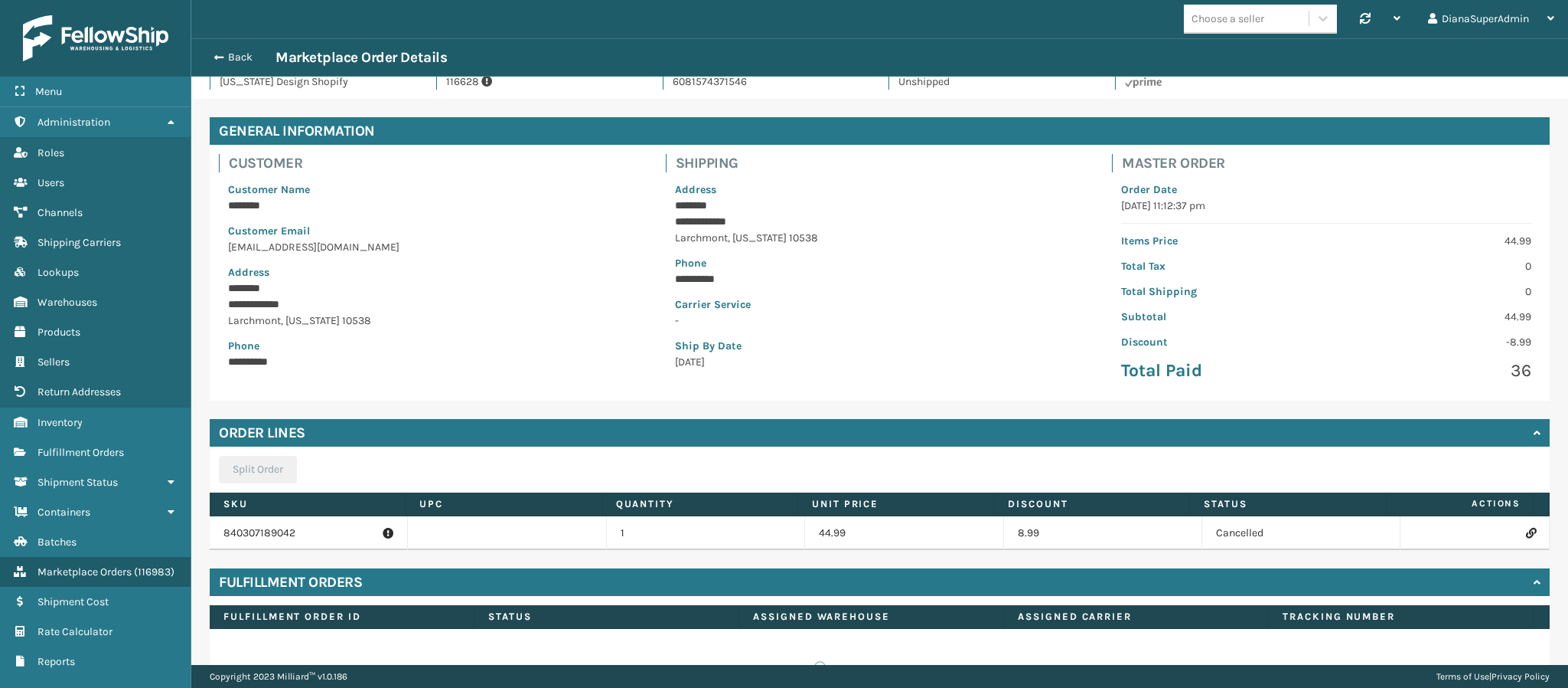
scroll to position [0, 0]
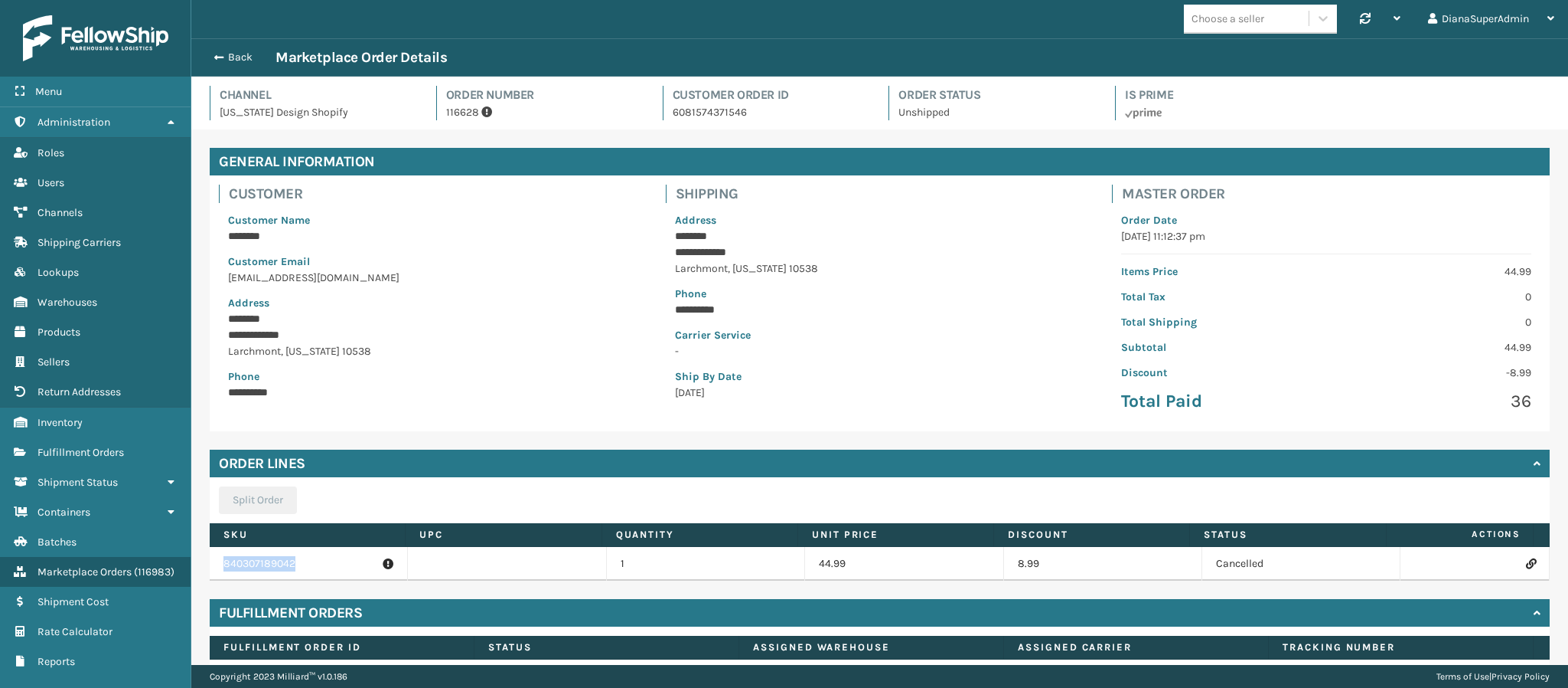
drag, startPoint x: 302, startPoint y: 564, endPoint x: 191, endPoint y: 563, distance: 111.0
click at [191, 563] on div "**********" at bounding box center [880, 577] width 1377 height 896
copy table "840307189042"
click at [1526, 563] on icon at bounding box center [1530, 564] width 9 height 10
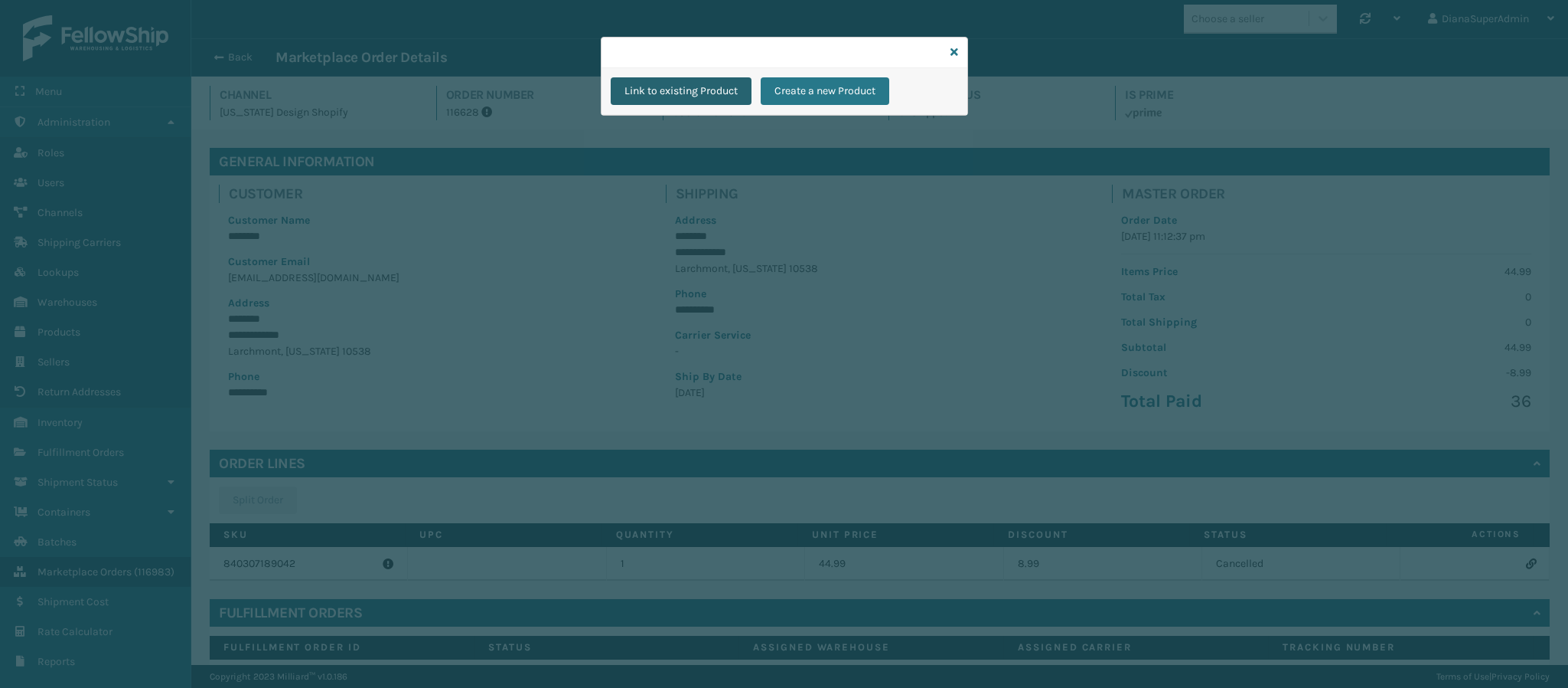
click at [730, 88] on button "Link to existing Product" at bounding box center [681, 91] width 141 height 27
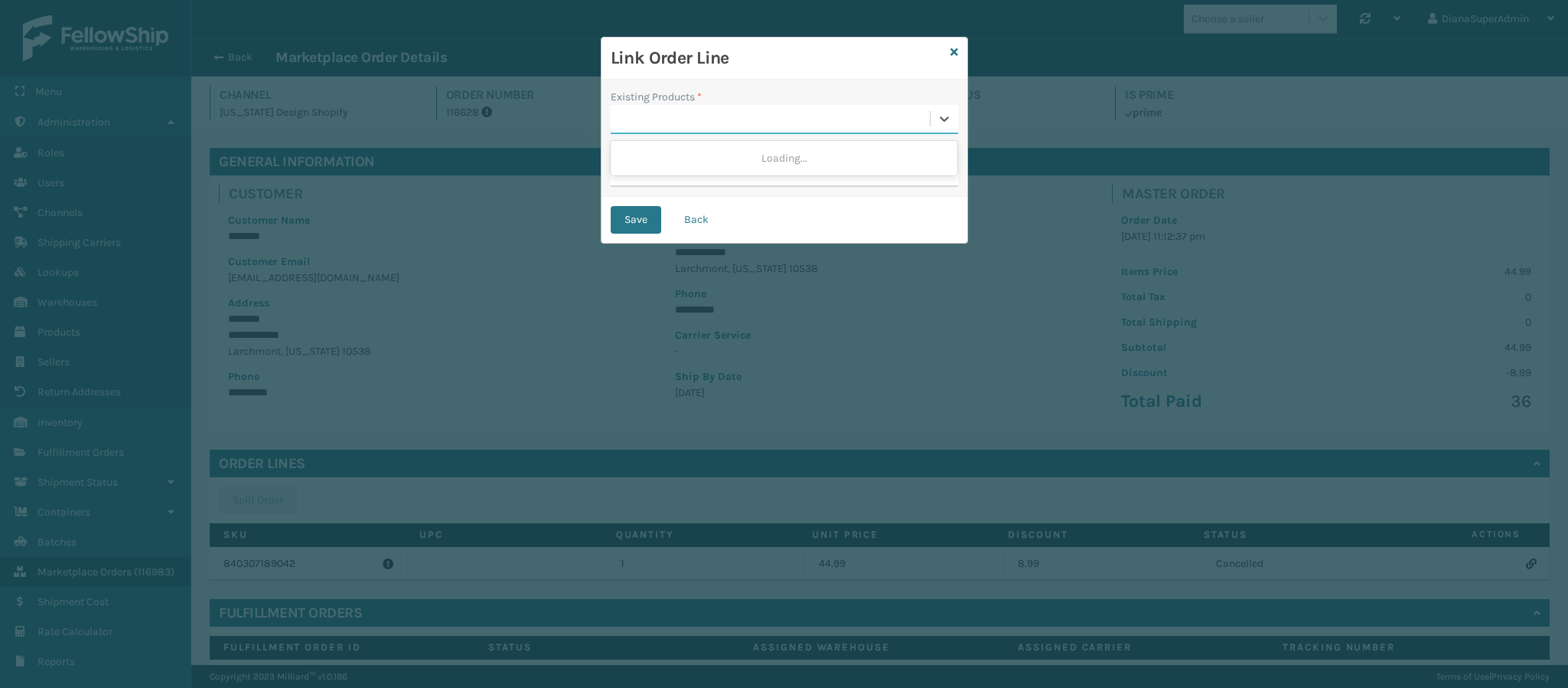
click at [710, 115] on div at bounding box center [770, 118] width 319 height 25
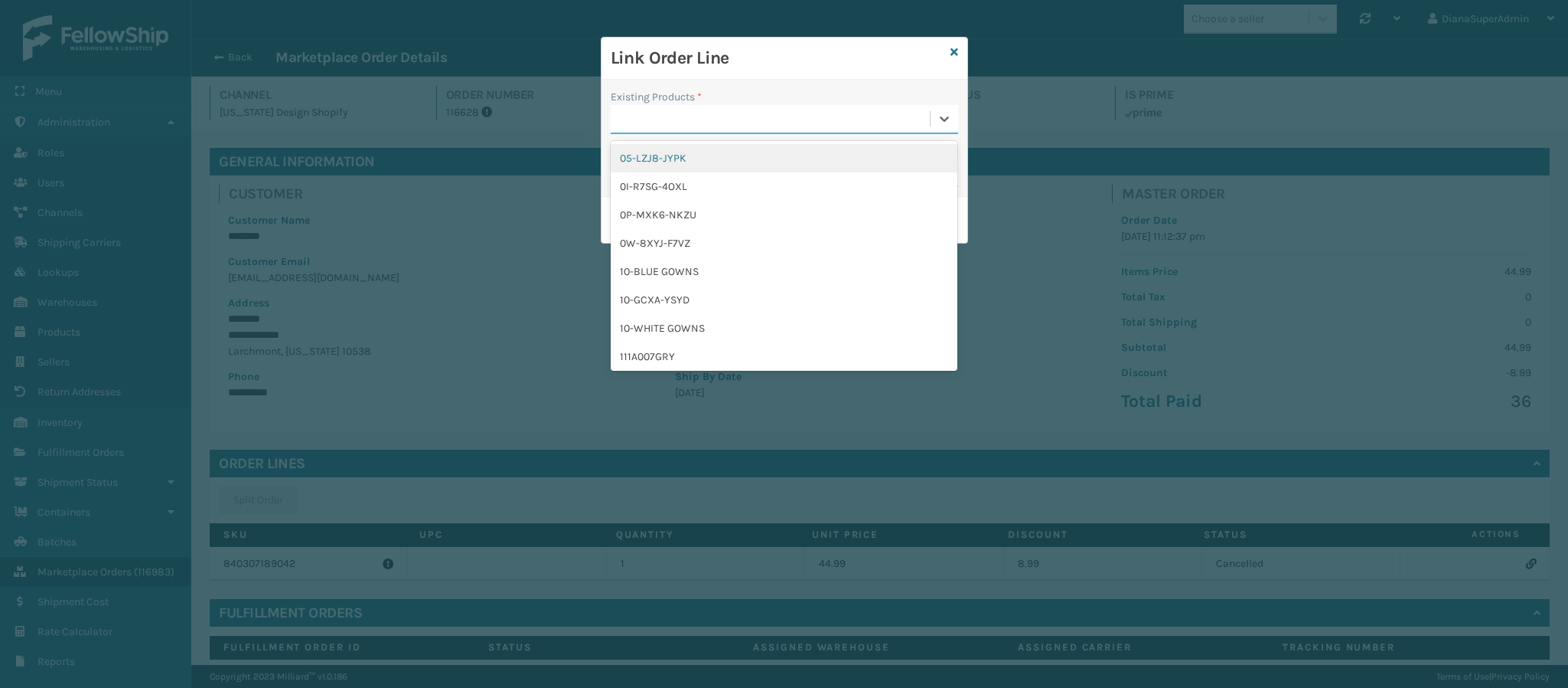
paste input "840307189042"
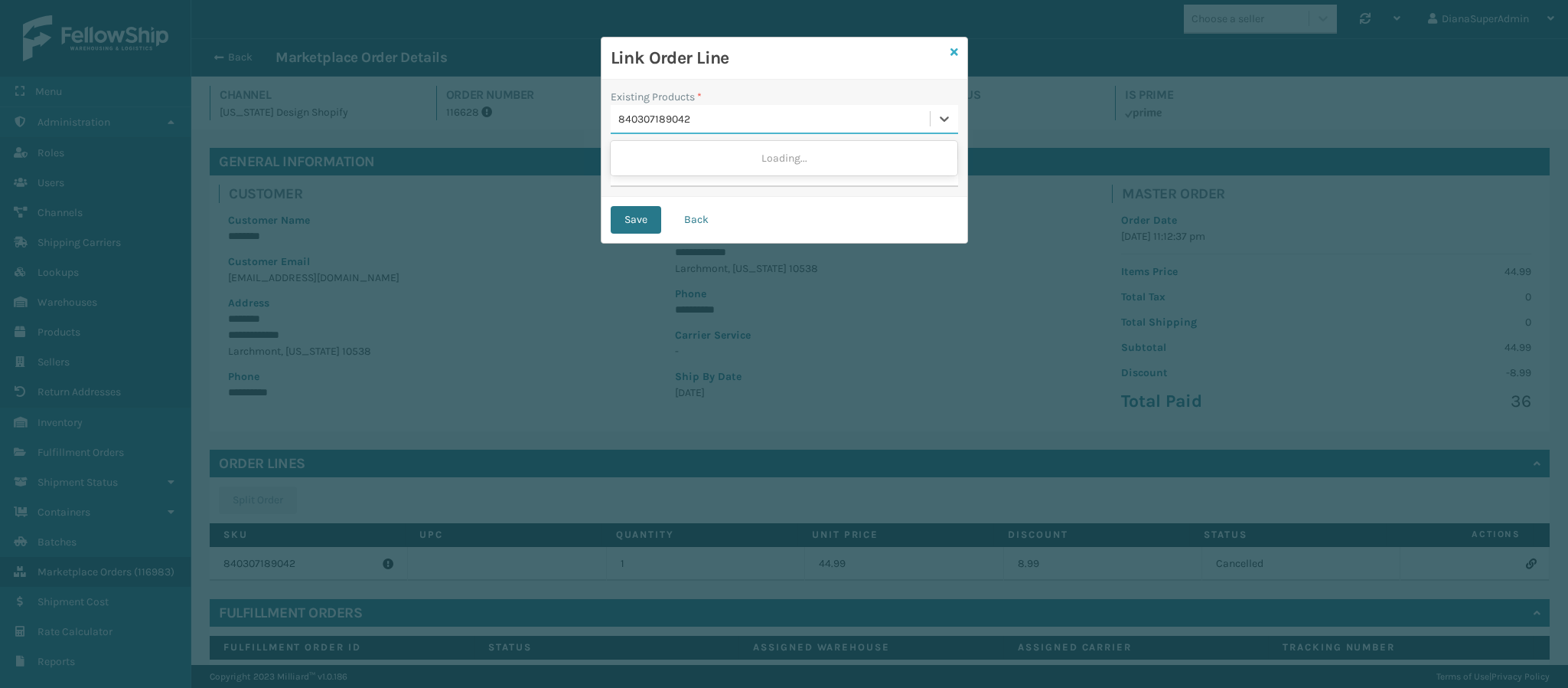
type input "840307189042"
click at [952, 48] on icon at bounding box center [954, 51] width 8 height 10
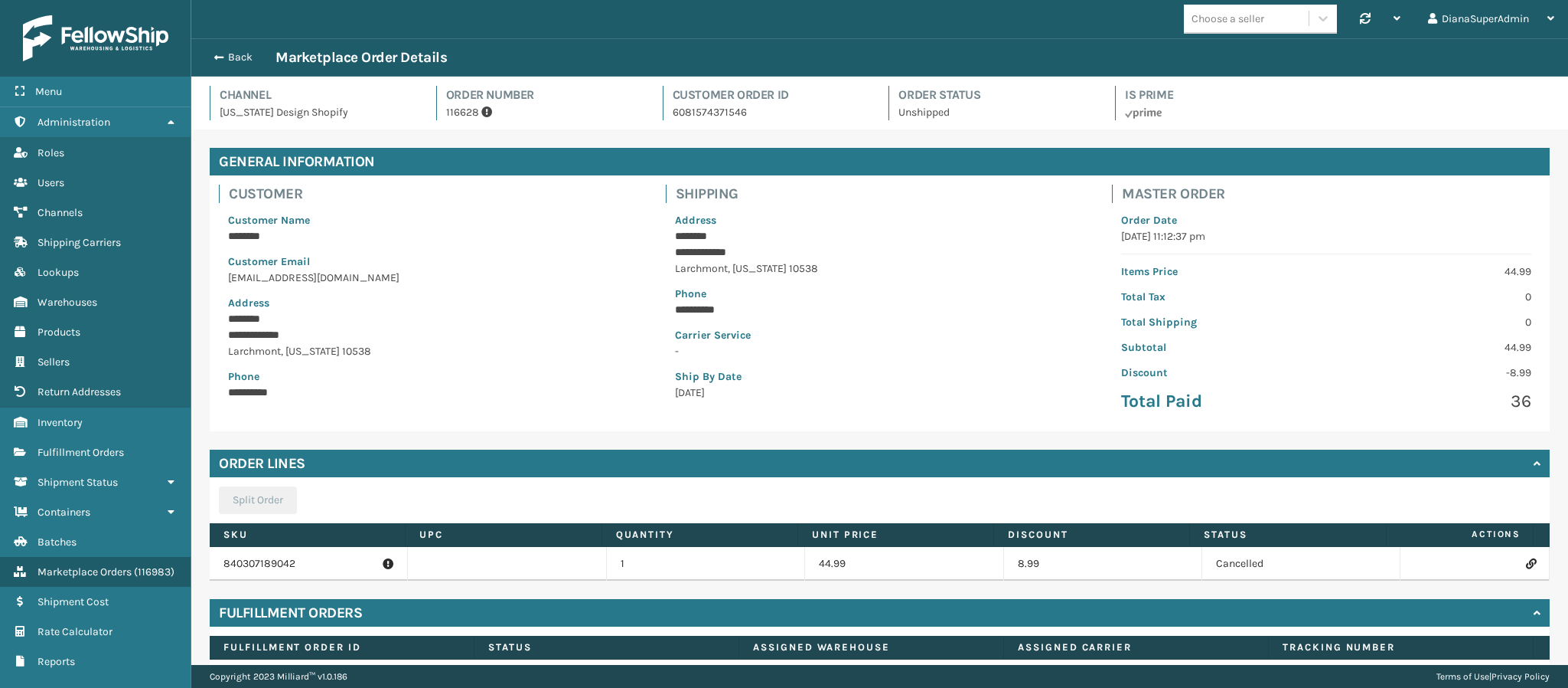
click at [1526, 565] on icon at bounding box center [1530, 564] width 9 height 10
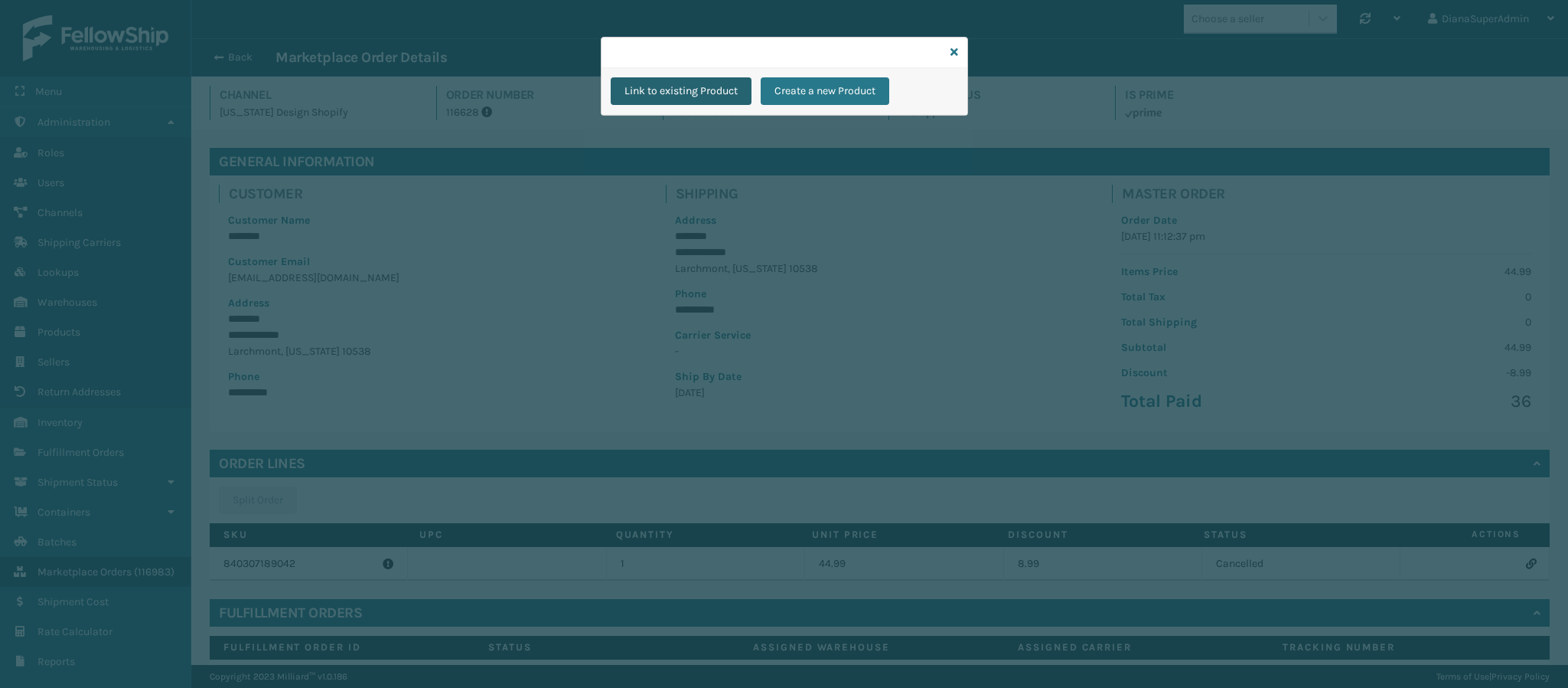
click at [682, 97] on button "Link to existing Product" at bounding box center [681, 91] width 141 height 27
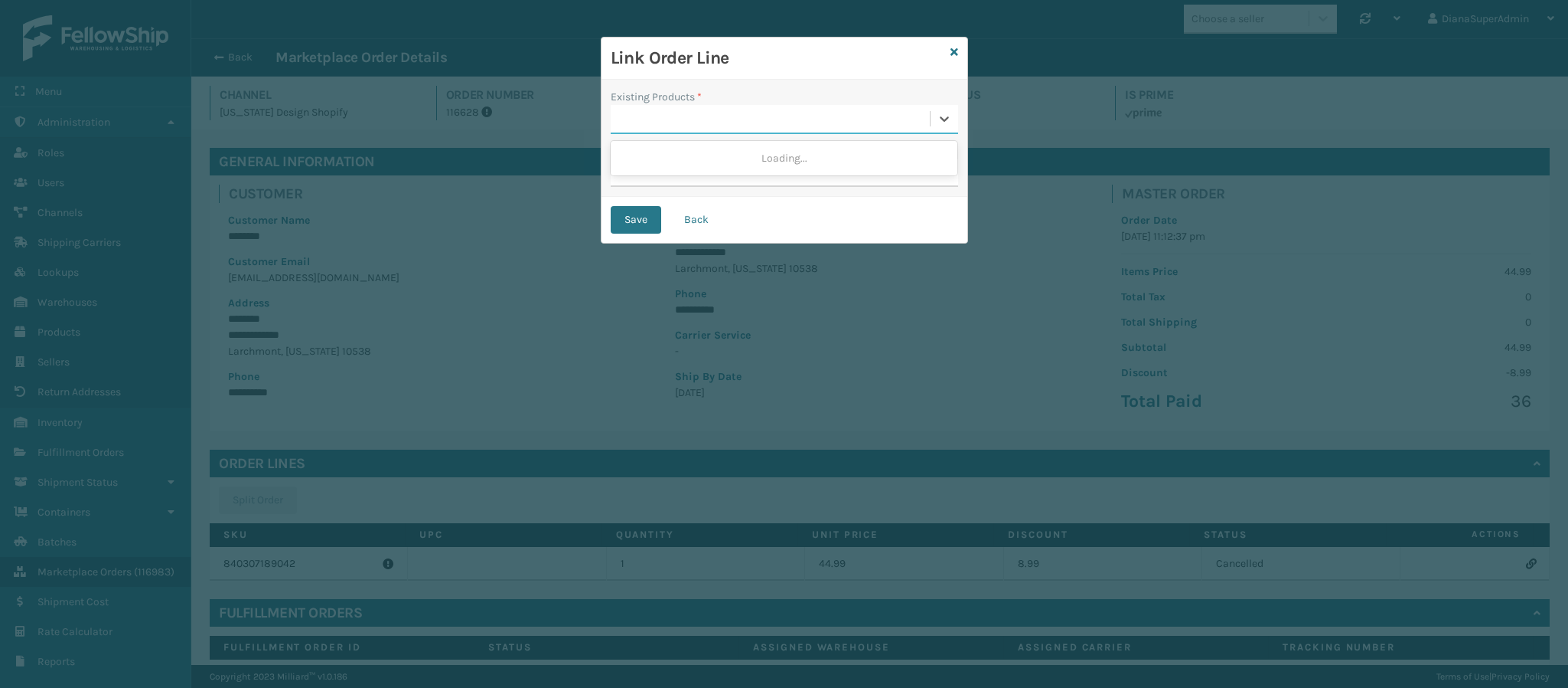
click at [674, 111] on div at bounding box center [770, 118] width 319 height 25
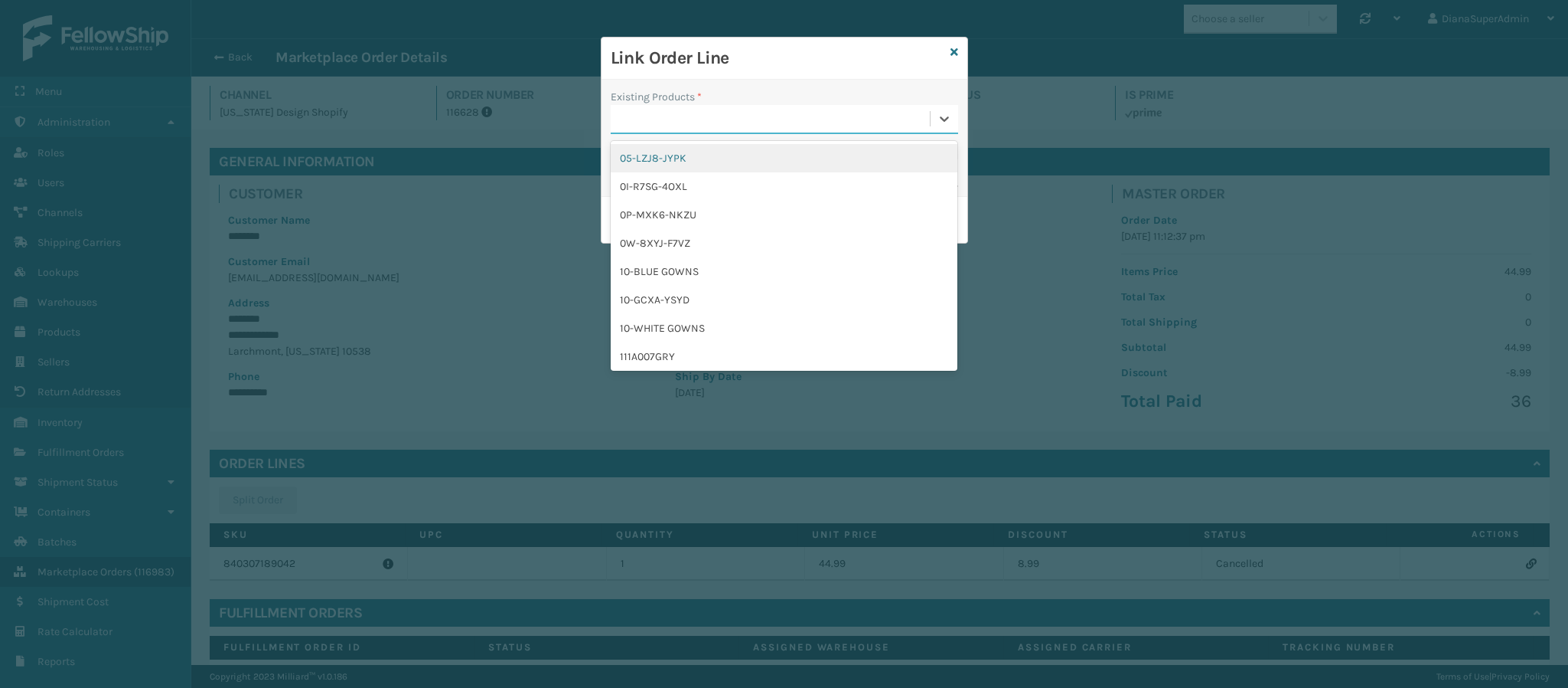
paste input "CDD-NONSHIP"
type input "CDD-NONSHIP"
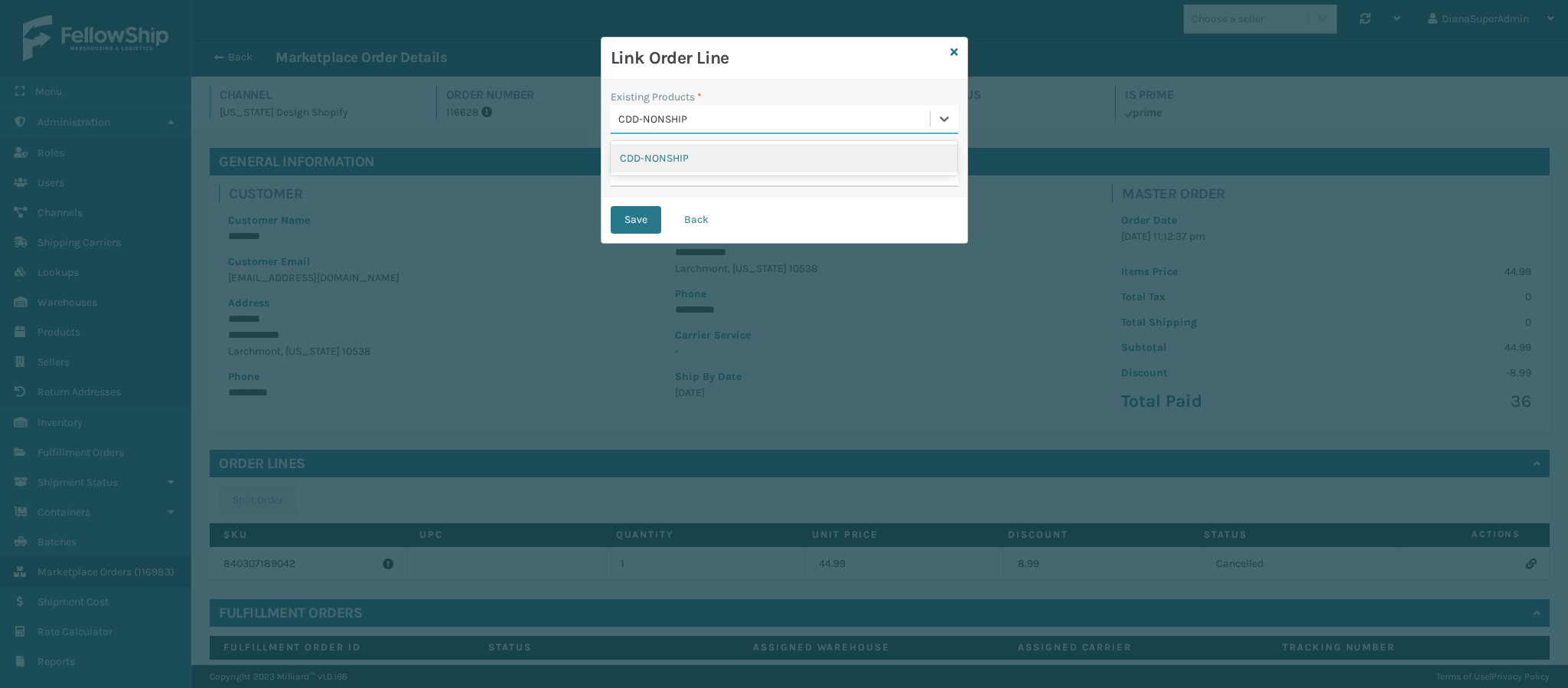
click at [671, 152] on div "CDD-NONSHIP" at bounding box center [784, 158] width 346 height 28
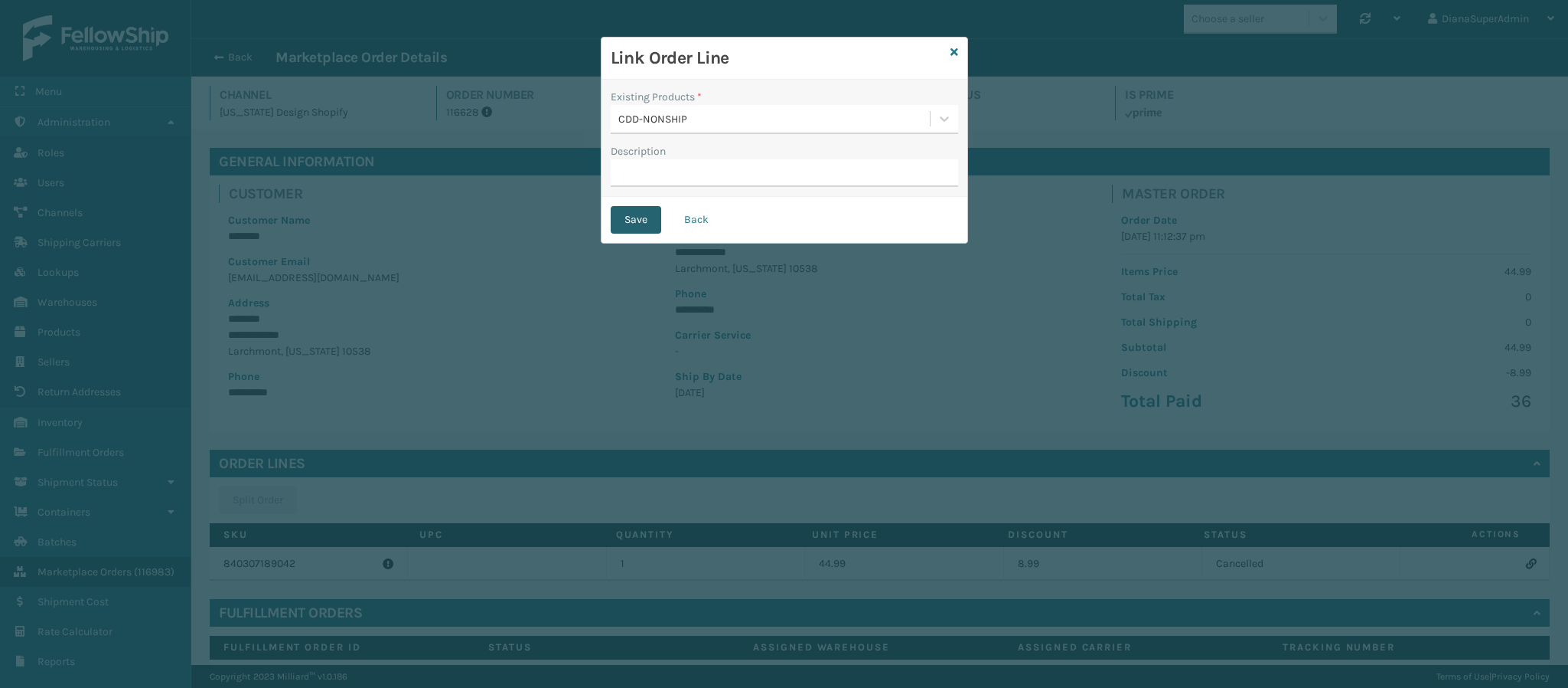
click at [639, 218] on button "Save" at bounding box center [635, 220] width 51 height 27
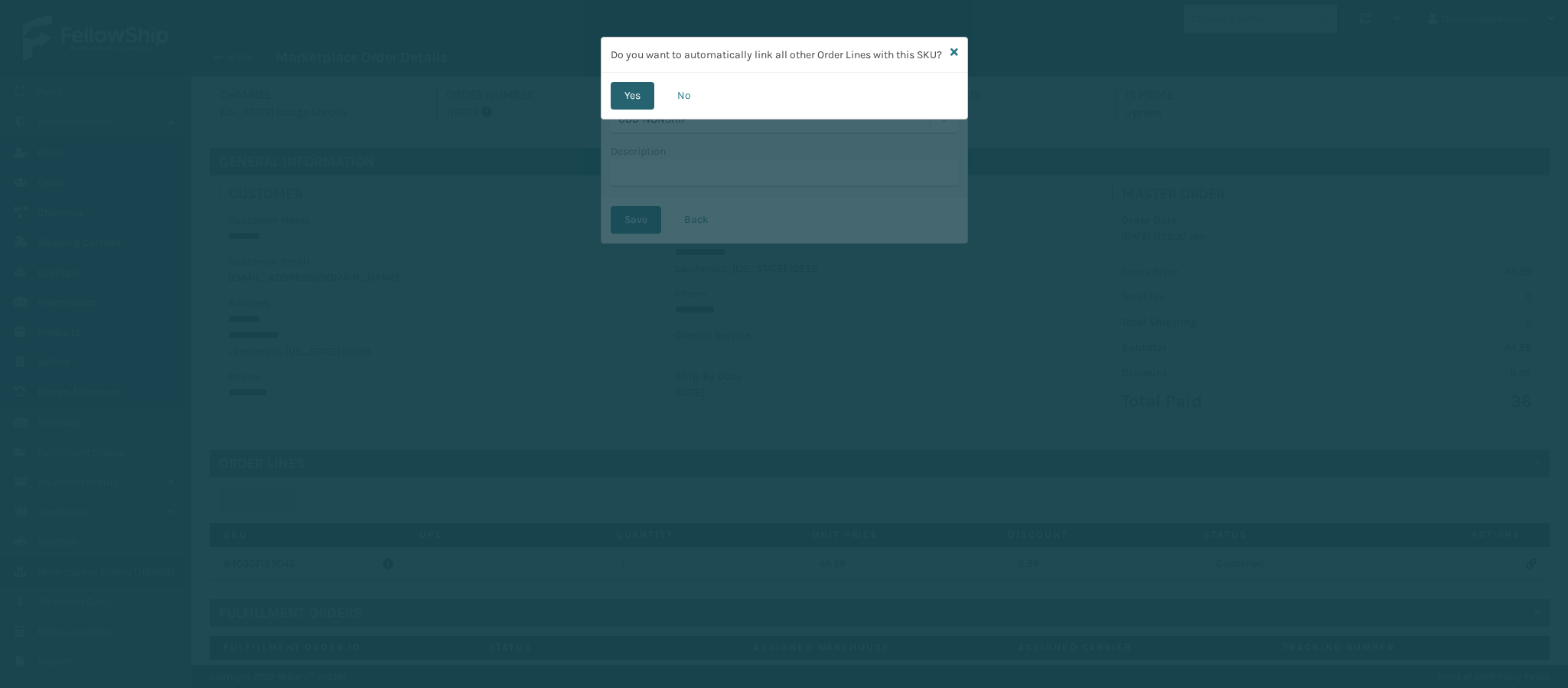
click at [630, 110] on button "Yes" at bounding box center [632, 96] width 44 height 27
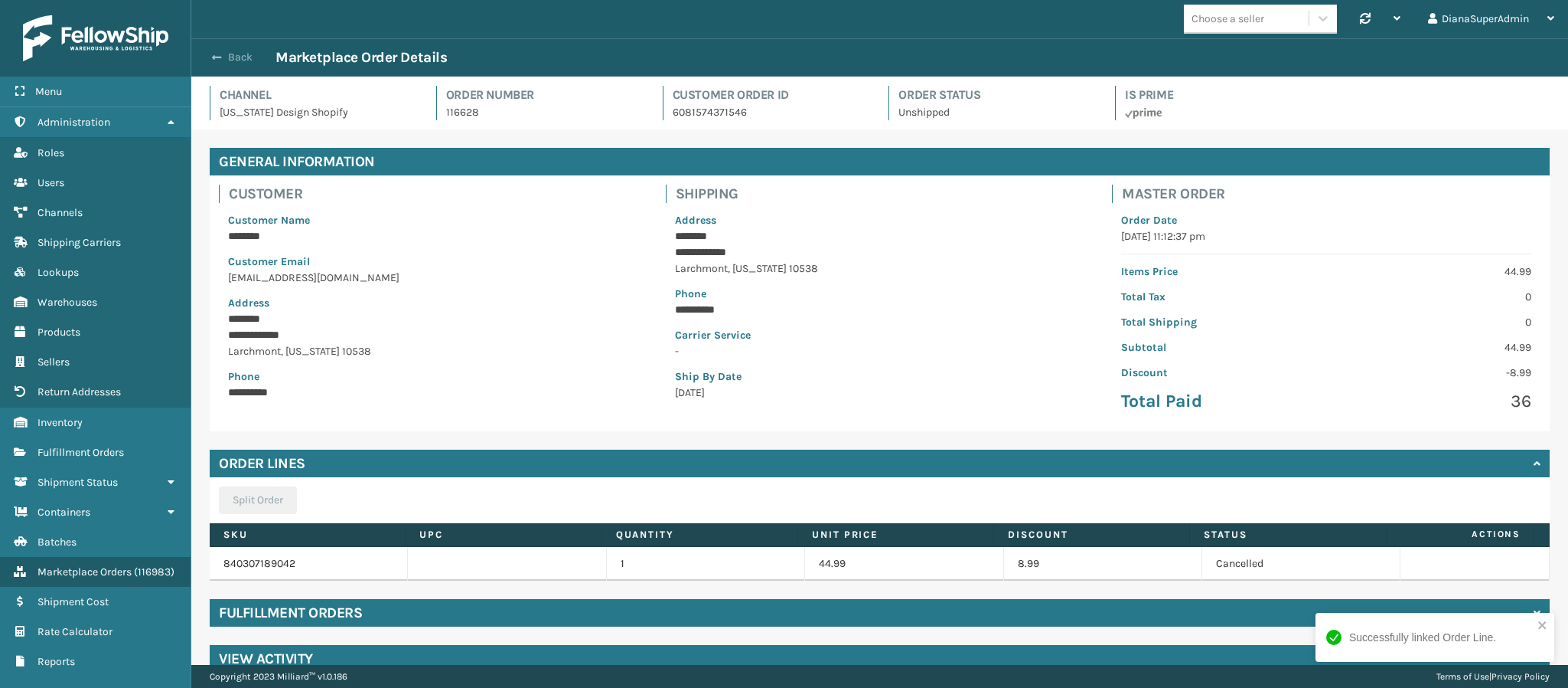
click at [212, 53] on span "button" at bounding box center [216, 57] width 9 height 10
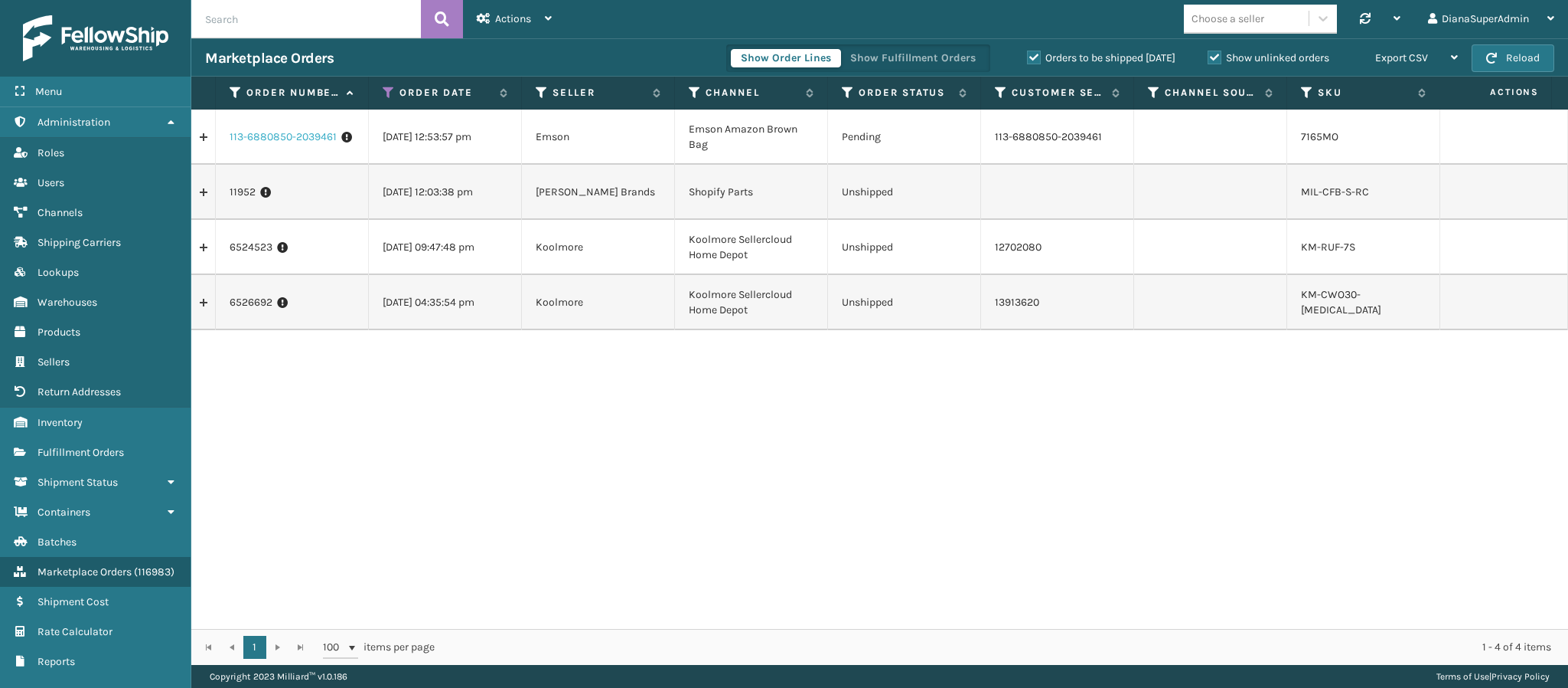
click at [290, 136] on link "113-6880850-2039461" at bounding box center [283, 137] width 107 height 15
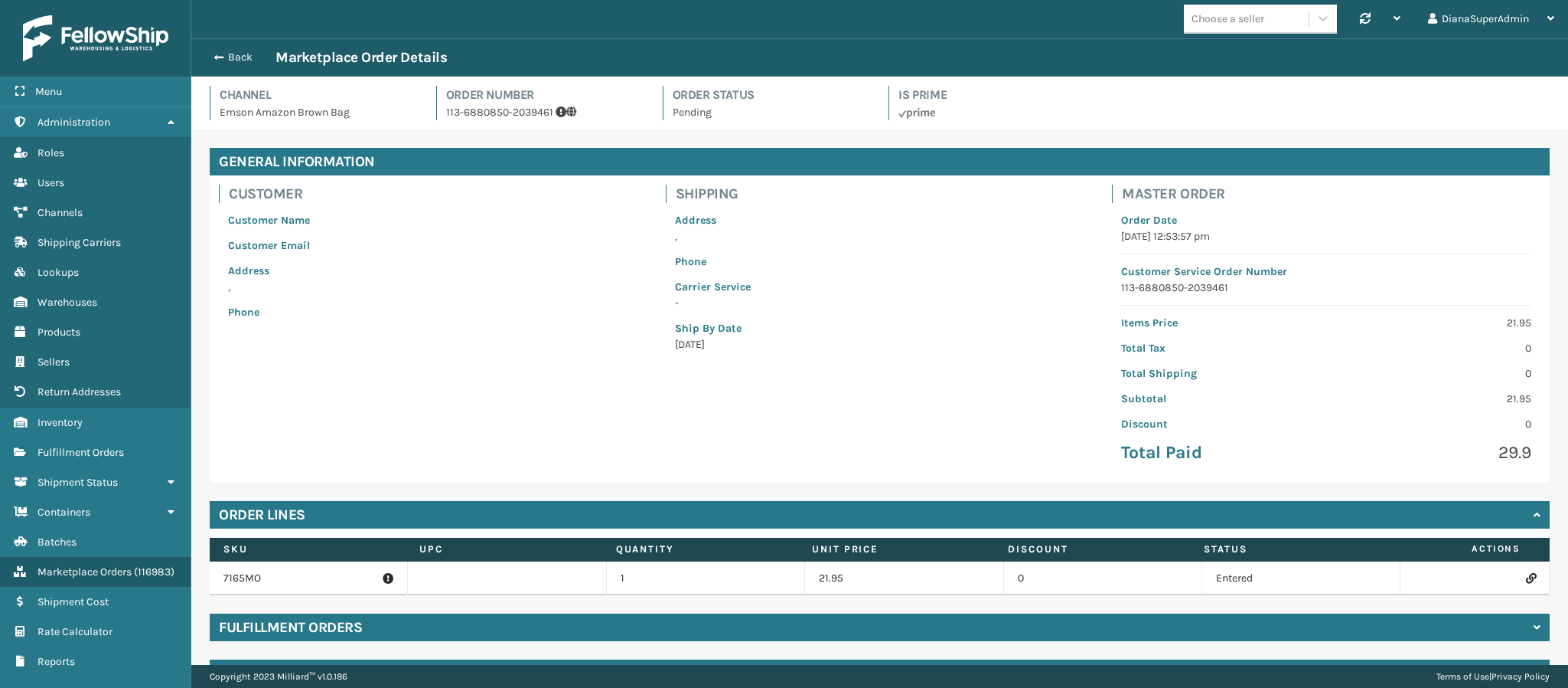
scroll to position [41, 0]
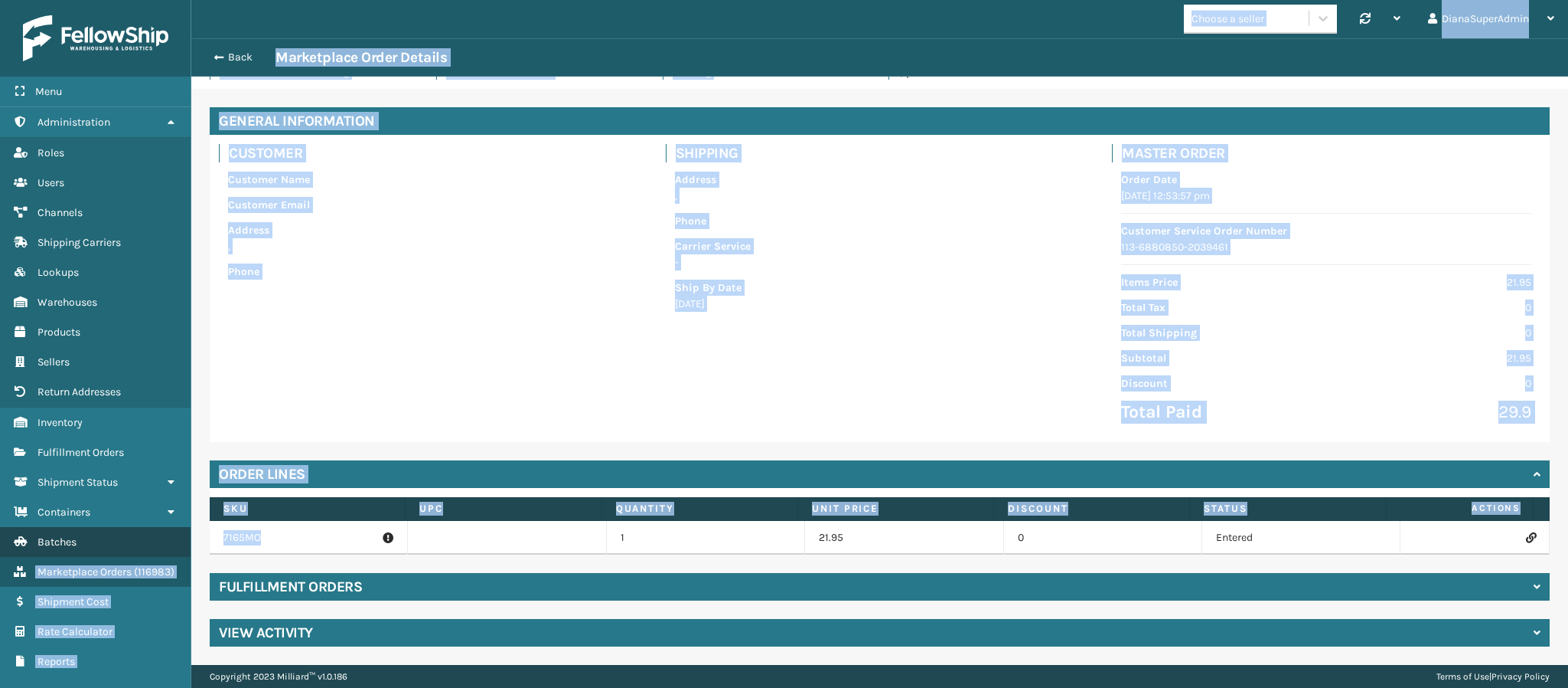
drag, startPoint x: 275, startPoint y: 538, endPoint x: 189, endPoint y: 539, distance: 86.0
click at [189, 0] on div "Menu Administration Roles Users Channels Shipping Carriers Lookups Warehouses P…" at bounding box center [784, 0] width 1568 height 0
copy div "Marketplace Orders ( 116983 ) Shipment Cost Rate Calculator Reports Choose a se…"
click at [248, 444] on div "General Information Customer Customer Name Customer Email Address , Phone Shipp…" at bounding box center [880, 377] width 1377 height 576
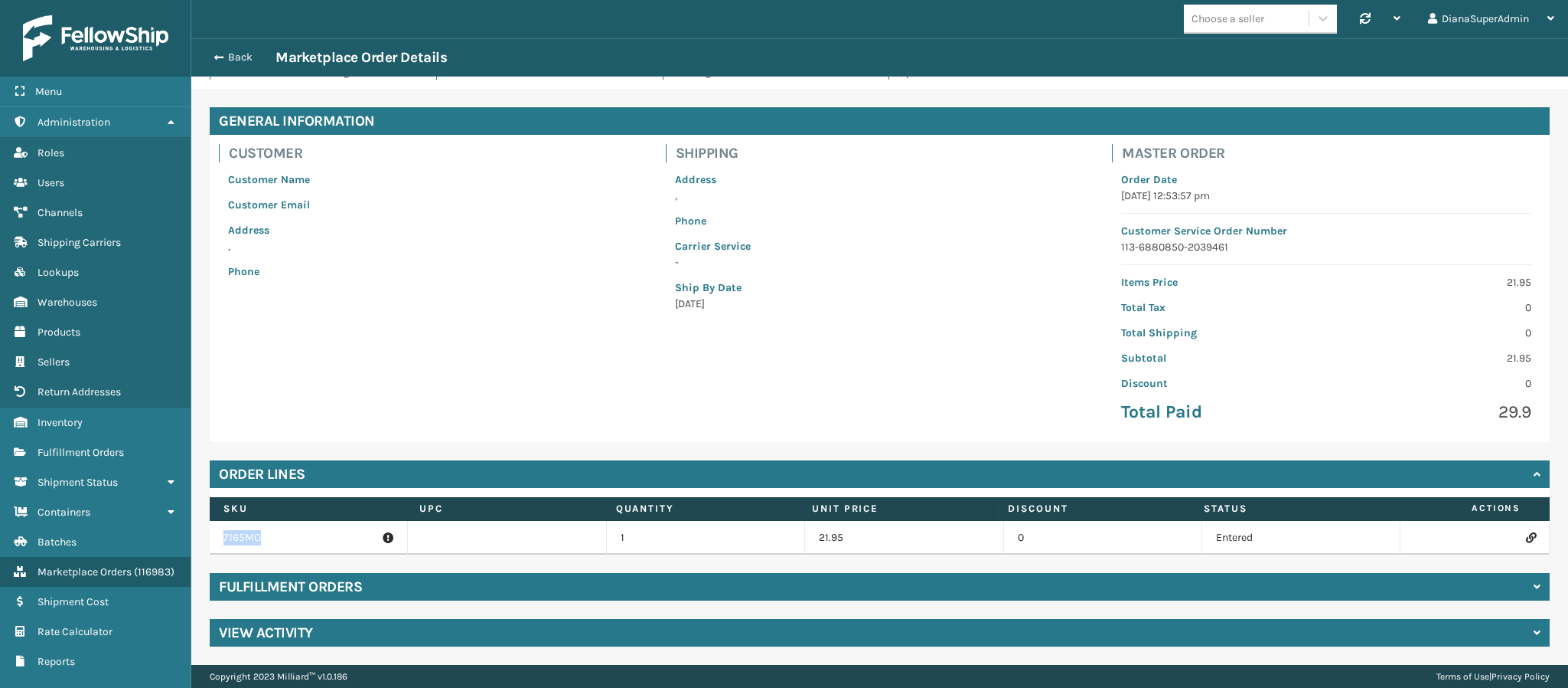
drag, startPoint x: 267, startPoint y: 539, endPoint x: 210, endPoint y: 535, distance: 57.1
click at [210, 535] on td "7165MO" at bounding box center [309, 537] width 198 height 33
copy p "7165MO"
click at [1526, 534] on icon at bounding box center [1530, 537] width 9 height 10
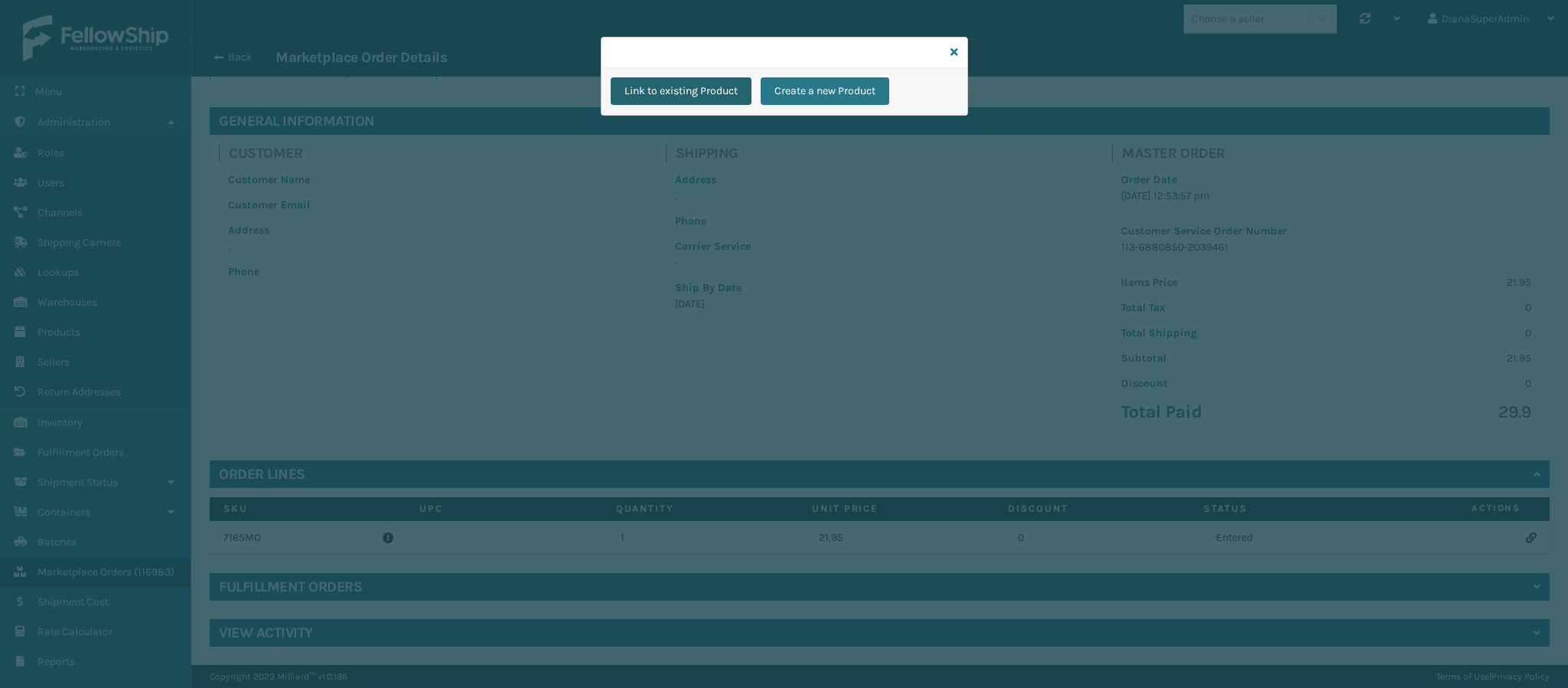
click at [708, 82] on button "Link to existing Product" at bounding box center [681, 91] width 141 height 27
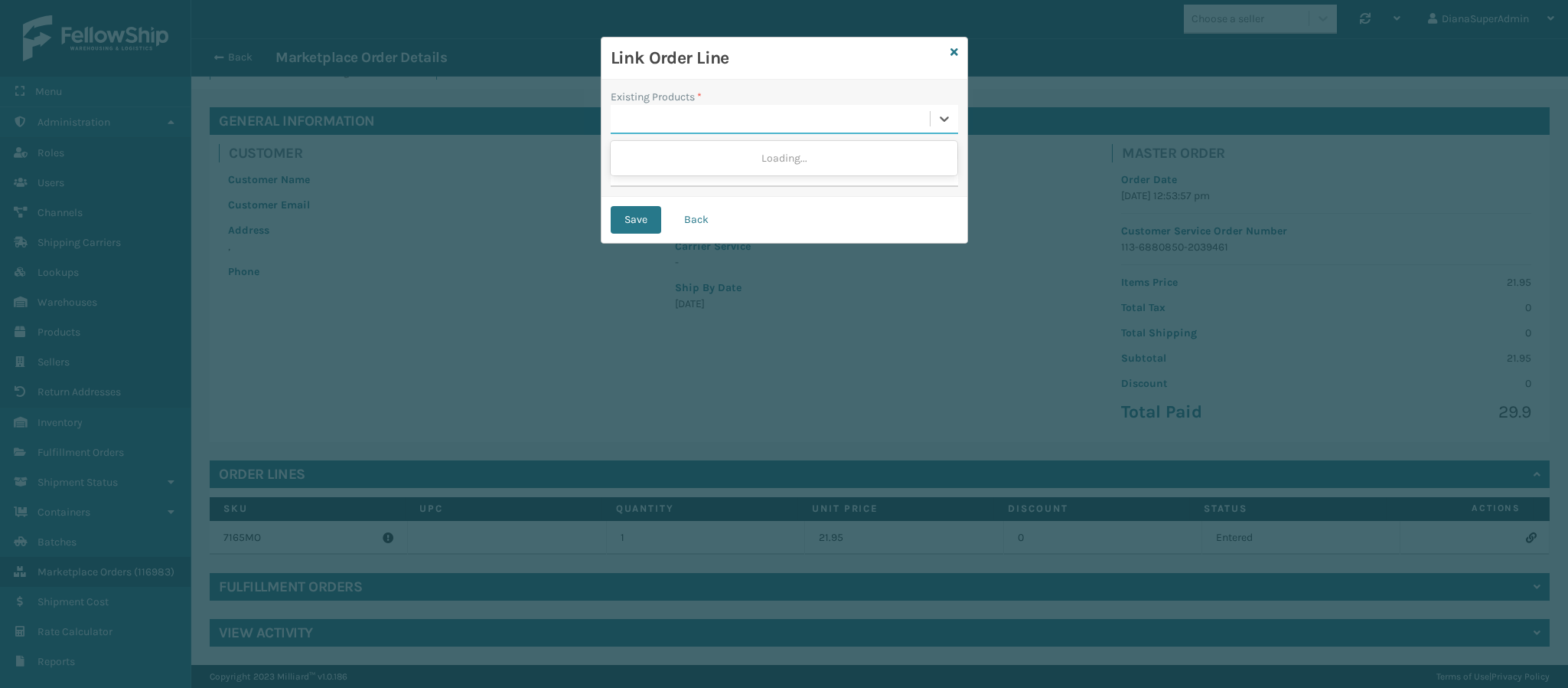
click at [689, 119] on div at bounding box center [770, 118] width 319 height 25
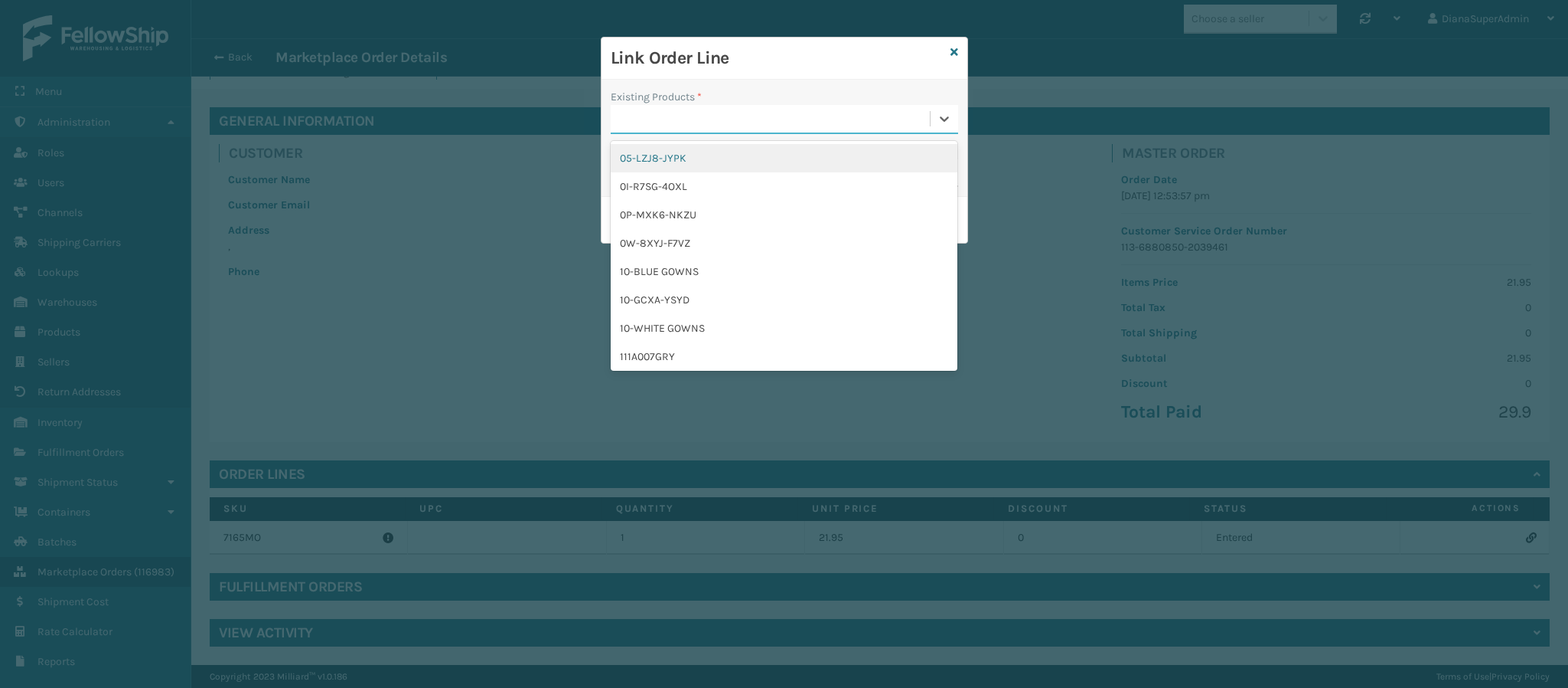
paste input "7165MO"
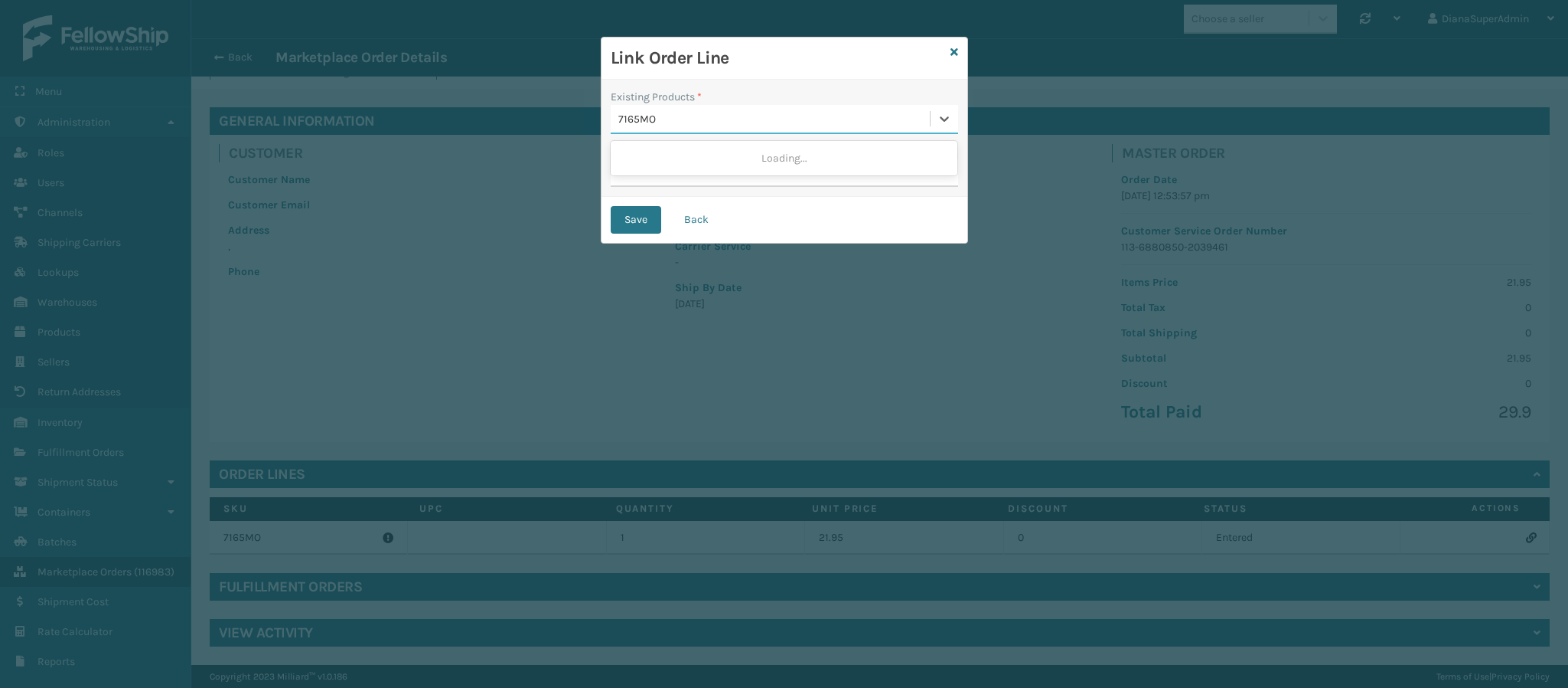
type input "7165MO"
click at [646, 184] on input "Description" at bounding box center [784, 173] width 347 height 27
paste input "Emson-DoNotShip"
type input "Emson-DoNotShip"
drag, startPoint x: 646, startPoint y: 184, endPoint x: 710, endPoint y: 179, distance: 64.2
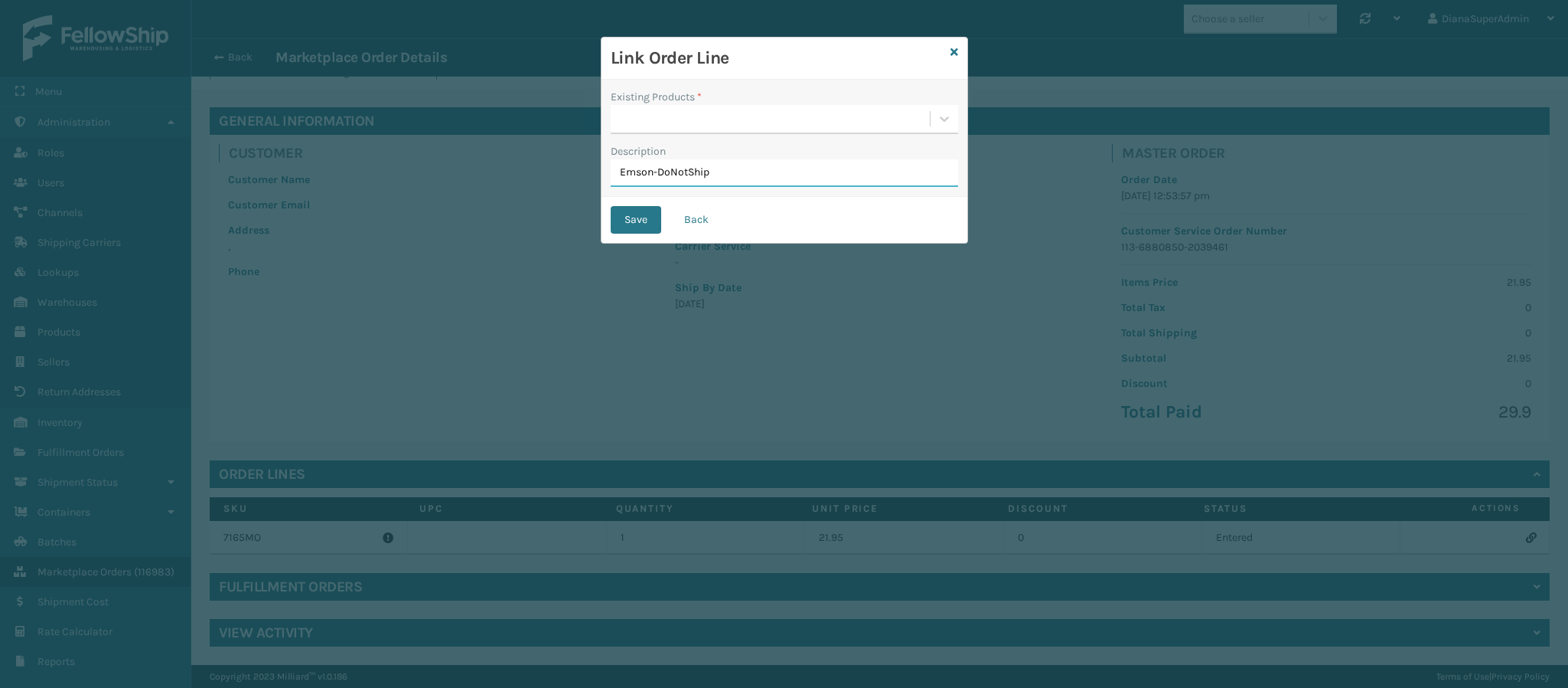
click at [710, 179] on input "Emson-DoNotShip" at bounding box center [784, 173] width 347 height 27
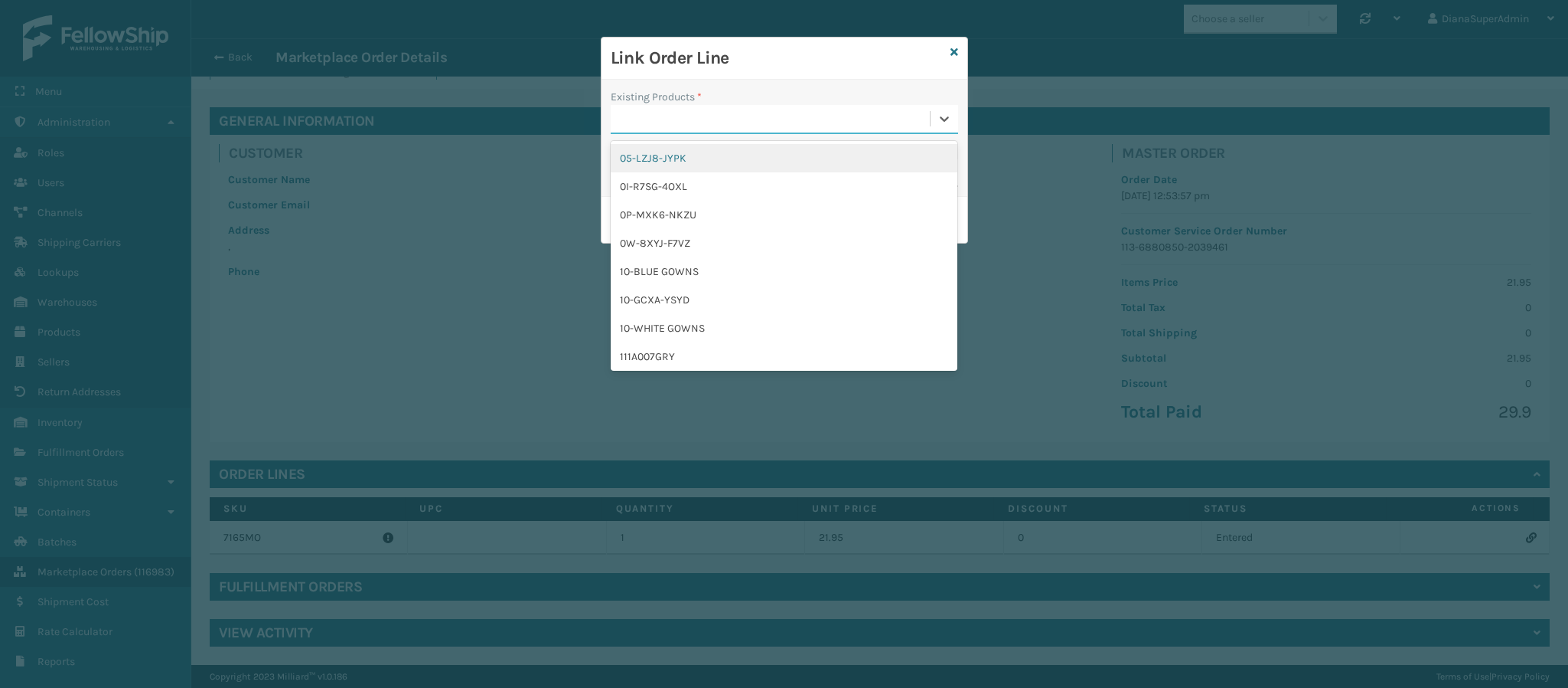
click at [714, 118] on div at bounding box center [770, 118] width 319 height 25
paste input "Emson-DoNotShip"
type input "Emson-DoNotShip"
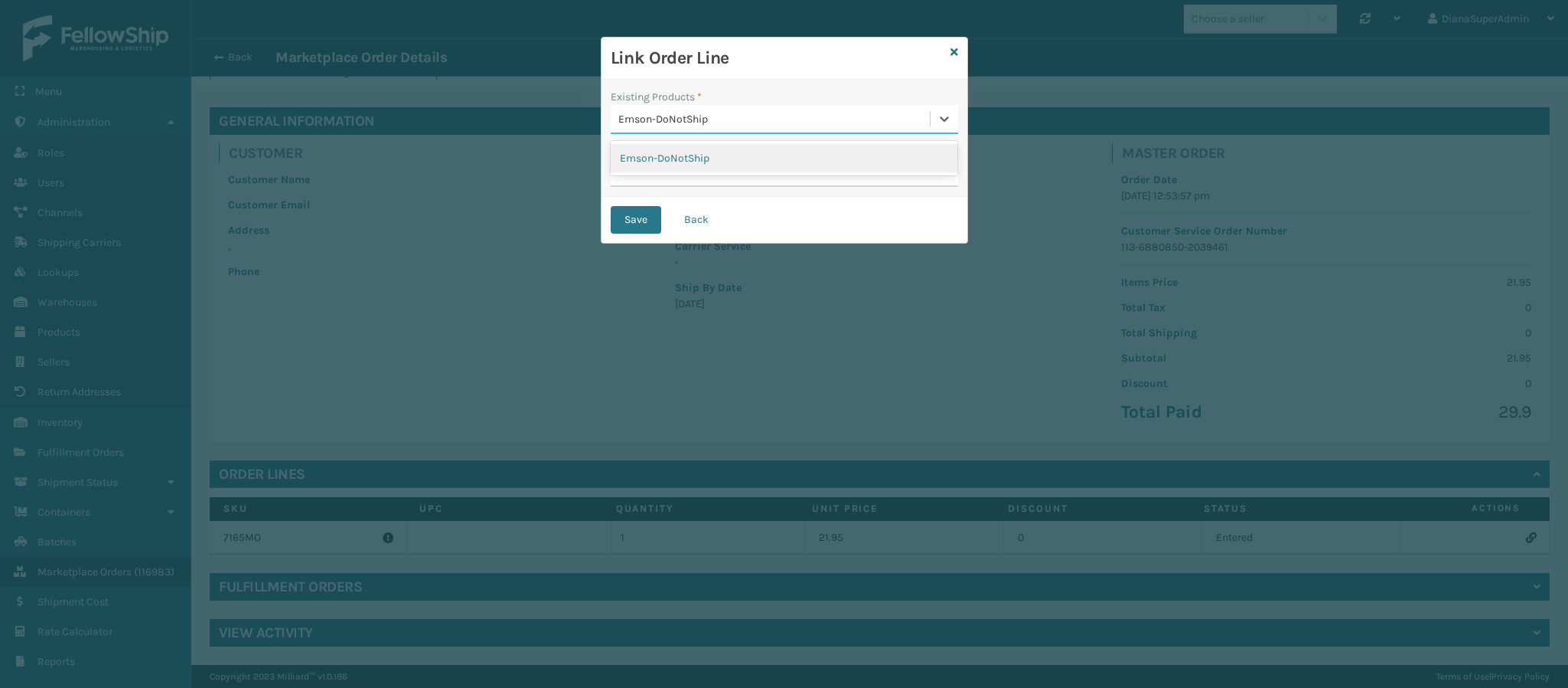
click at [726, 152] on div "Emson-DoNotShip" at bounding box center [784, 158] width 346 height 28
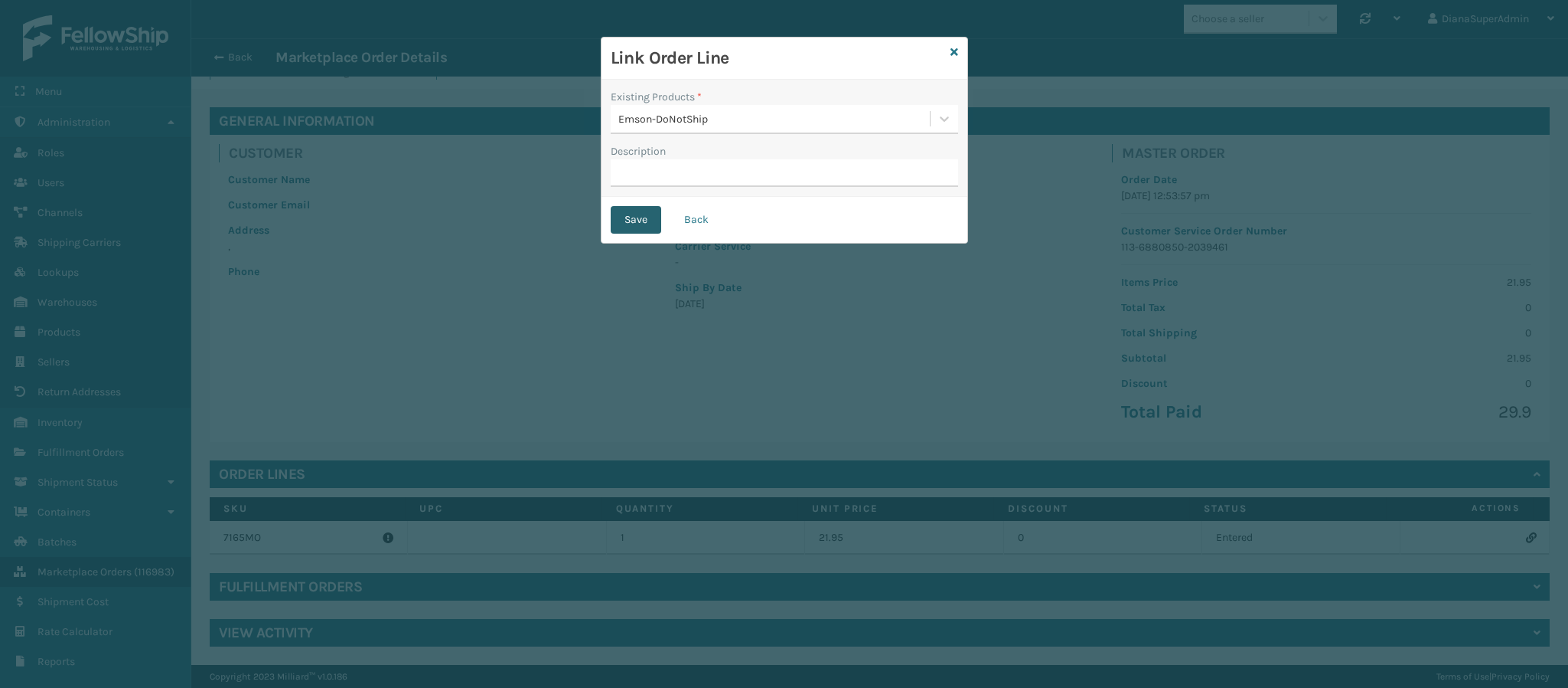
click at [623, 208] on button "Save" at bounding box center [635, 220] width 51 height 27
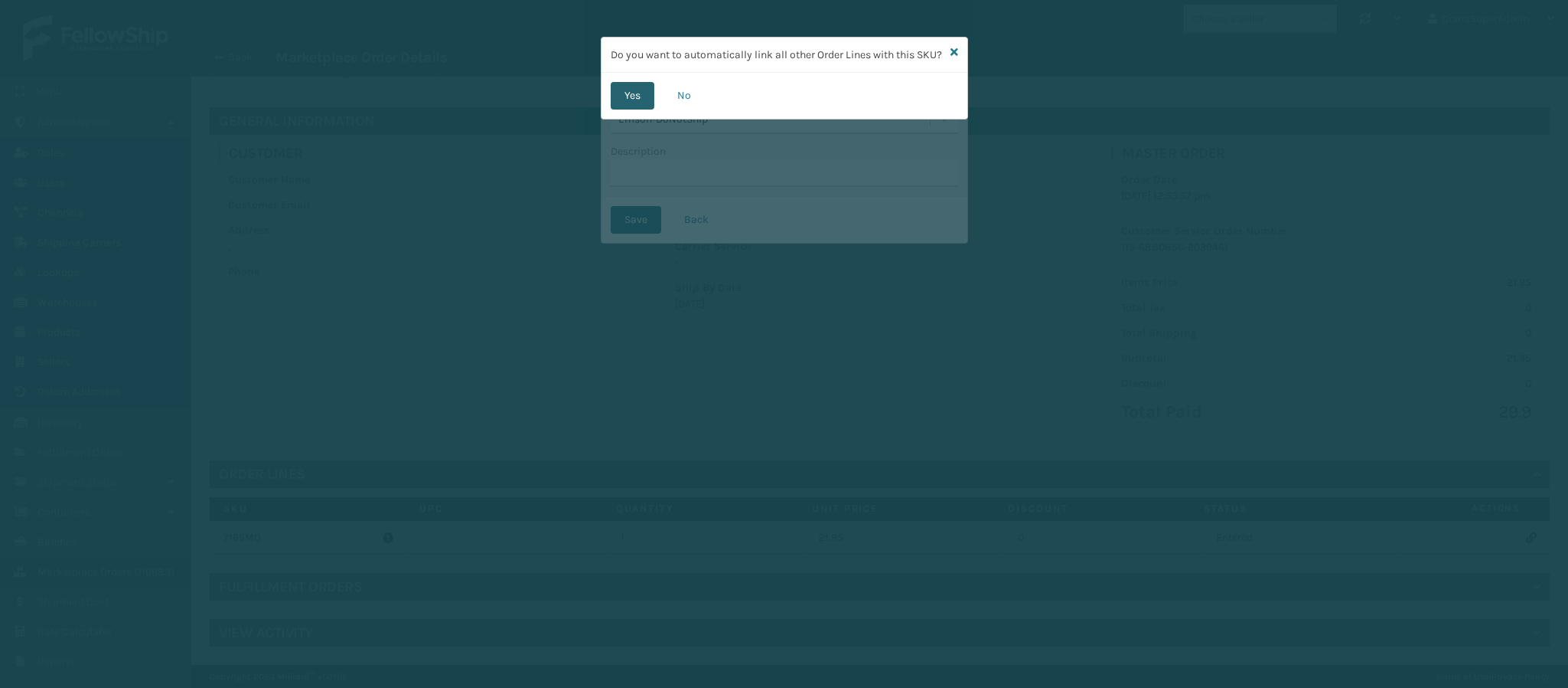
click at [639, 109] on button "Yes" at bounding box center [632, 96] width 44 height 27
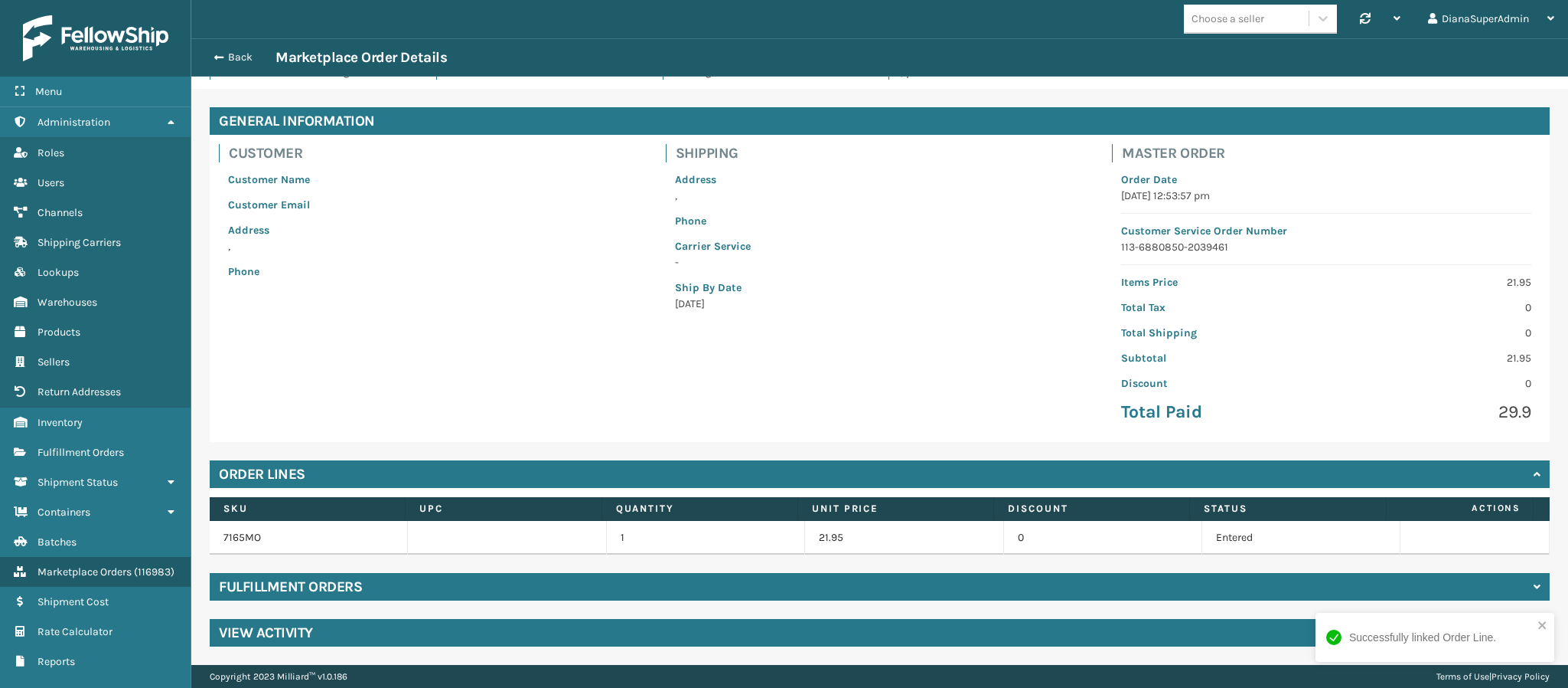
scroll to position [0, 0]
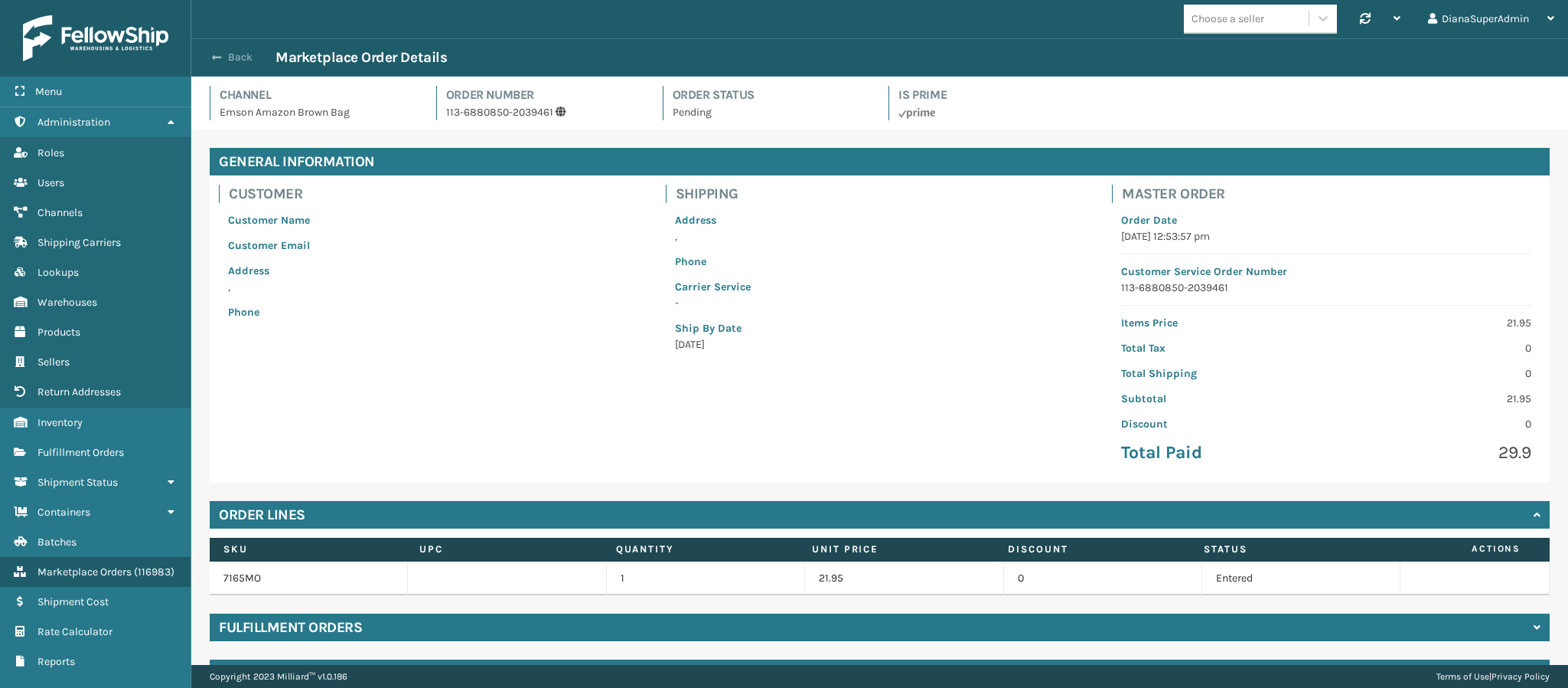
click at [217, 52] on span "button" at bounding box center [216, 57] width 9 height 10
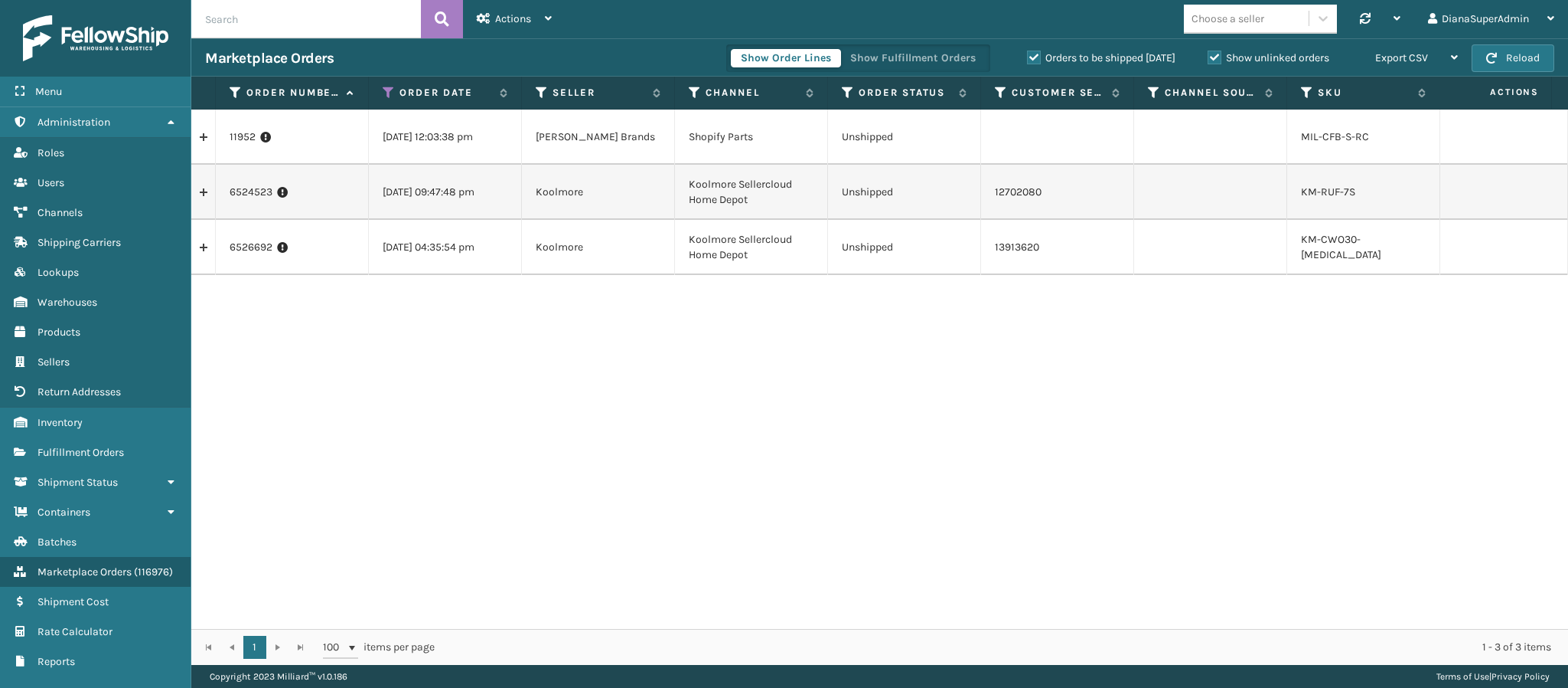
click at [1162, 683] on div "Copyright 2023 [PERSON_NAME]™ v 1.0.186 Terms of Use | Privacy Policy" at bounding box center [880, 676] width 1377 height 23
